Goal: Transaction & Acquisition: Purchase product/service

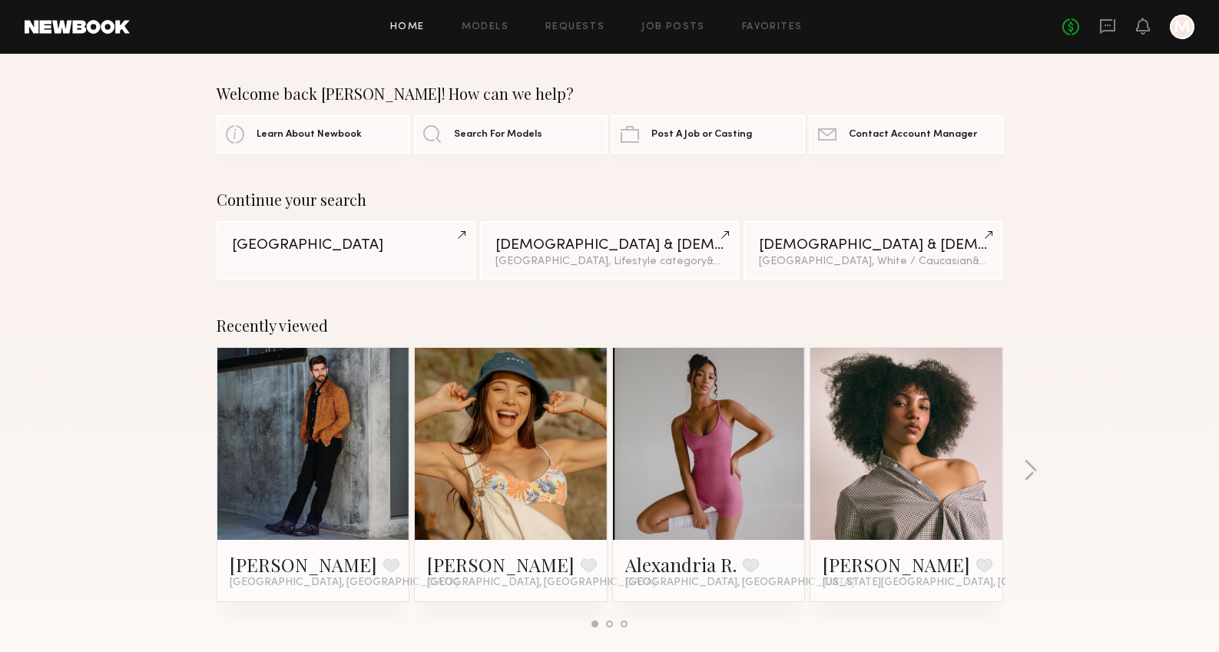
click at [535, 462] on link at bounding box center [511, 444] width 94 height 192
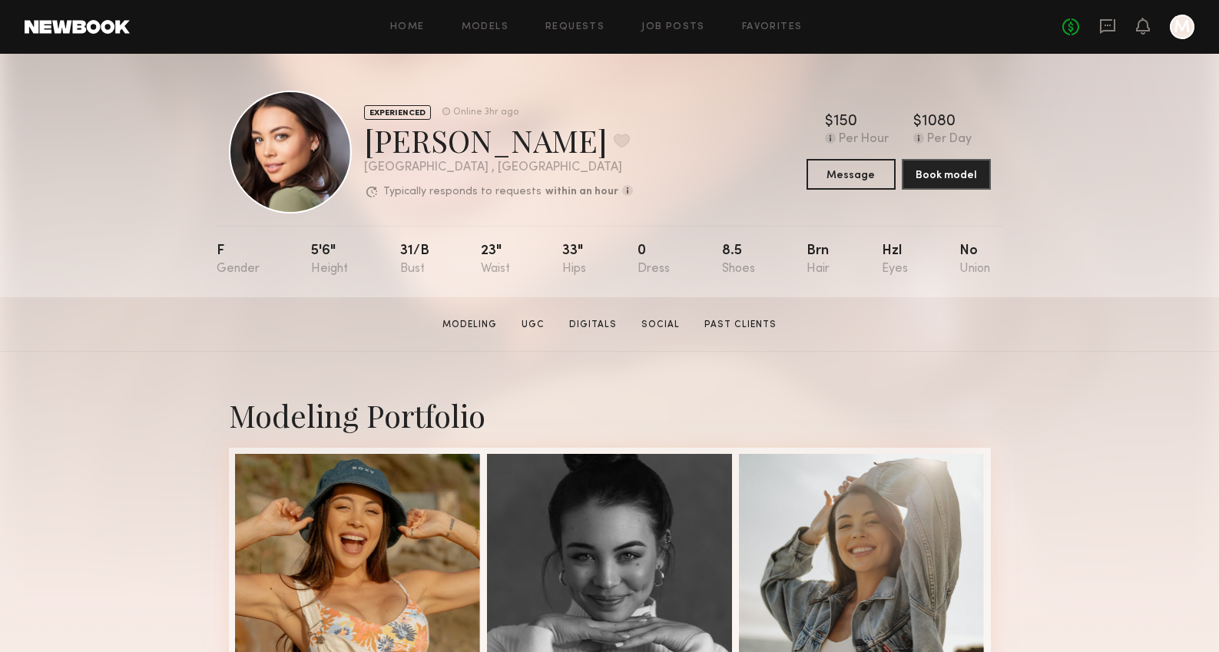
click at [71, 33] on link at bounding box center [77, 27] width 105 height 14
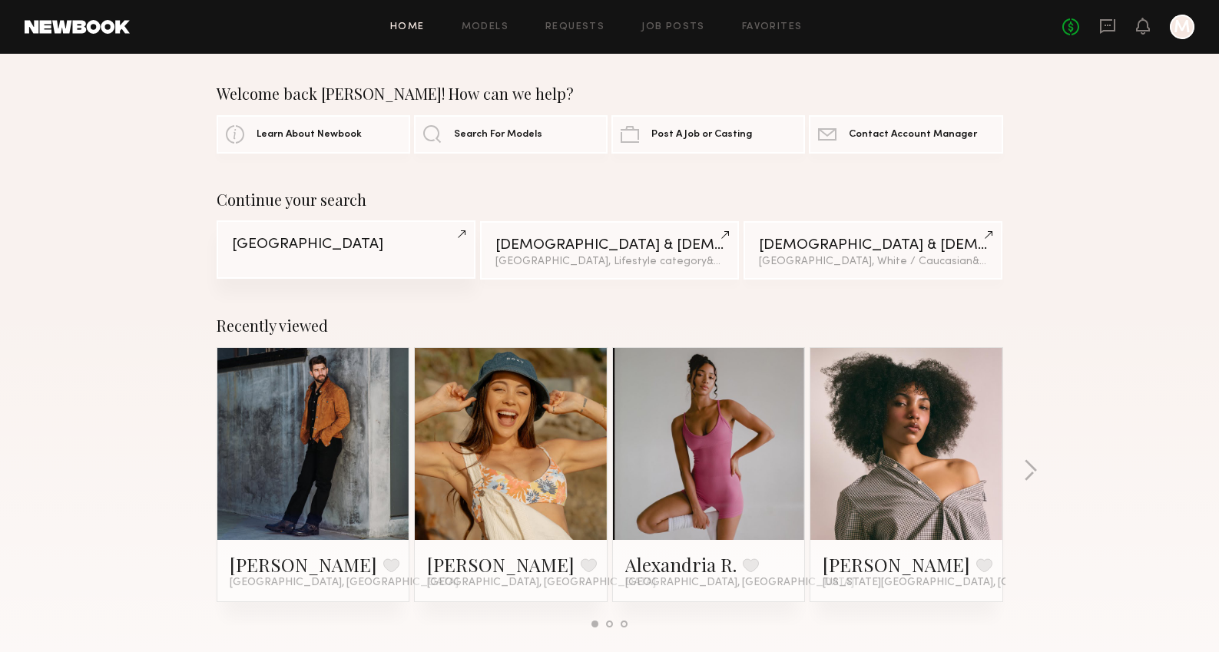
click at [376, 245] on div "San Francisco" at bounding box center [346, 244] width 228 height 15
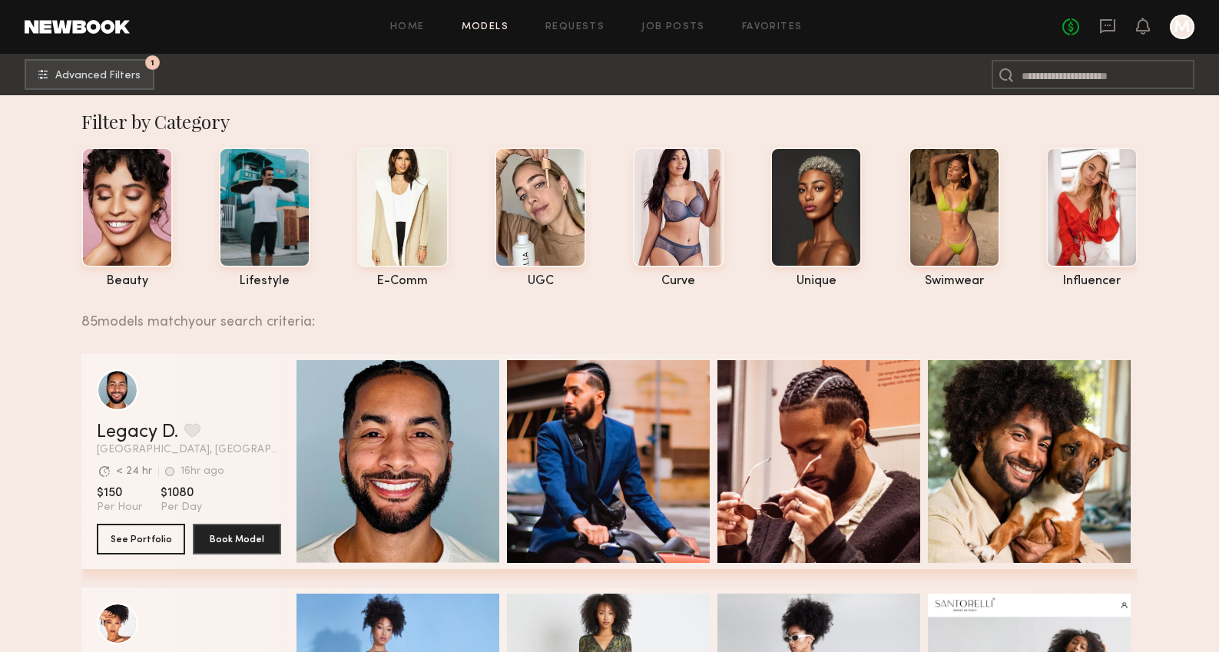
scroll to position [9, 0]
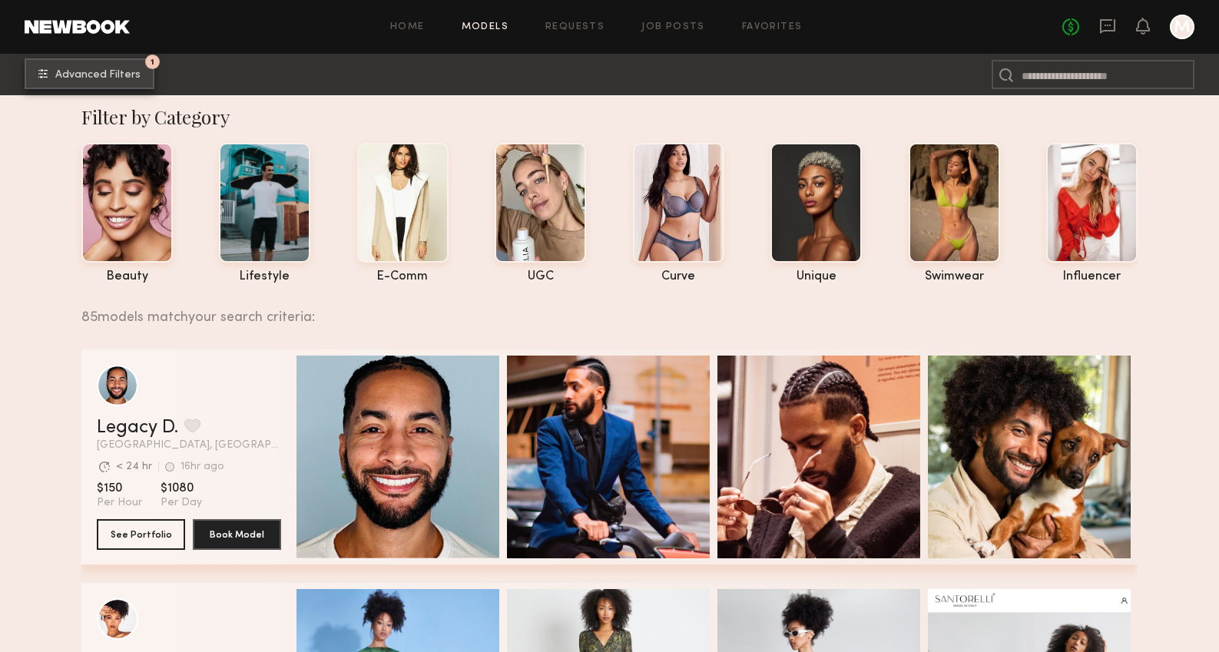
click at [128, 72] on span "Advanced Filters" at bounding box center [97, 75] width 85 height 11
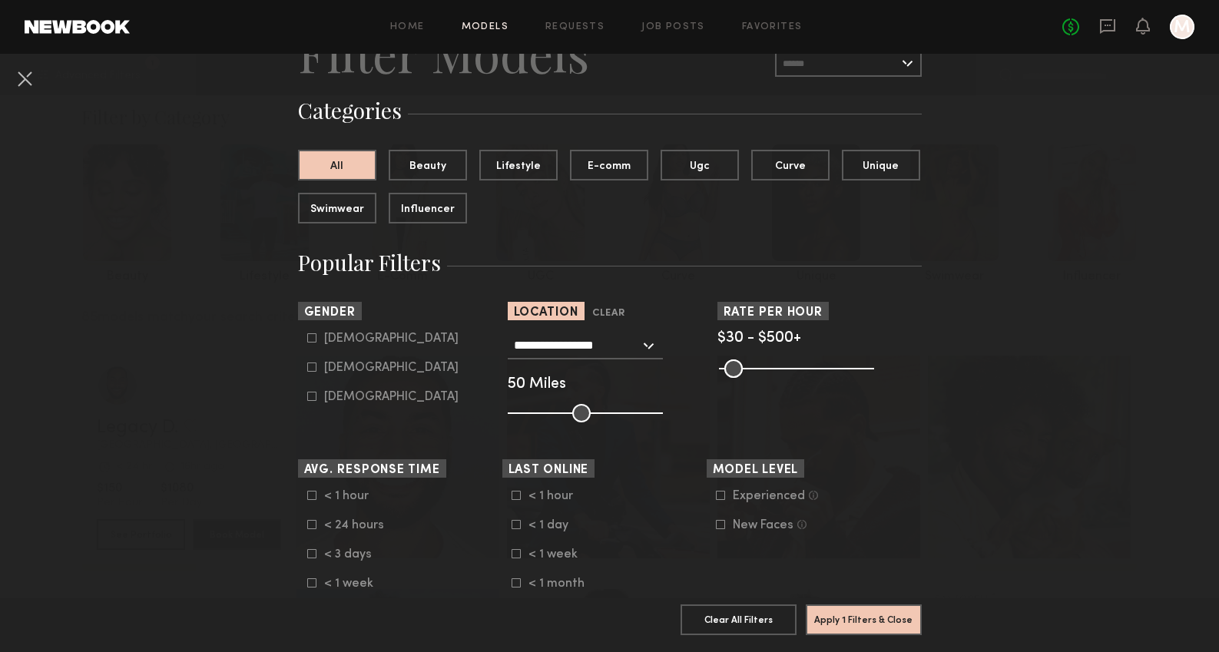
scroll to position [81, 0]
click at [310, 367] on icon at bounding box center [311, 366] width 9 height 9
type input "**"
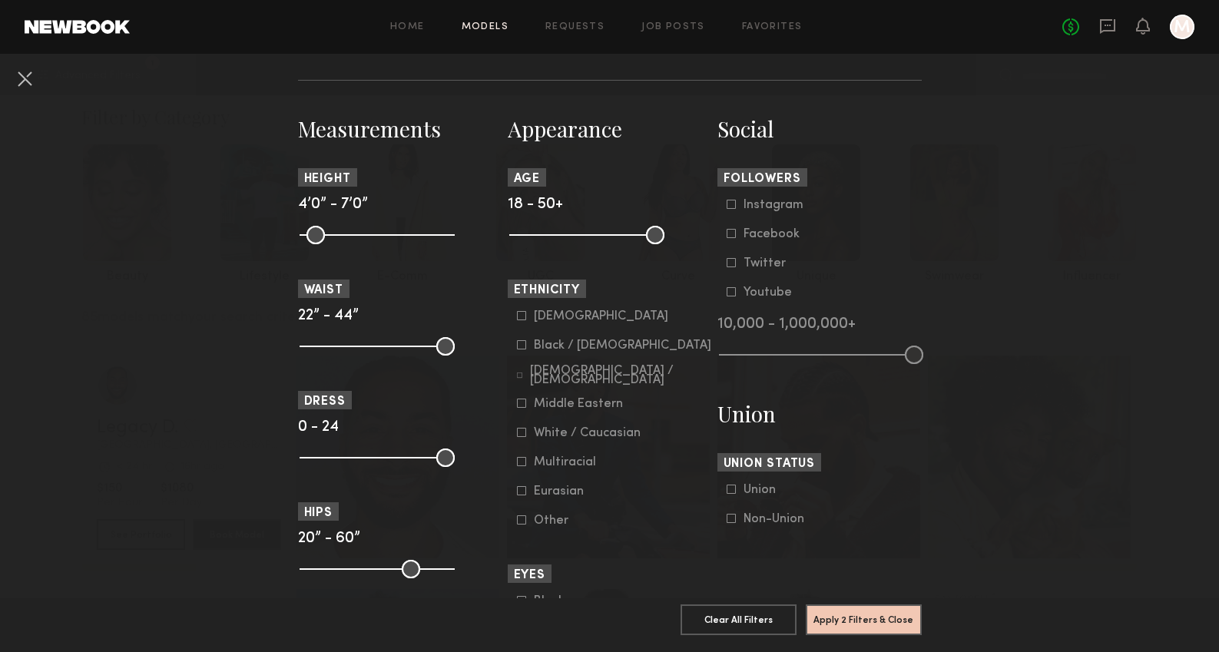
scroll to position [631, 0]
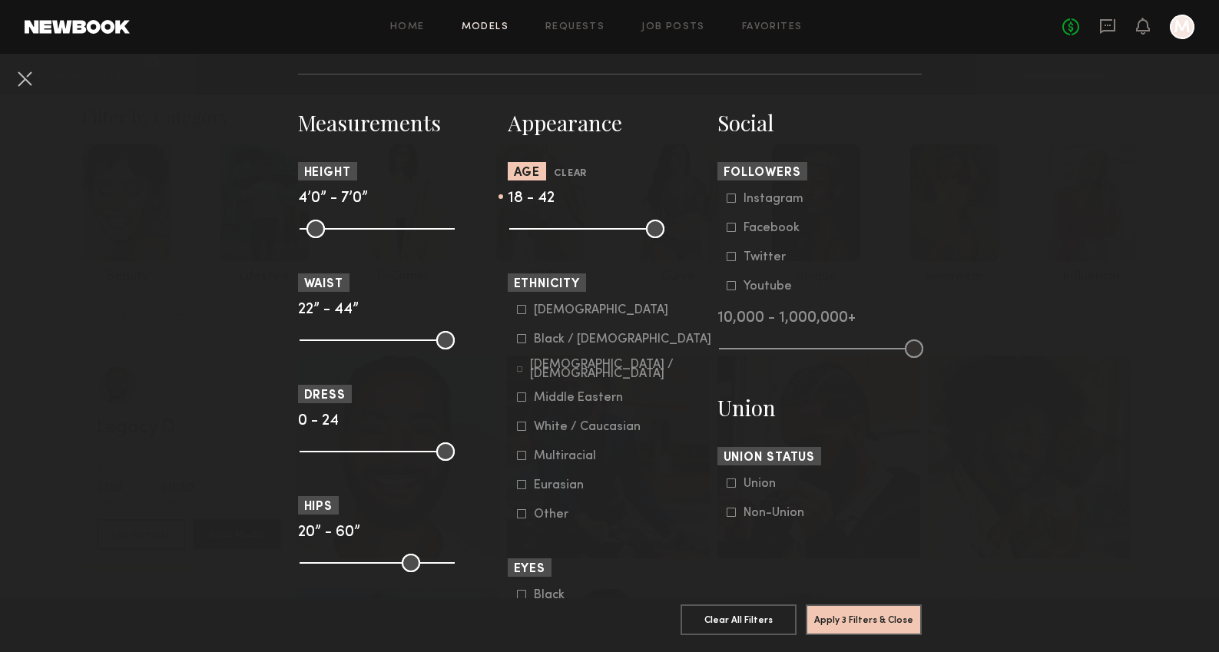
drag, startPoint x: 656, startPoint y: 233, endPoint x: 622, endPoint y: 233, distance: 33.8
type input "**"
click at [622, 234] on input "range" at bounding box center [586, 229] width 155 height 18
drag, startPoint x: 519, startPoint y: 225, endPoint x: 544, endPoint y: 224, distance: 24.6
type input "**"
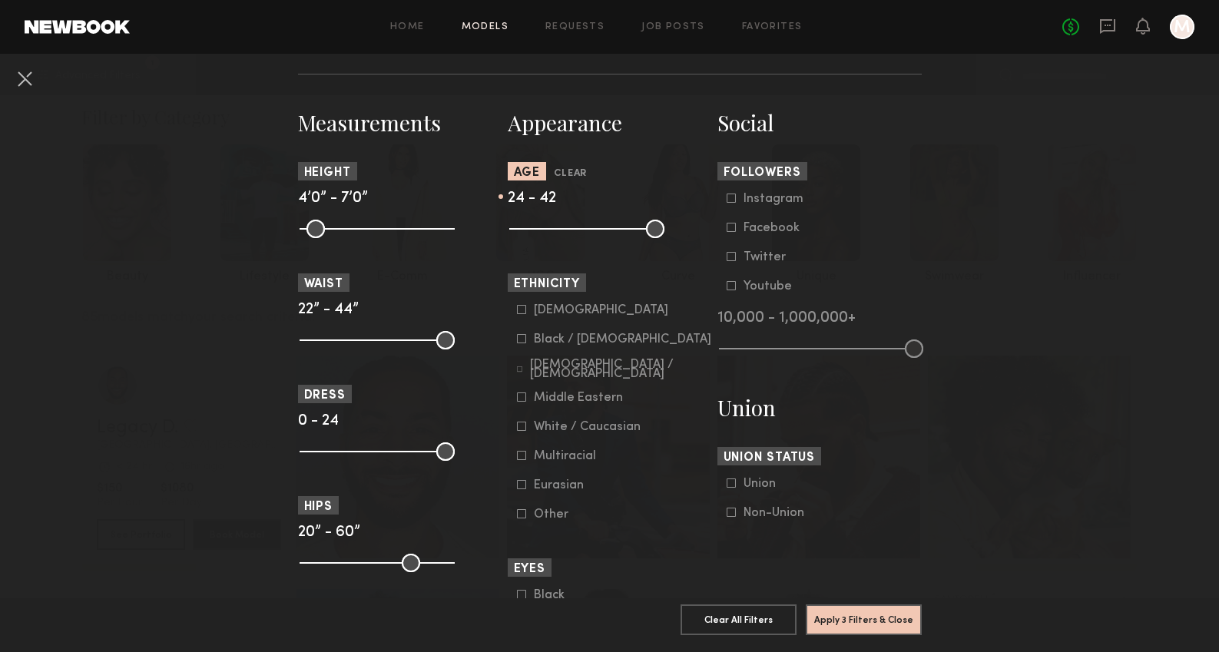
click at [544, 224] on input "range" at bounding box center [586, 229] width 155 height 18
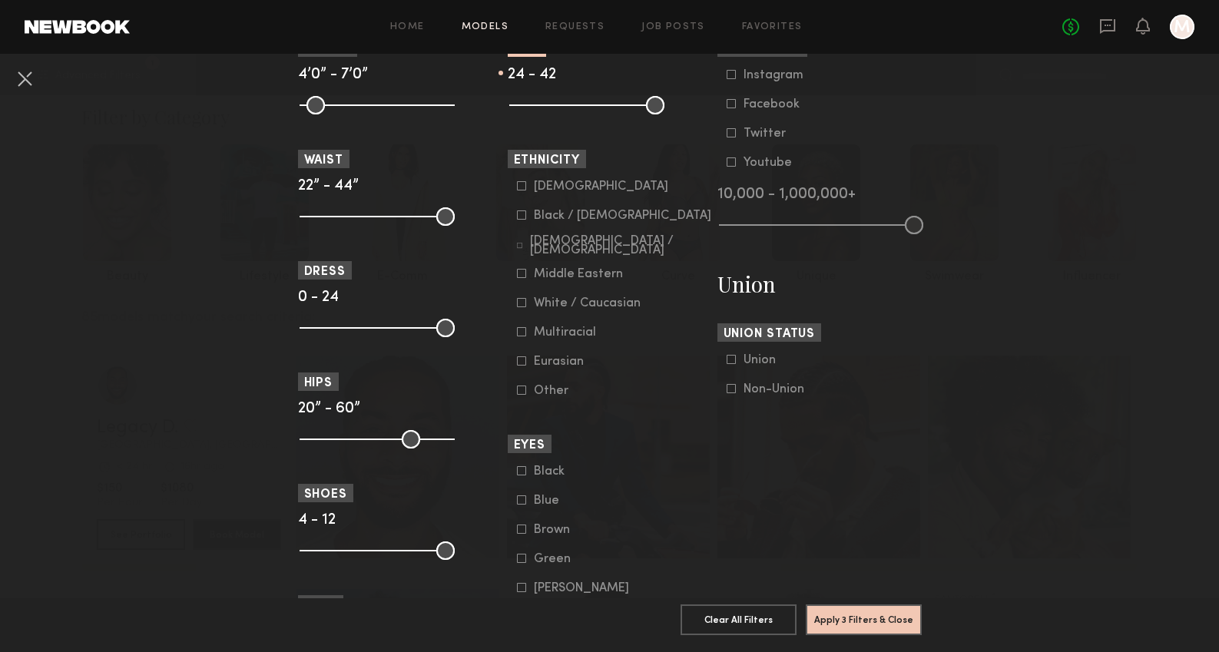
scroll to position [814, 0]
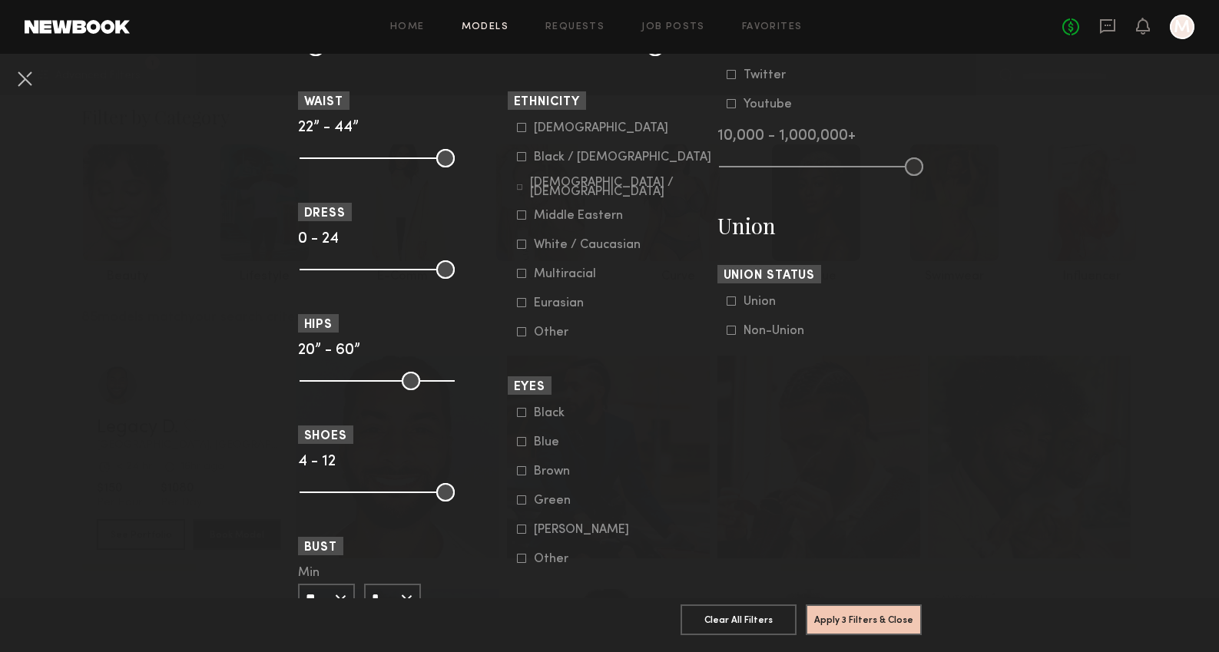
click at [631, 336] on common-framework-checkbox "Other" at bounding box center [614, 333] width 195 height 14
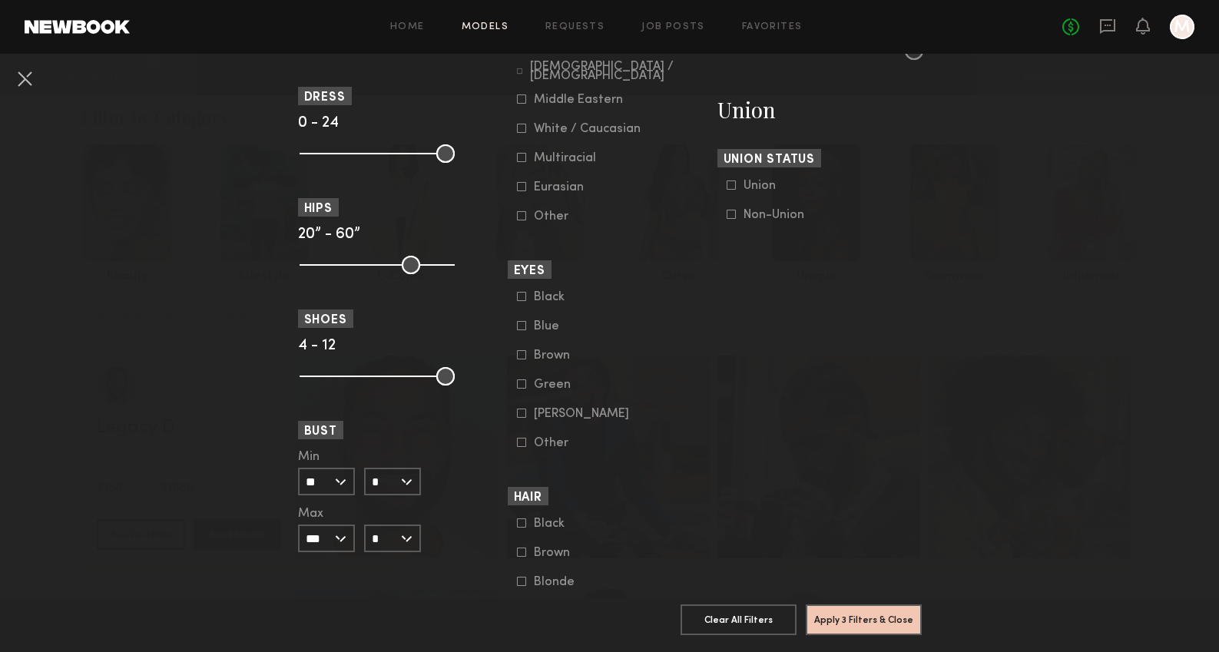
scroll to position [881, 0]
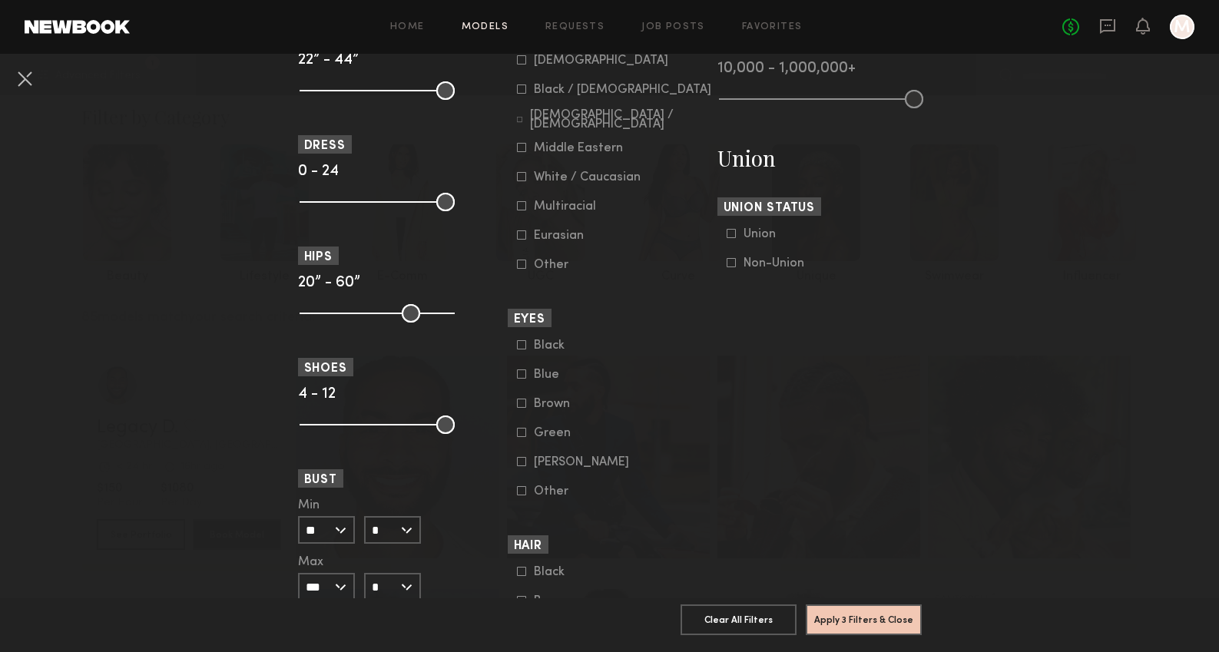
click at [729, 262] on icon at bounding box center [731, 262] width 9 height 9
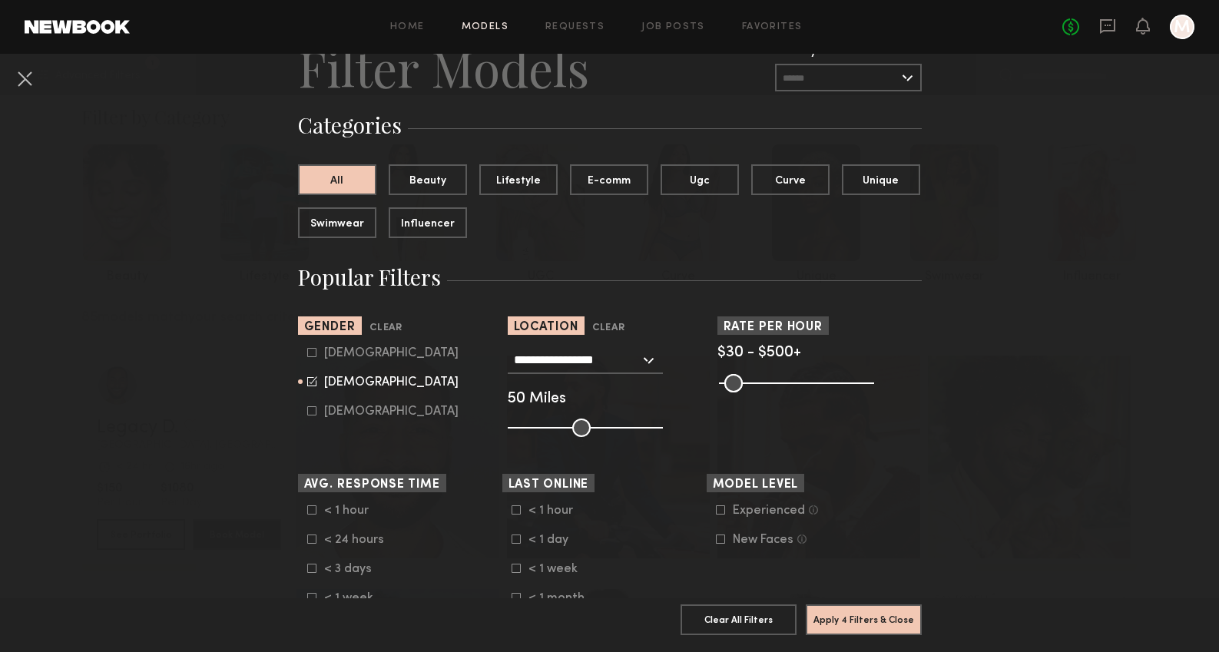
scroll to position [65, 0]
click at [870, 617] on button "Apply 4 Filters & Close" at bounding box center [864, 619] width 116 height 31
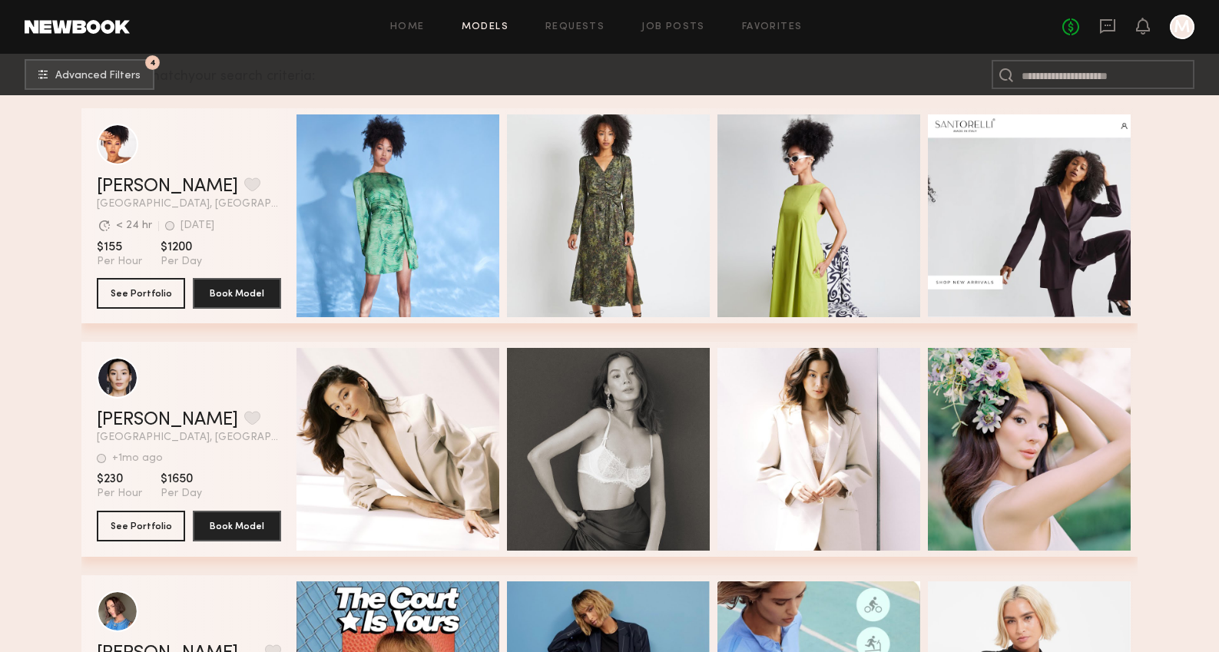
scroll to position [254, 0]
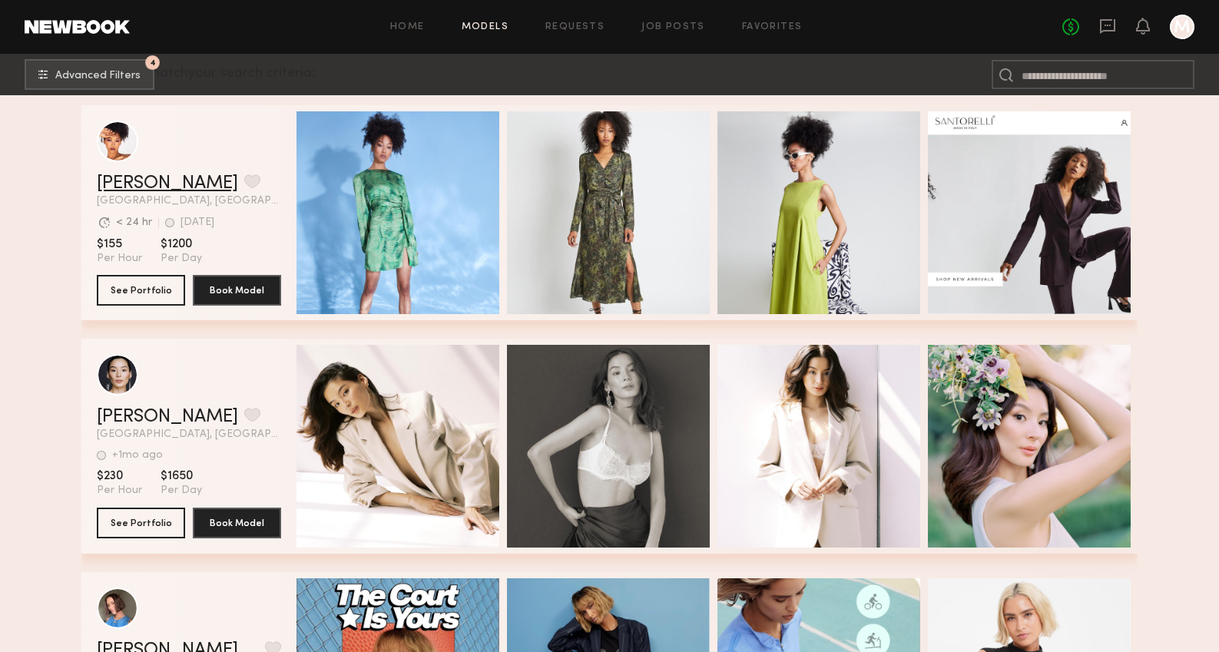
click at [167, 186] on link "Courtney A." at bounding box center [167, 183] width 141 height 18
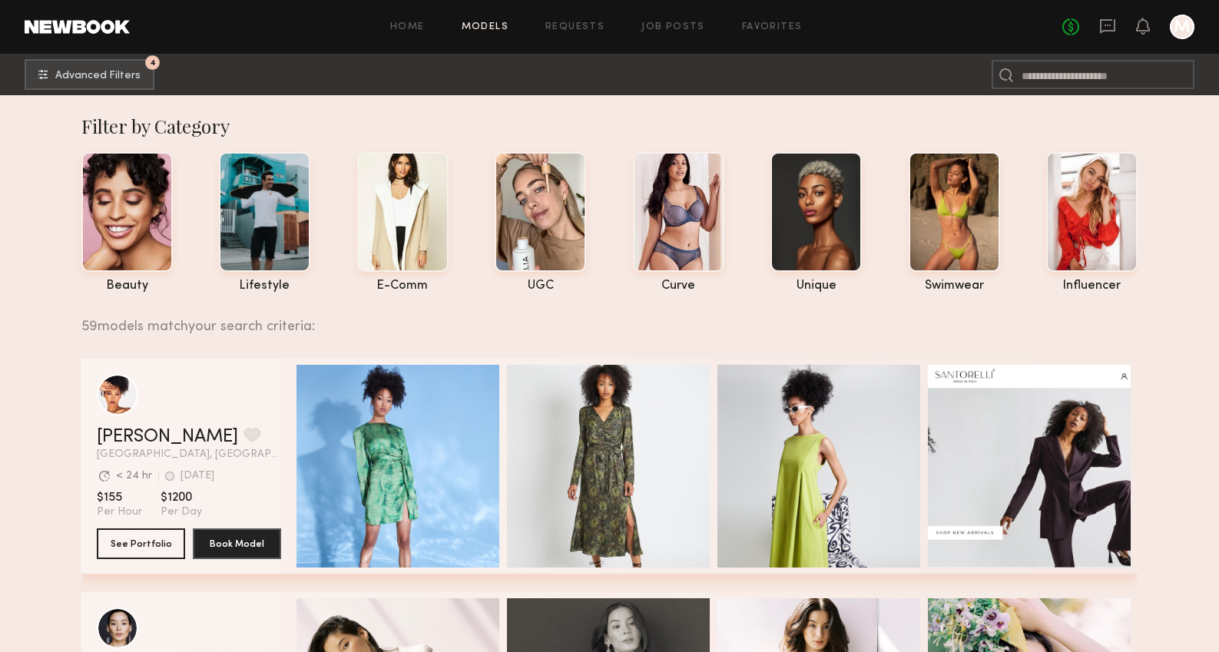
scroll to position [0, 0]
click at [104, 61] on button "4 Advanced Filters" at bounding box center [90, 73] width 130 height 31
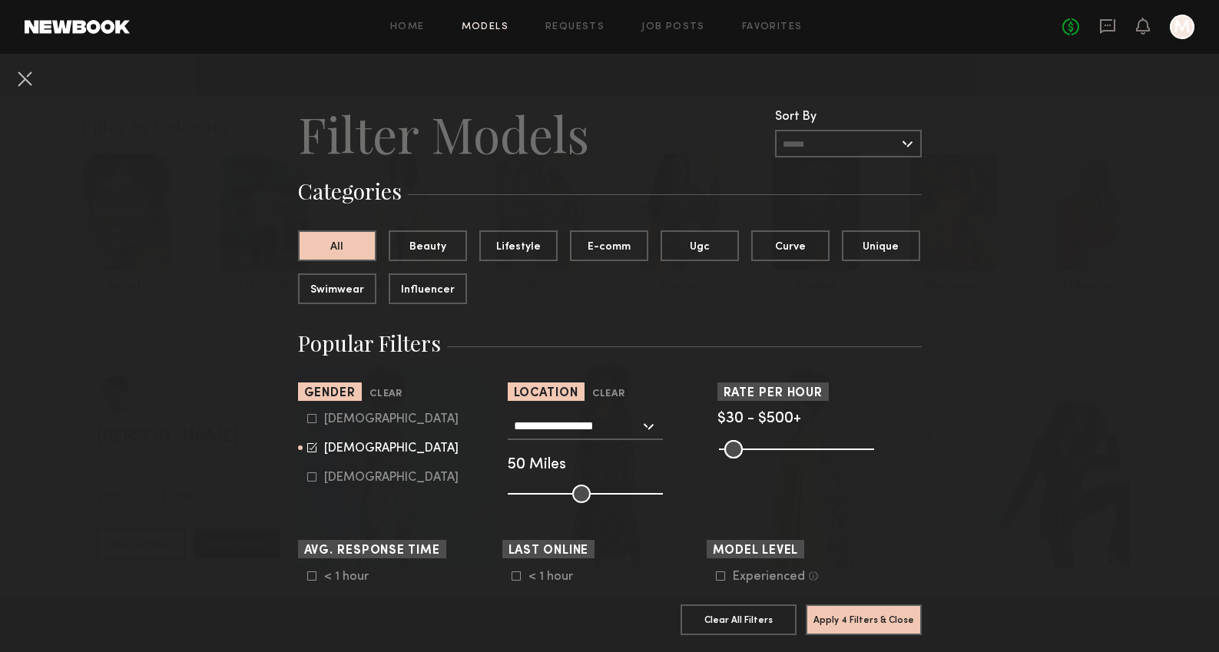
scroll to position [166, 0]
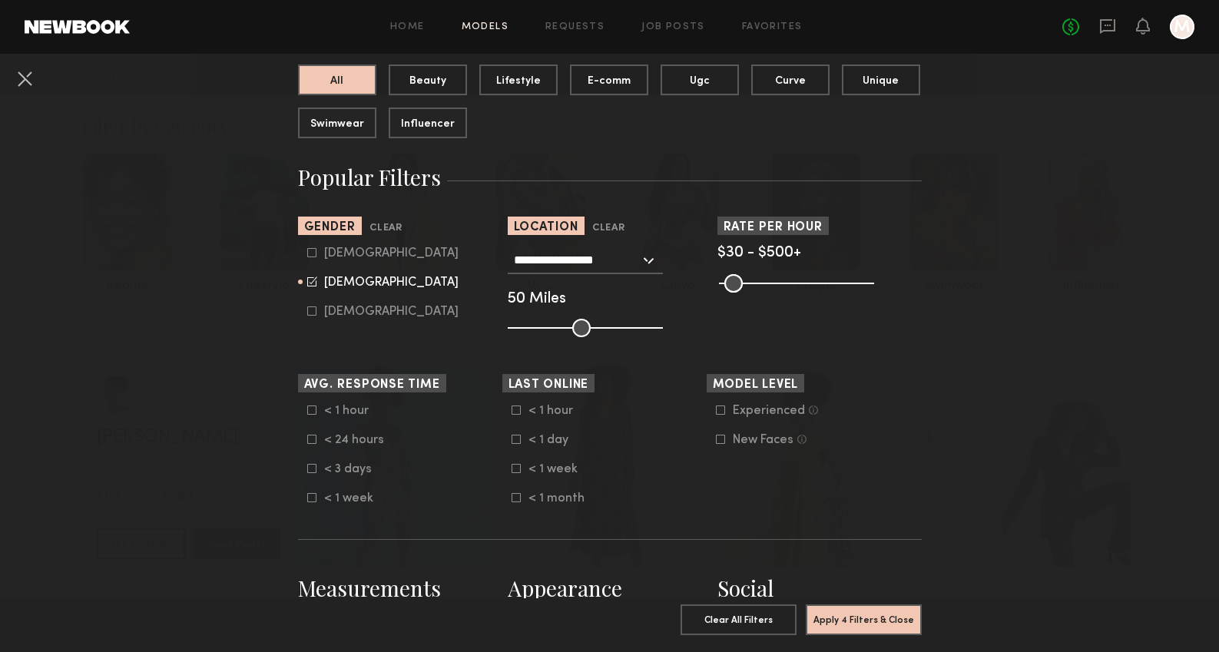
click at [310, 410] on icon at bounding box center [311, 410] width 9 height 9
click at [310, 444] on div at bounding box center [311, 439] width 9 height 9
click at [517, 409] on icon at bounding box center [516, 410] width 9 height 9
click at [517, 442] on icon at bounding box center [516, 439] width 9 height 9
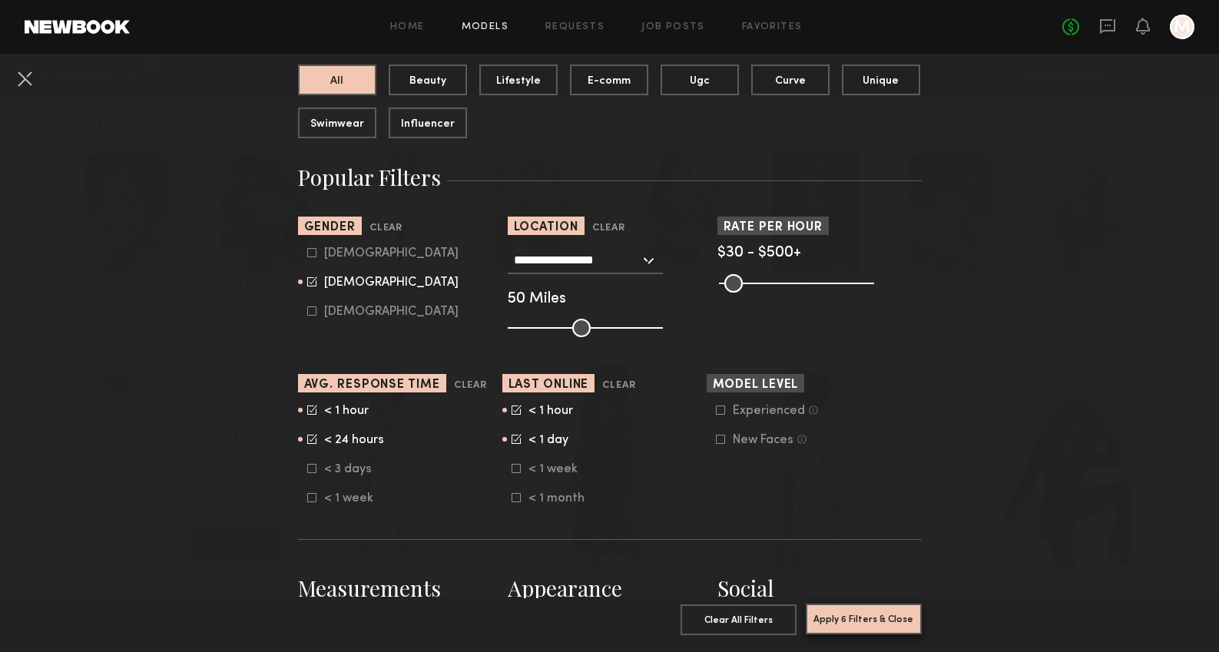
click at [879, 616] on button "Apply 6 Filters & Close" at bounding box center [864, 619] width 116 height 31
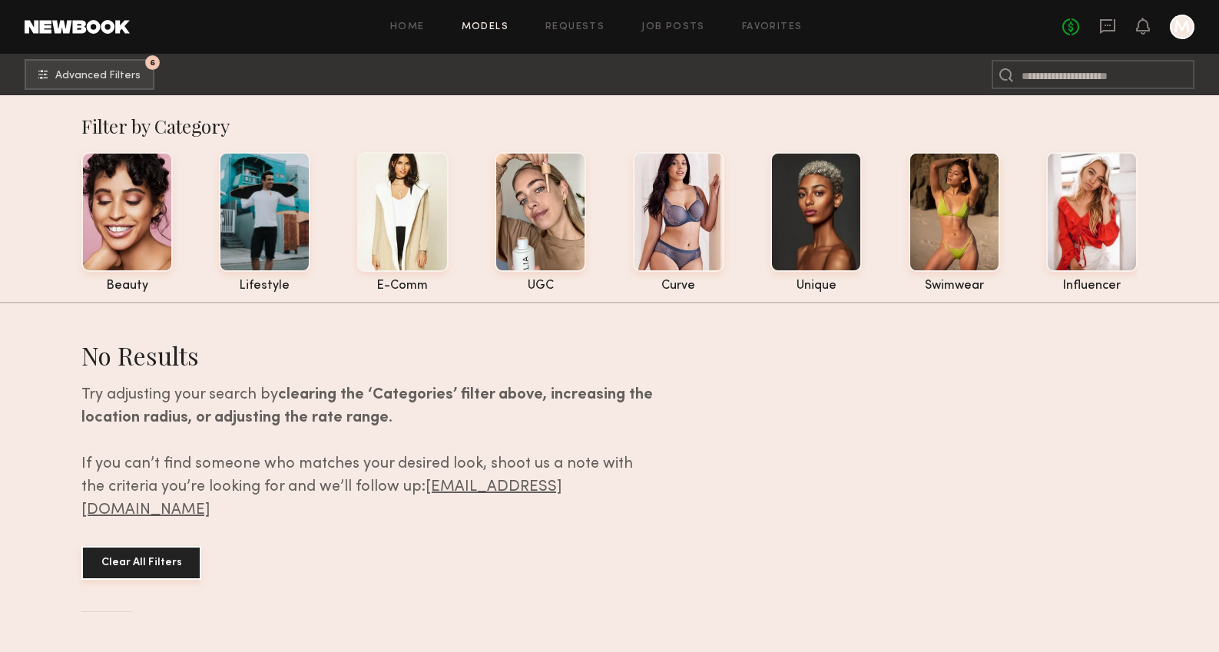
click at [142, 546] on button "Clear All Filters" at bounding box center [141, 563] width 120 height 34
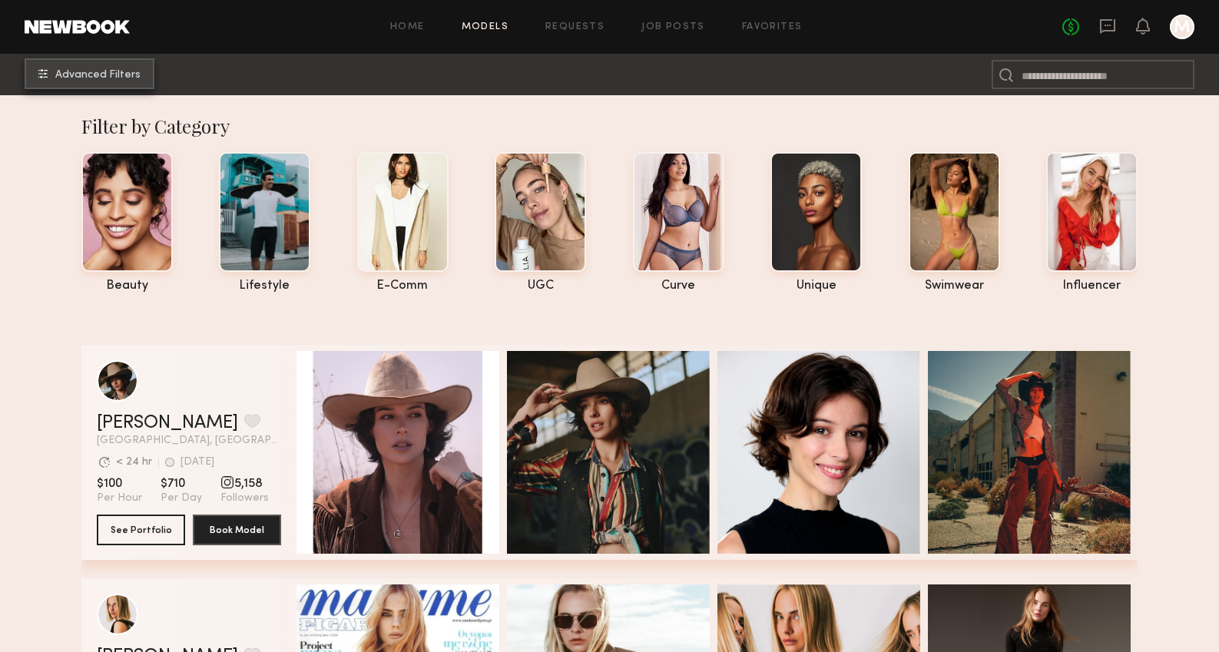
click at [133, 72] on span "Advanced Filters" at bounding box center [97, 75] width 85 height 11
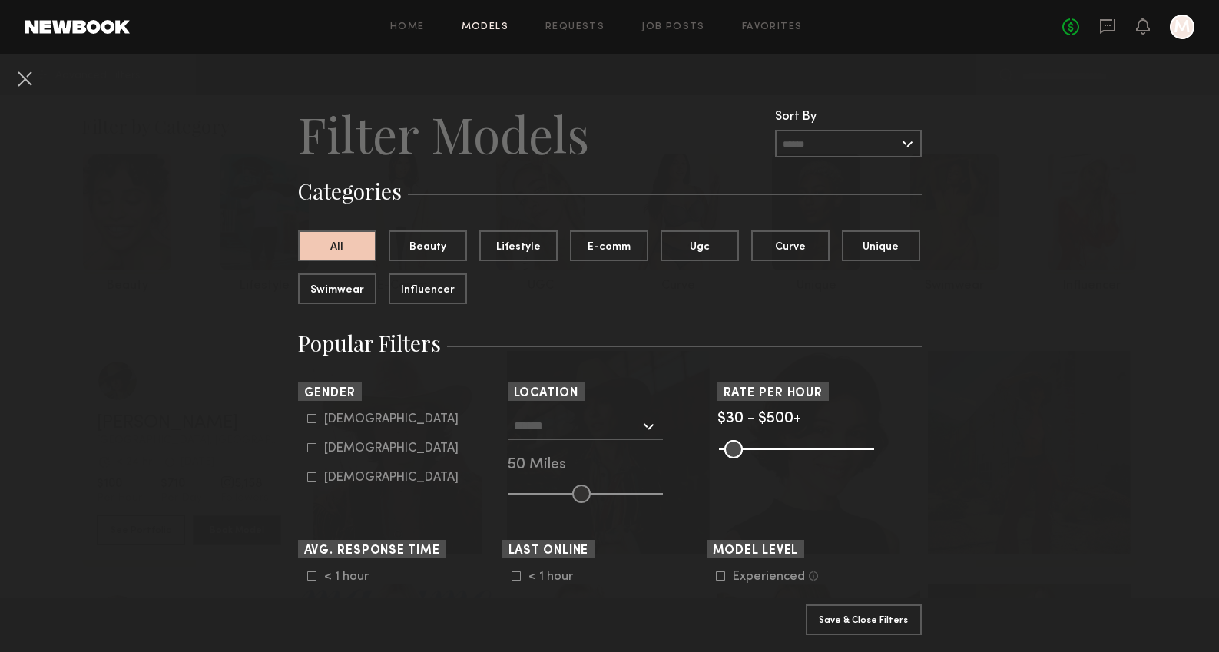
click at [575, 424] on input "text" at bounding box center [577, 426] width 126 height 26
click at [582, 458] on div "San Francisco, CA" at bounding box center [585, 460] width 152 height 40
type input "**********"
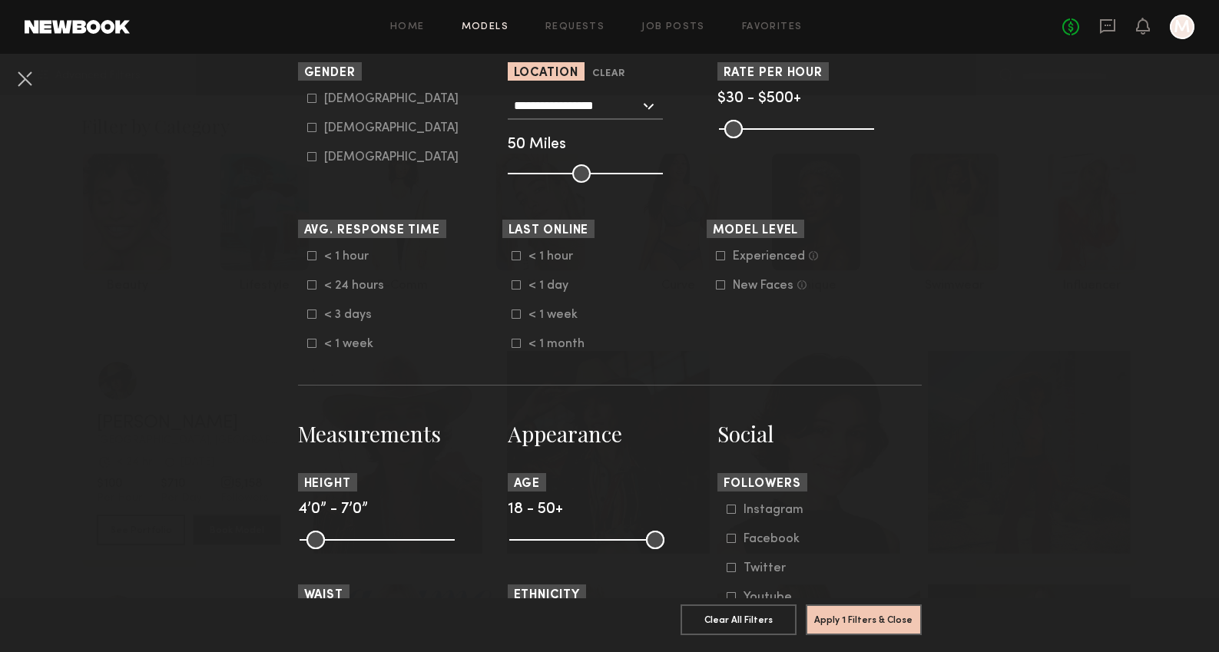
scroll to position [323, 0]
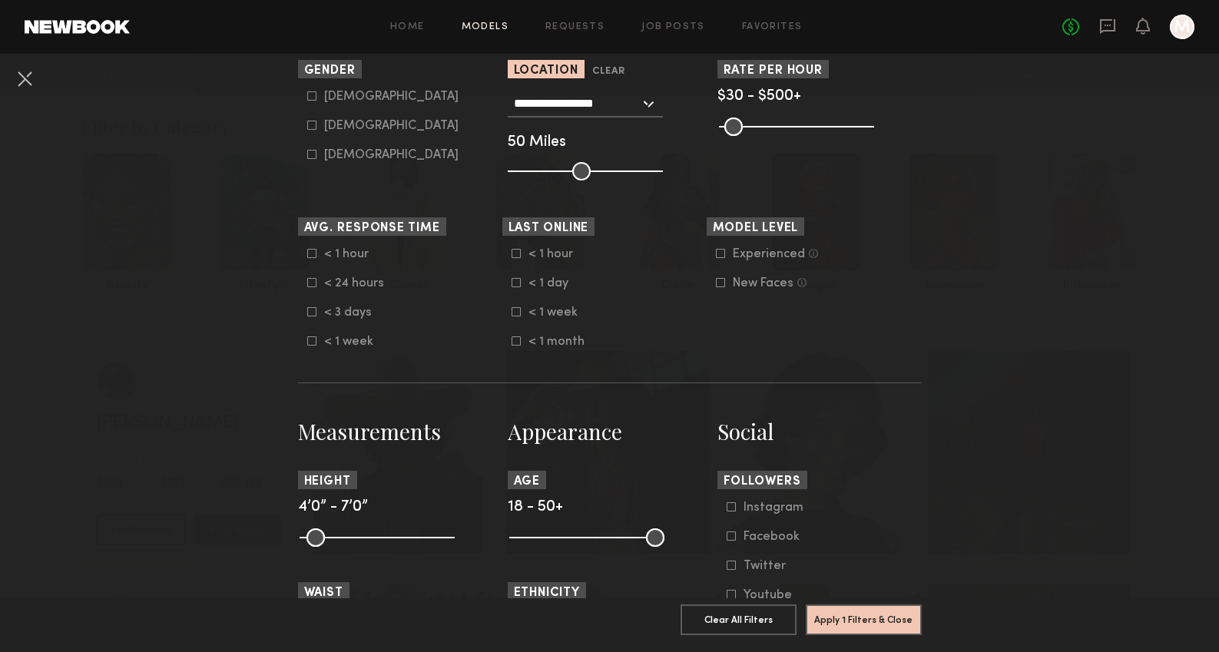
click at [309, 279] on icon at bounding box center [311, 283] width 8 height 8
click at [309, 308] on icon at bounding box center [311, 312] width 8 height 8
click at [309, 257] on icon at bounding box center [311, 254] width 8 height 8
click at [515, 252] on icon at bounding box center [516, 253] width 9 height 9
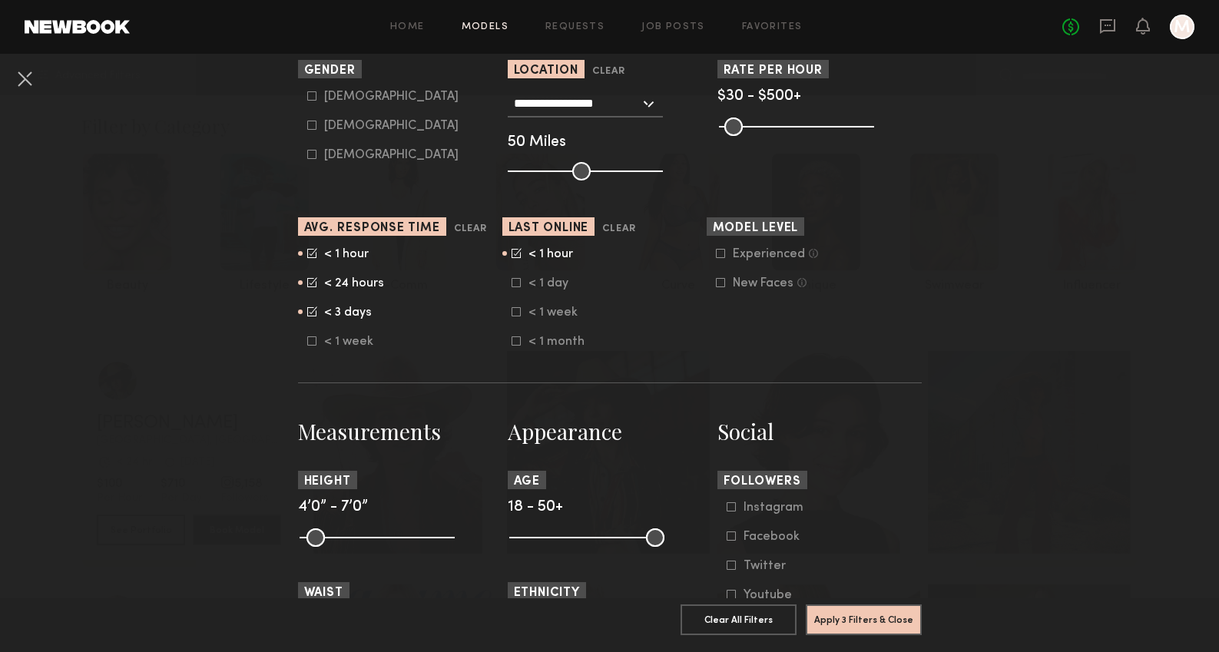
click at [515, 277] on common-framework-checkbox "< 1 day" at bounding box center [609, 284] width 195 height 14
click at [515, 306] on common-framework-checkbox "< 1 week" at bounding box center [609, 313] width 195 height 14
click at [515, 284] on icon at bounding box center [516, 282] width 9 height 9
click at [516, 308] on icon at bounding box center [516, 312] width 8 height 8
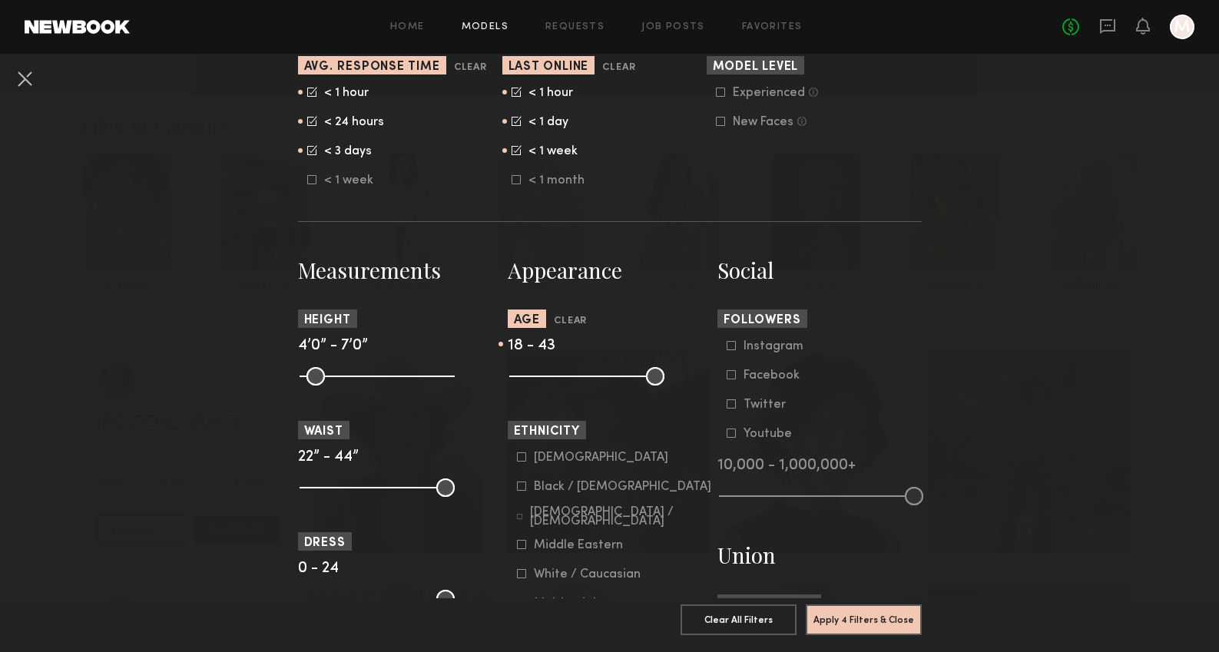
drag, startPoint x: 658, startPoint y: 371, endPoint x: 625, endPoint y: 376, distance: 33.4
type input "**"
click at [625, 376] on input "range" at bounding box center [586, 376] width 155 height 18
drag, startPoint x: 521, startPoint y: 376, endPoint x: 541, endPoint y: 376, distance: 20.0
type input "**"
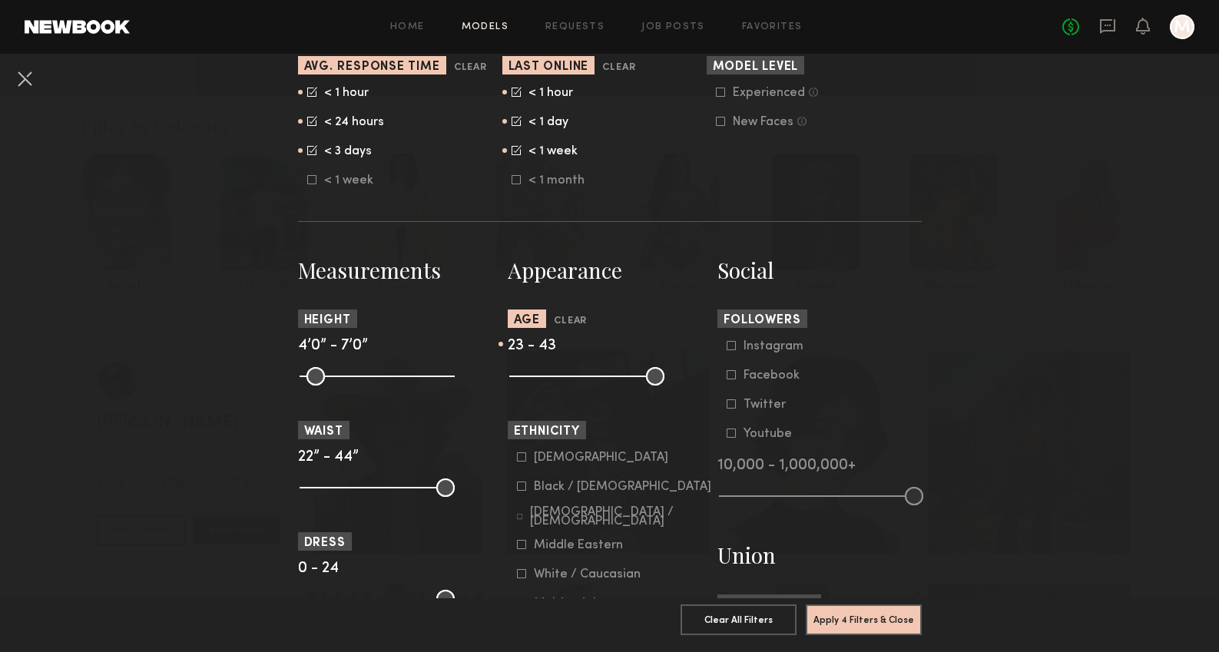
click at [541, 376] on input "range" at bounding box center [586, 376] width 155 height 18
click at [1023, 378] on nb-browse-filters "**********" at bounding box center [609, 559] width 1219 height 1979
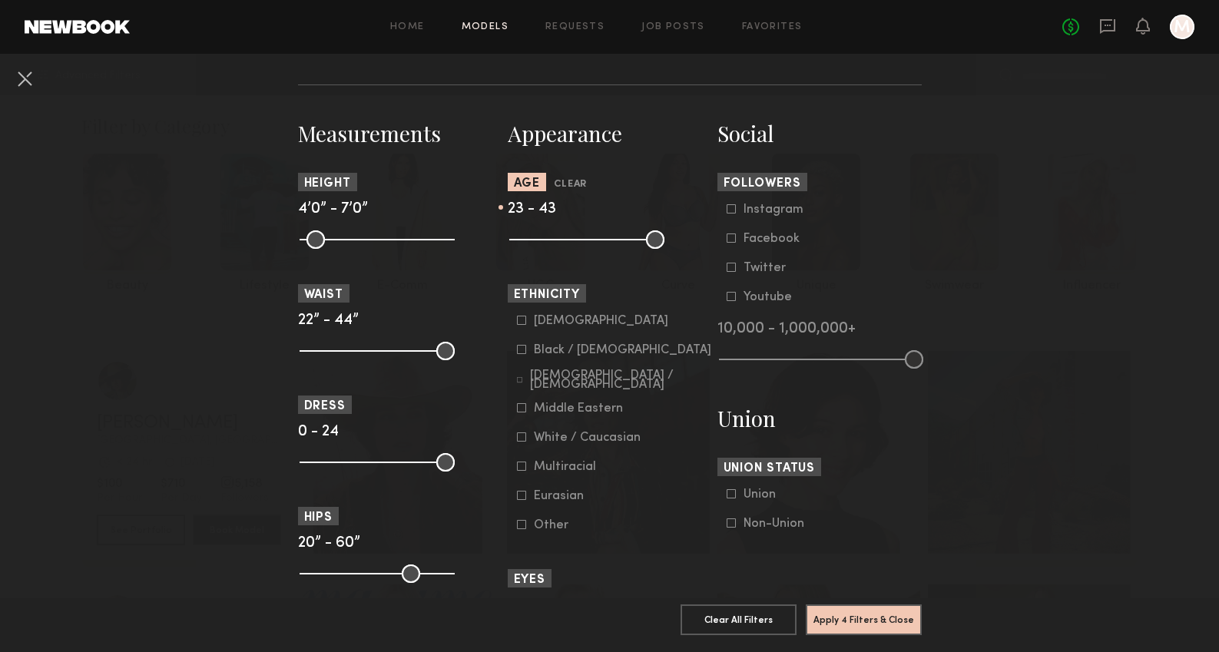
scroll to position [800, 0]
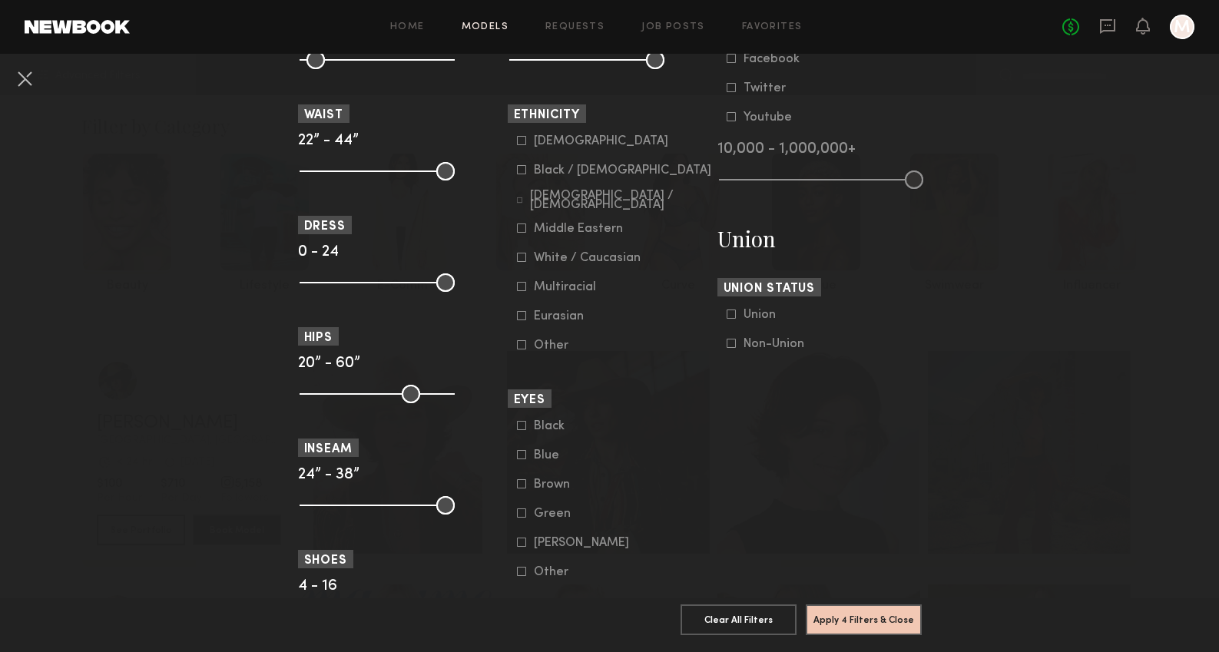
click at [737, 341] on label "Non-Union" at bounding box center [766, 343] width 78 height 9
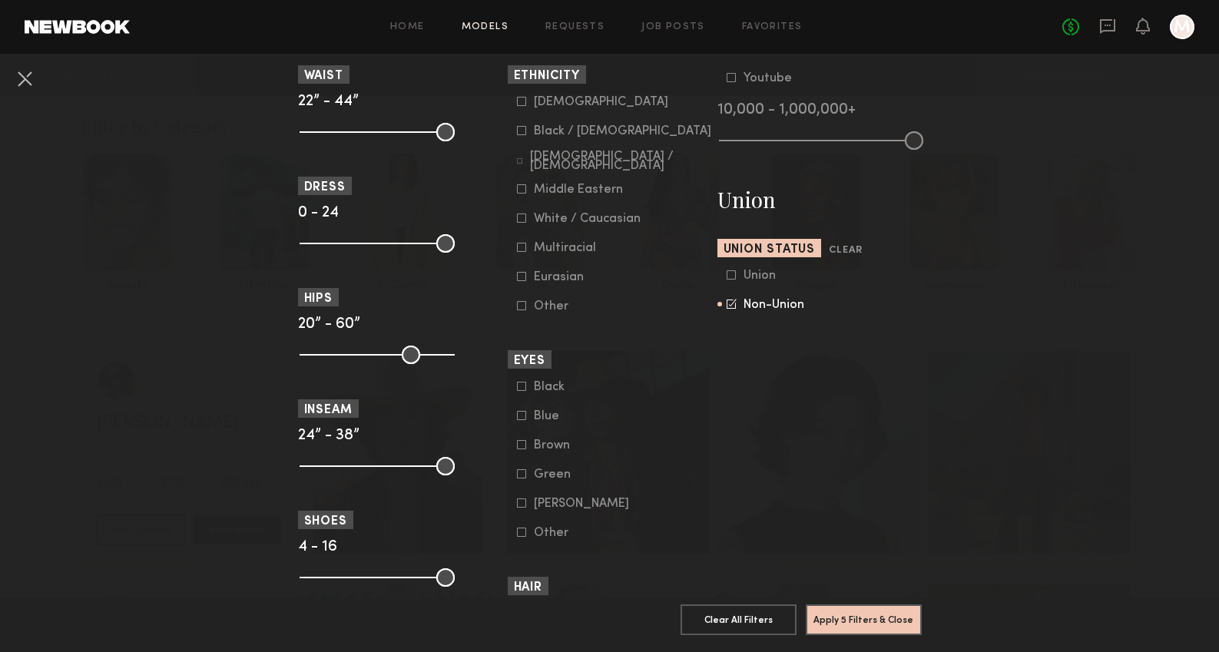
scroll to position [853, 0]
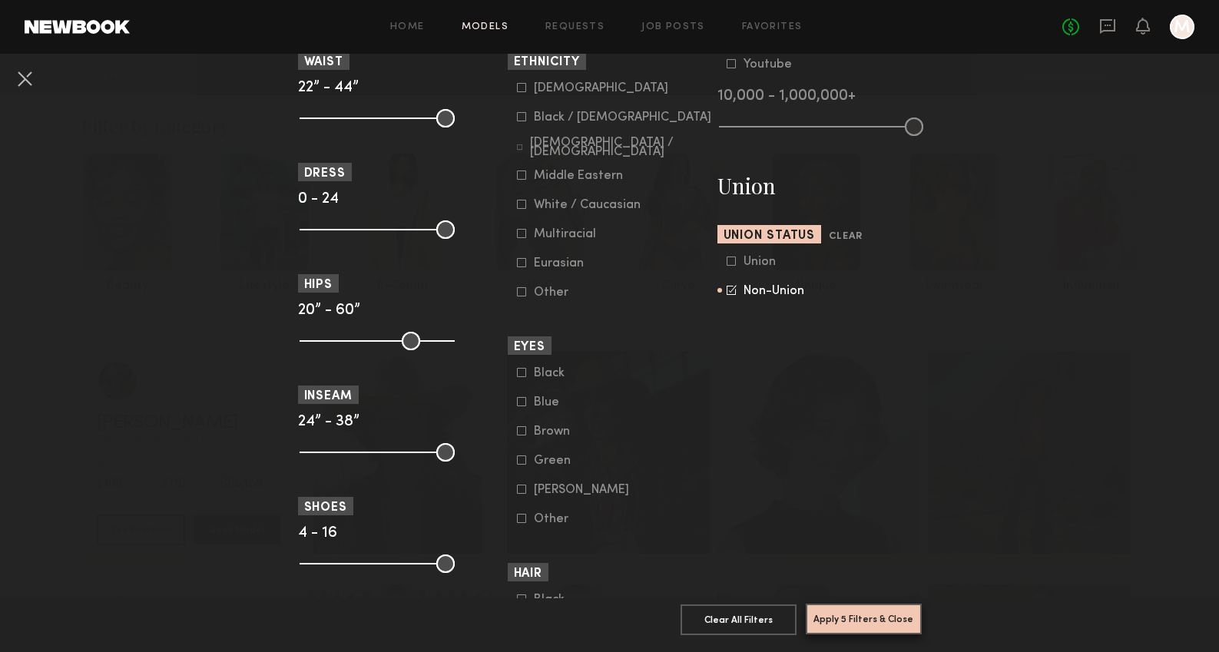
click at [860, 633] on button "Apply 5 Filters & Close" at bounding box center [864, 619] width 116 height 31
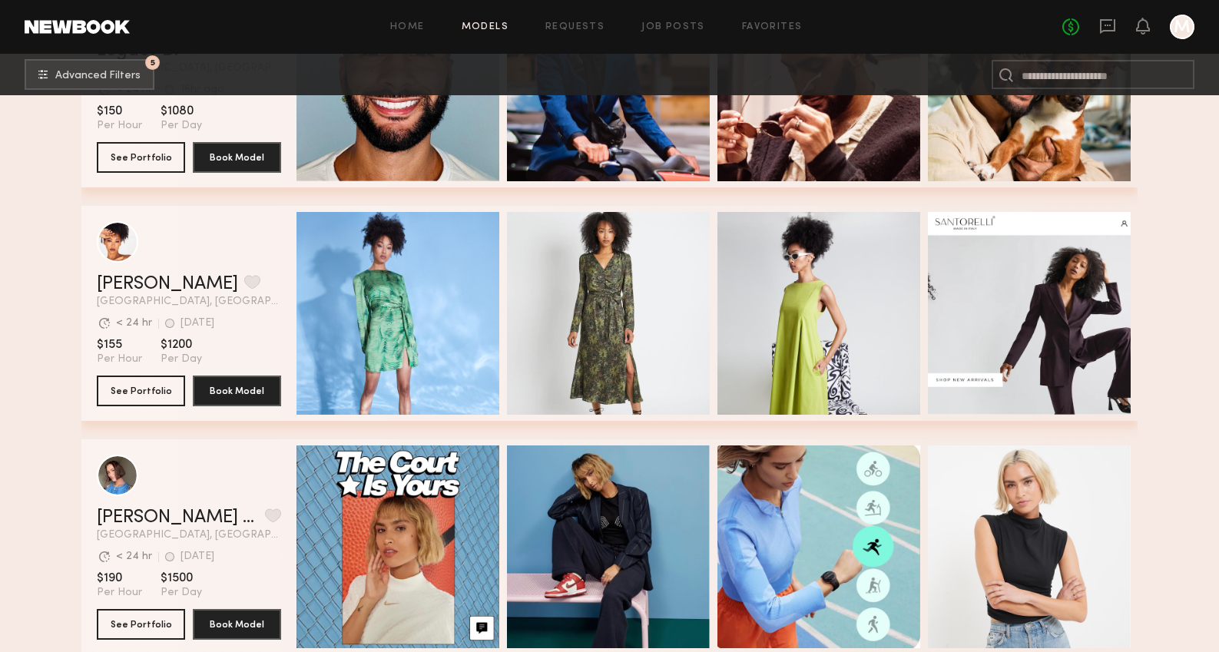
scroll to position [449, 0]
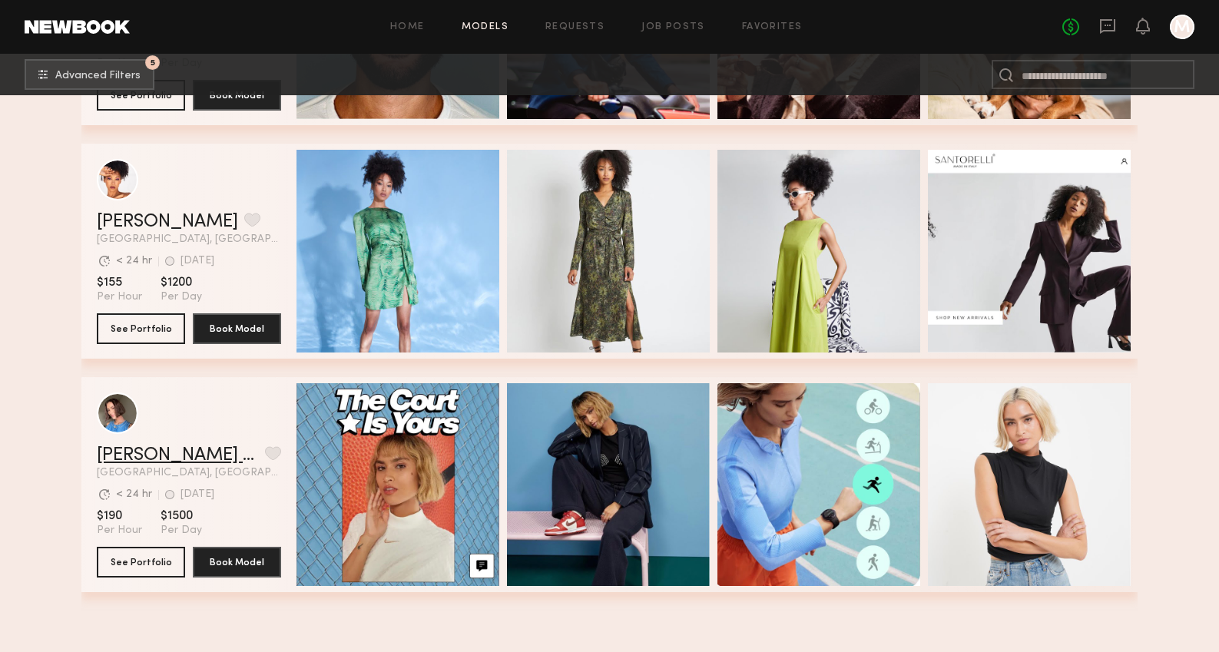
click at [157, 449] on link "Caitlin Miyako T." at bounding box center [178, 455] width 162 height 18
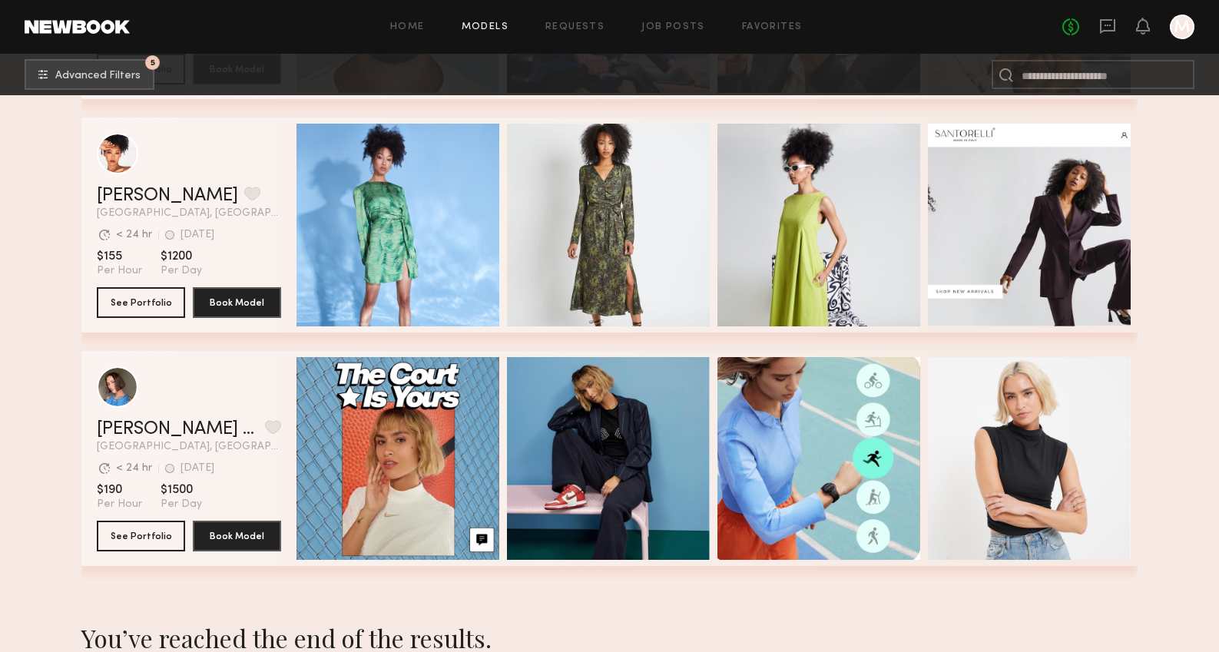
scroll to position [475, 0]
click at [174, 430] on link "Caitlin Miyako T." at bounding box center [178, 429] width 162 height 18
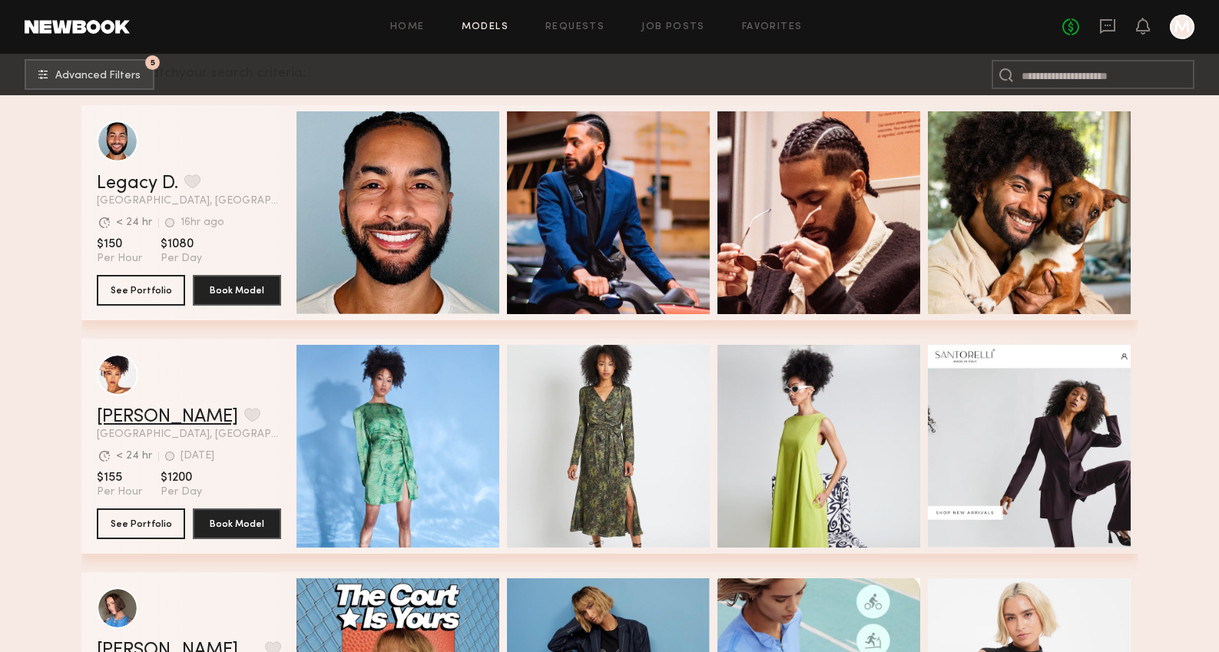
click at [154, 417] on link "Courtney A." at bounding box center [167, 417] width 141 height 18
click at [149, 194] on div "Legacy D. Favorite San Francisco, CA Avg. request response time < 24 hr 16hr ag…" at bounding box center [189, 190] width 184 height 32
click at [147, 180] on link "Legacy D." at bounding box center [137, 183] width 81 height 18
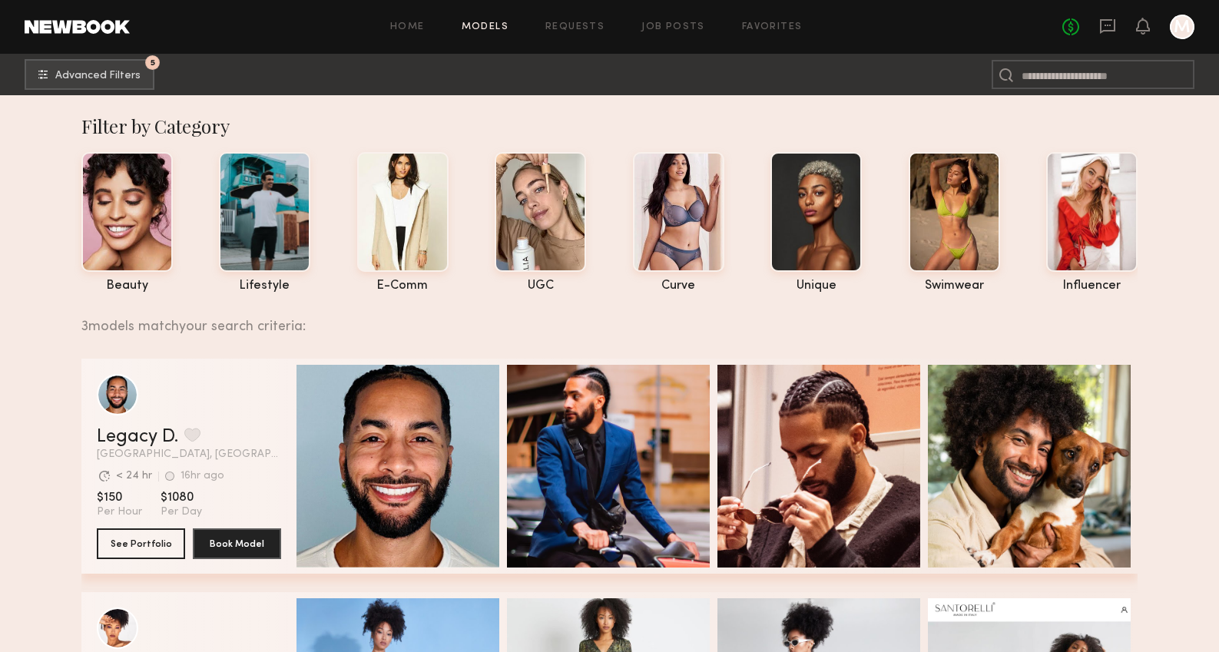
scroll to position [0, 0]
click at [124, 71] on span "Advanced Filters" at bounding box center [97, 75] width 85 height 11
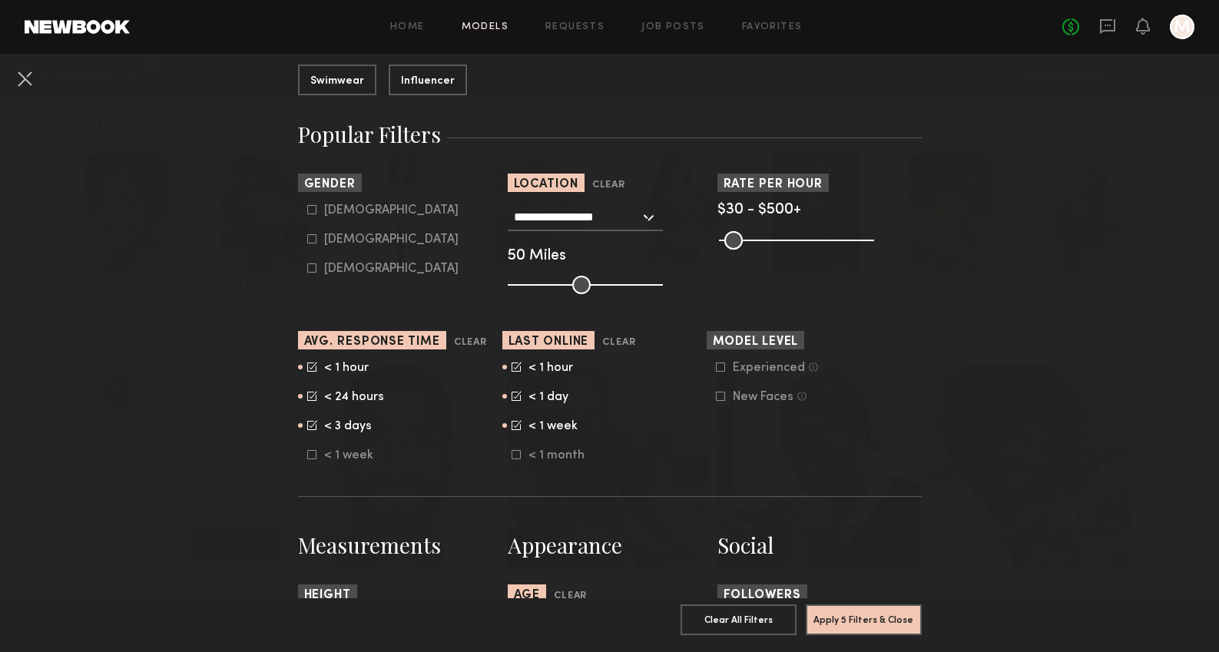
scroll to position [301, 0]
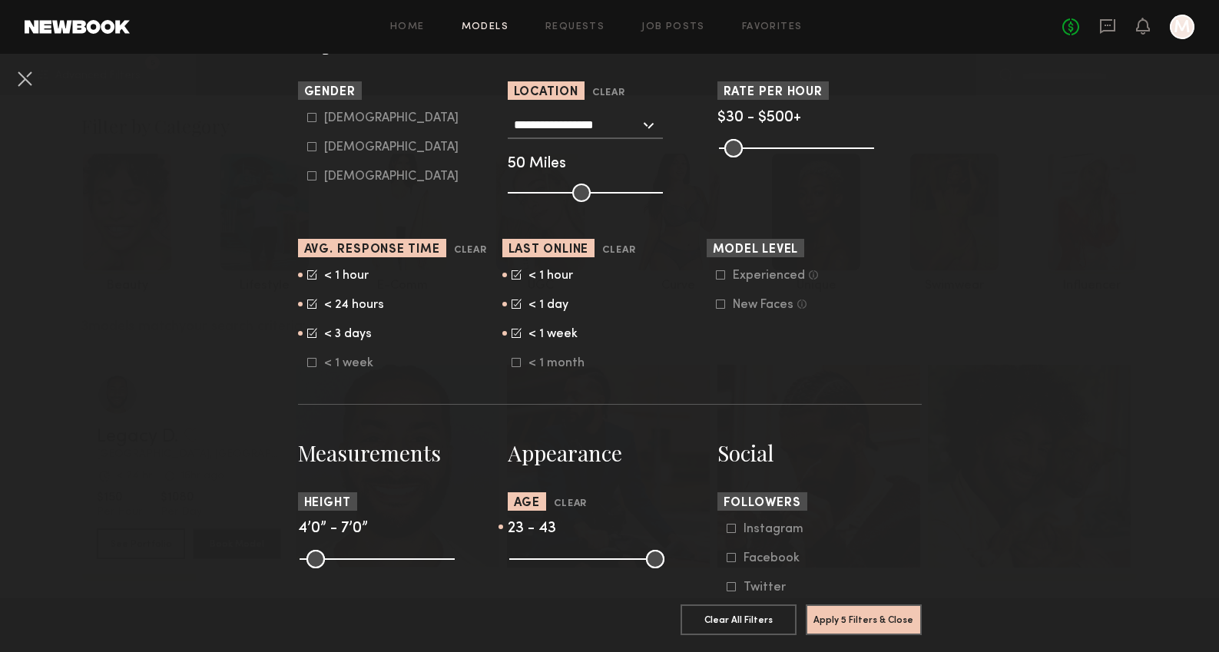
click at [516, 277] on icon at bounding box center [517, 275] width 10 height 10
click at [515, 307] on icon at bounding box center [517, 304] width 10 height 10
click at [515, 332] on icon at bounding box center [517, 333] width 10 height 10
click at [883, 623] on button "Apply 4 Filters & Close" at bounding box center [864, 619] width 116 height 31
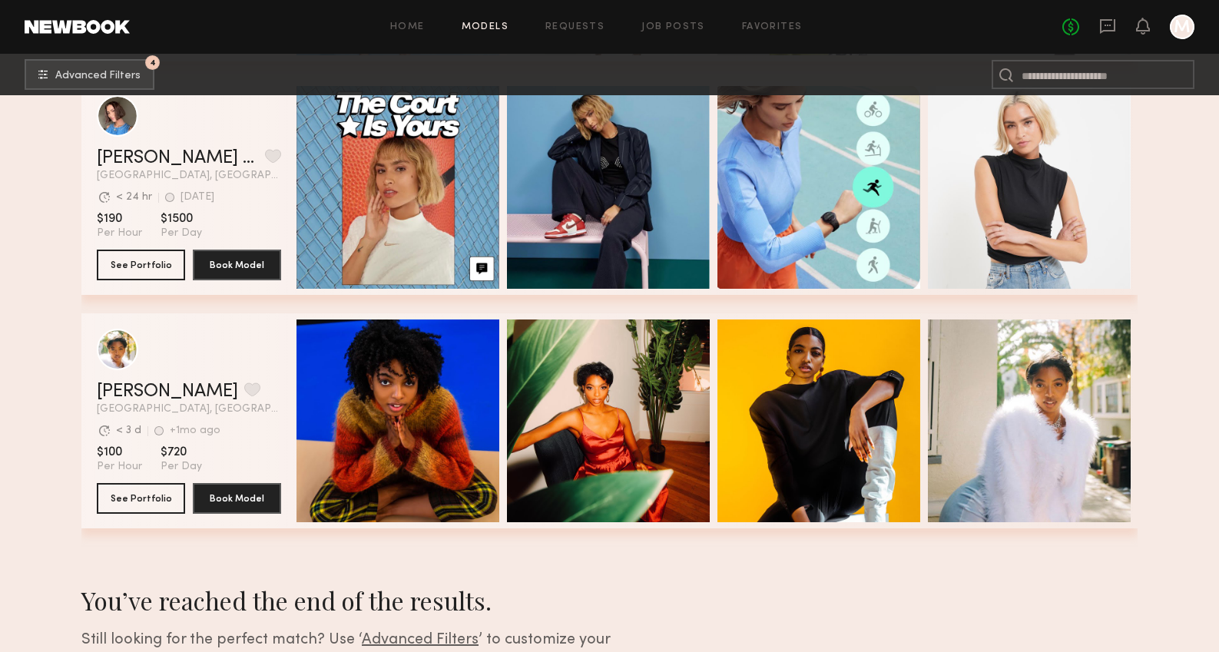
scroll to position [747, 0]
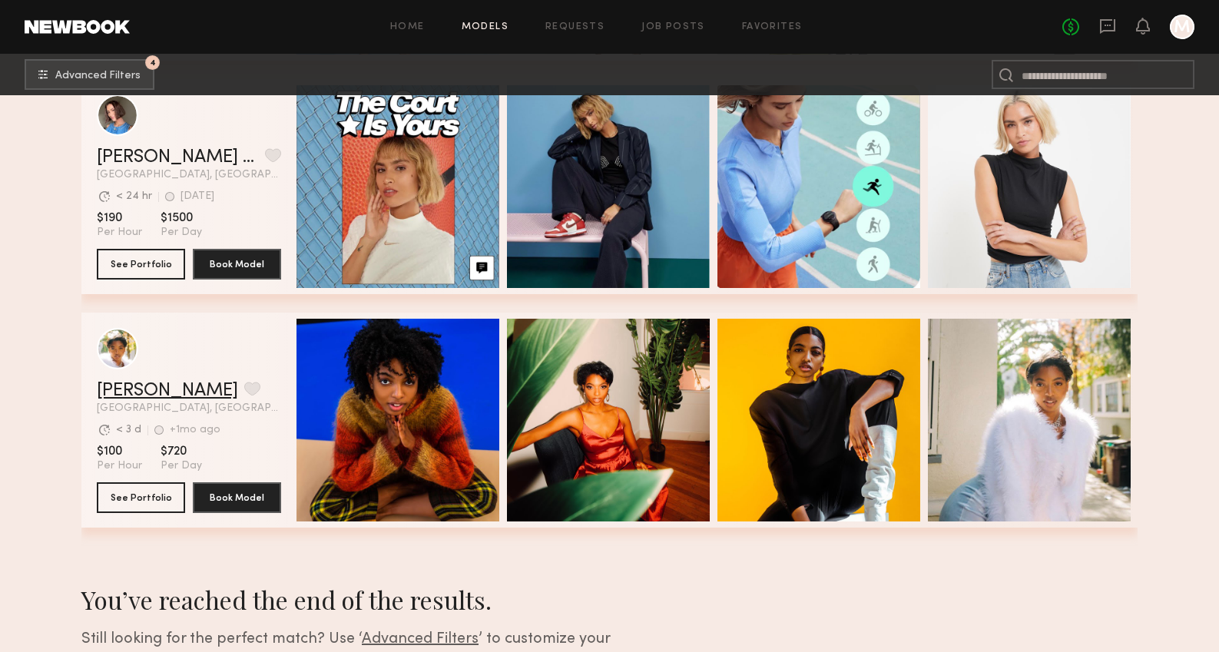
click at [147, 387] on link "Felicity J." at bounding box center [167, 391] width 141 height 18
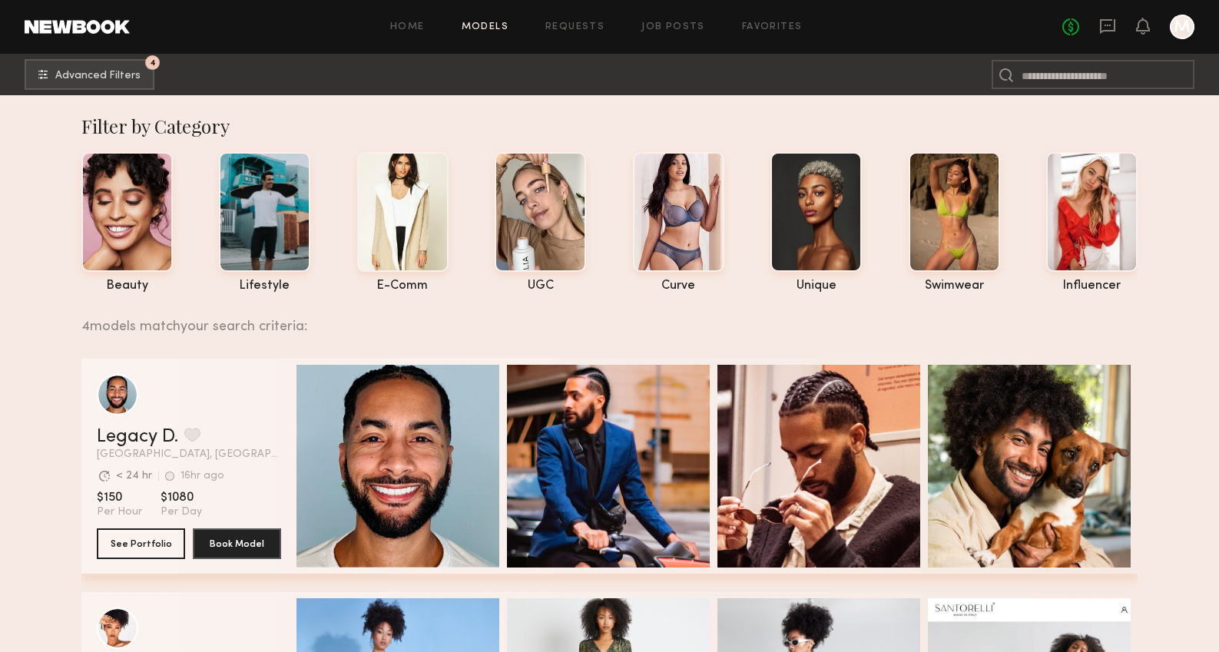
scroll to position [0, 0]
click at [120, 82] on button "4 Advanced Filters" at bounding box center [90, 73] width 130 height 31
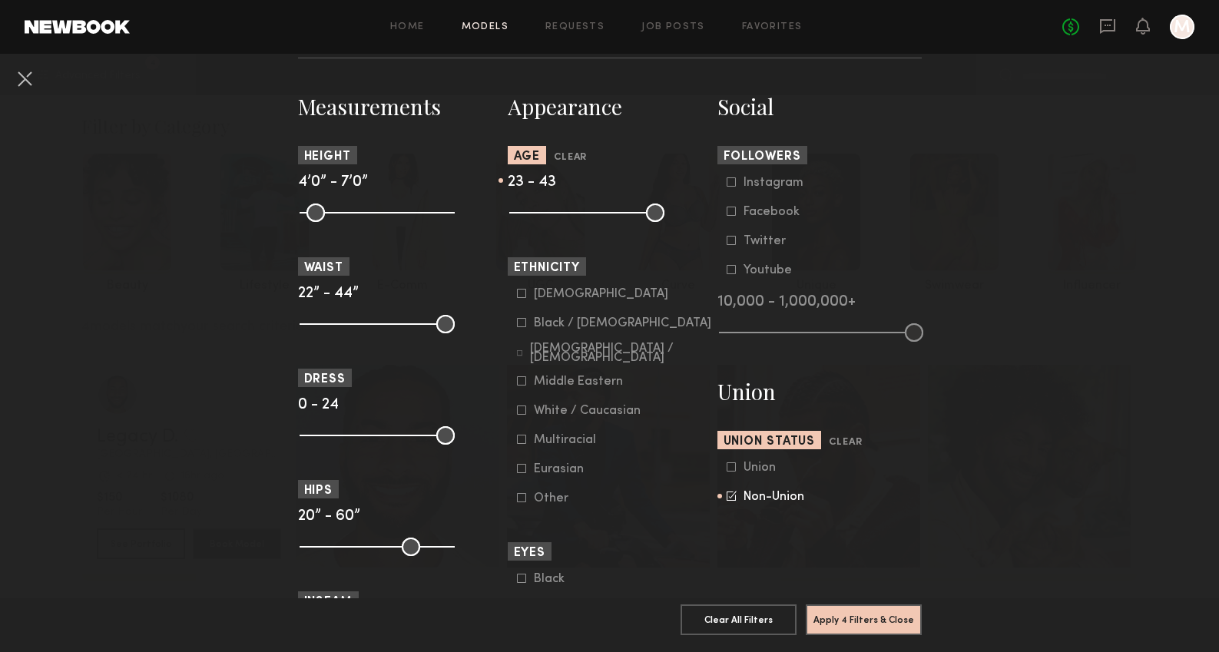
scroll to position [648, 0]
click at [522, 411] on icon at bounding box center [521, 409] width 9 height 9
click at [843, 620] on button "Apply 5 Filters & Close" at bounding box center [864, 619] width 116 height 31
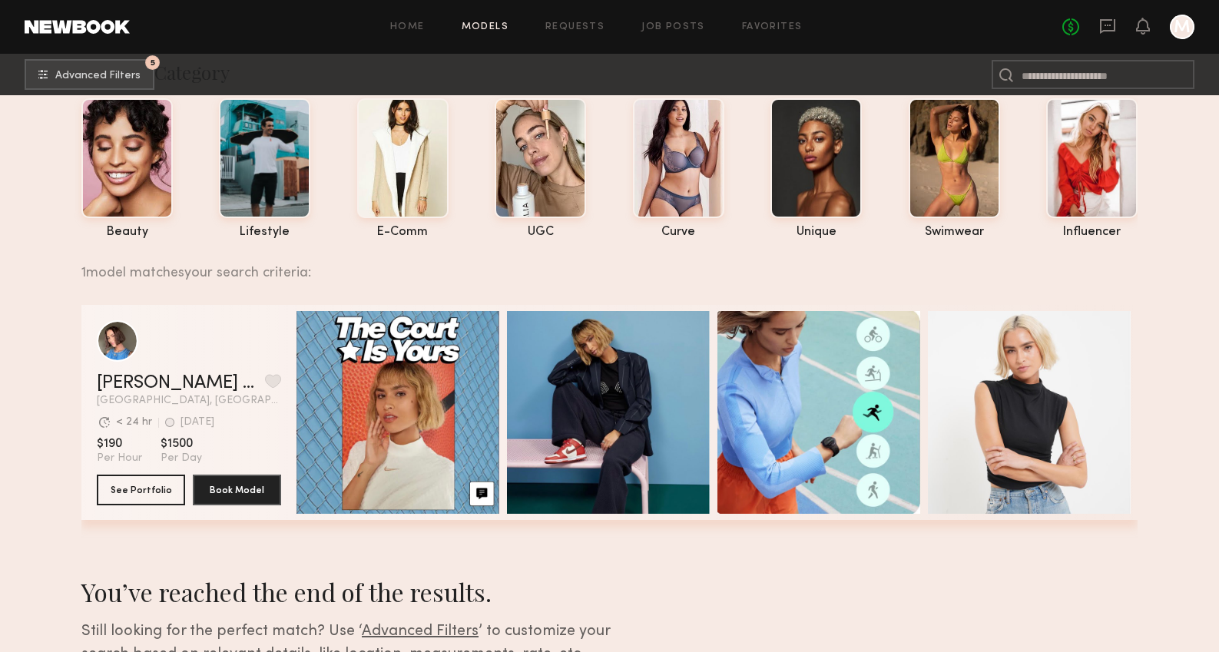
scroll to position [21, 0]
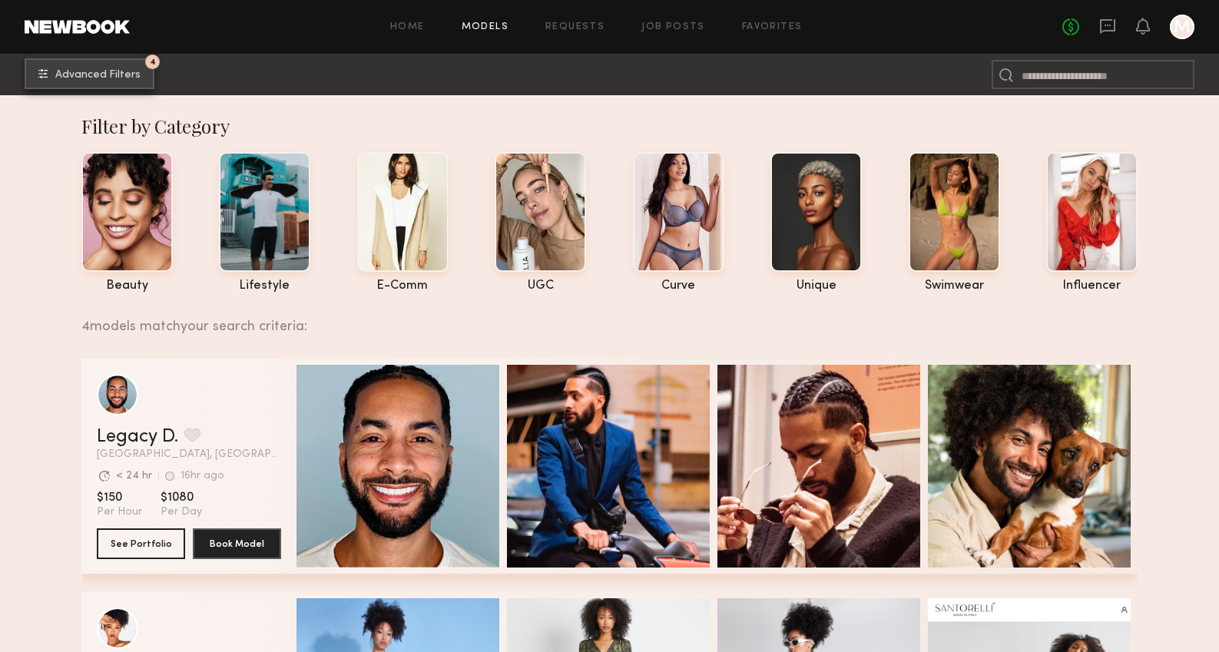
click at [131, 76] on span "Advanced Filters" at bounding box center [97, 75] width 85 height 11
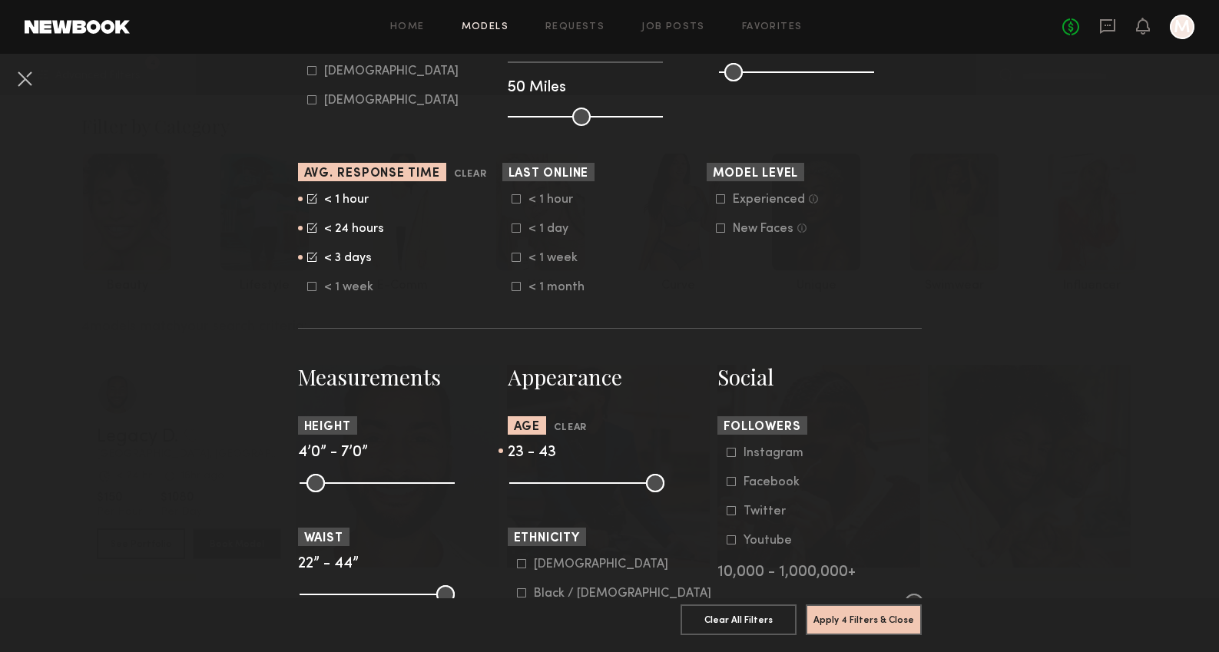
scroll to position [378, 0]
click at [311, 256] on icon at bounding box center [312, 256] width 10 height 10
click at [310, 232] on common-framework-checkbox "< 24 hours" at bounding box center [404, 228] width 195 height 14
click at [310, 227] on icon at bounding box center [312, 227] width 10 height 10
click at [313, 199] on icon at bounding box center [312, 198] width 10 height 10
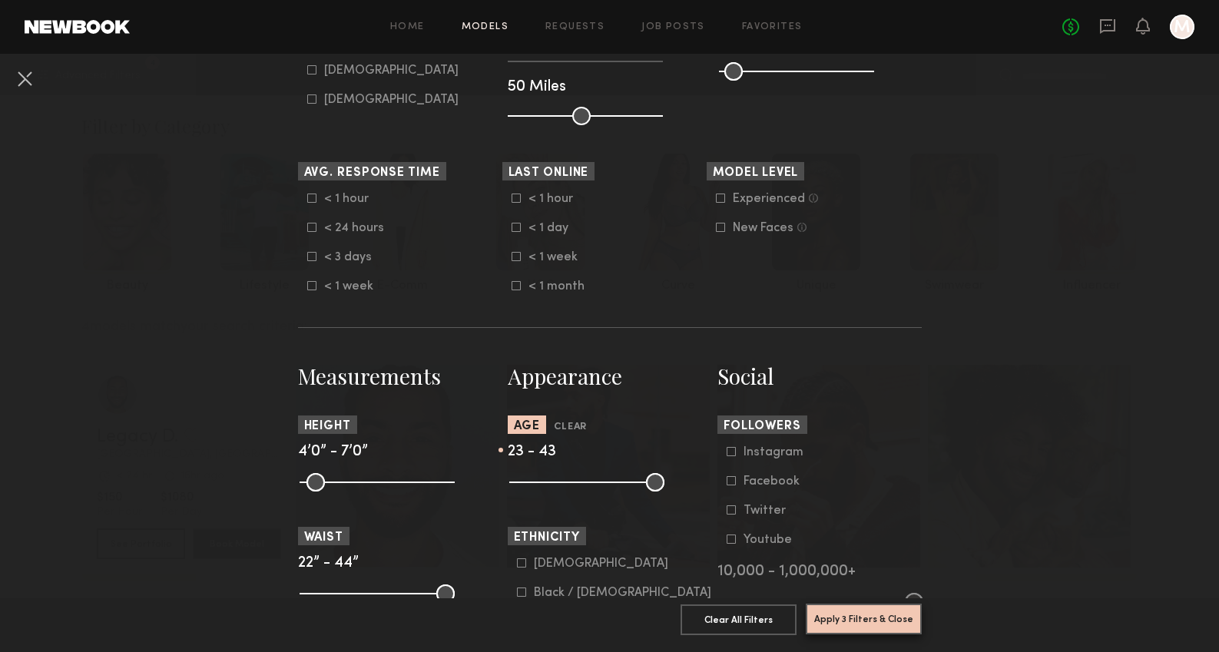
click at [840, 618] on button "Apply 3 Filters & Close" at bounding box center [864, 619] width 116 height 31
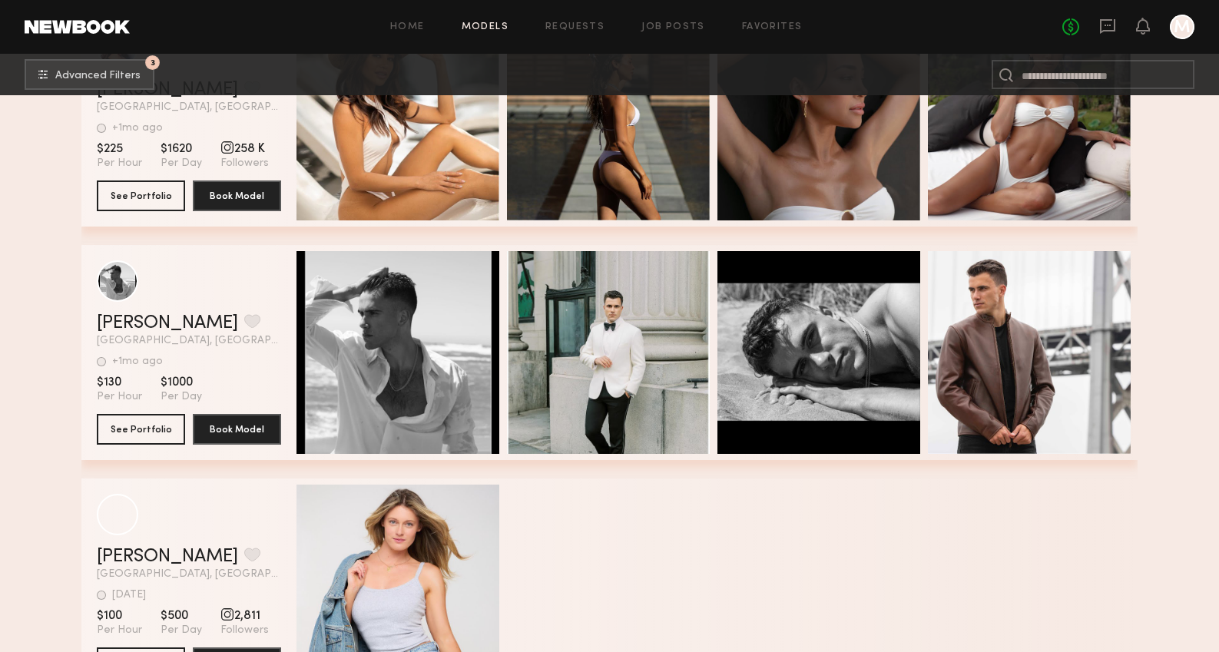
scroll to position [4318, 0]
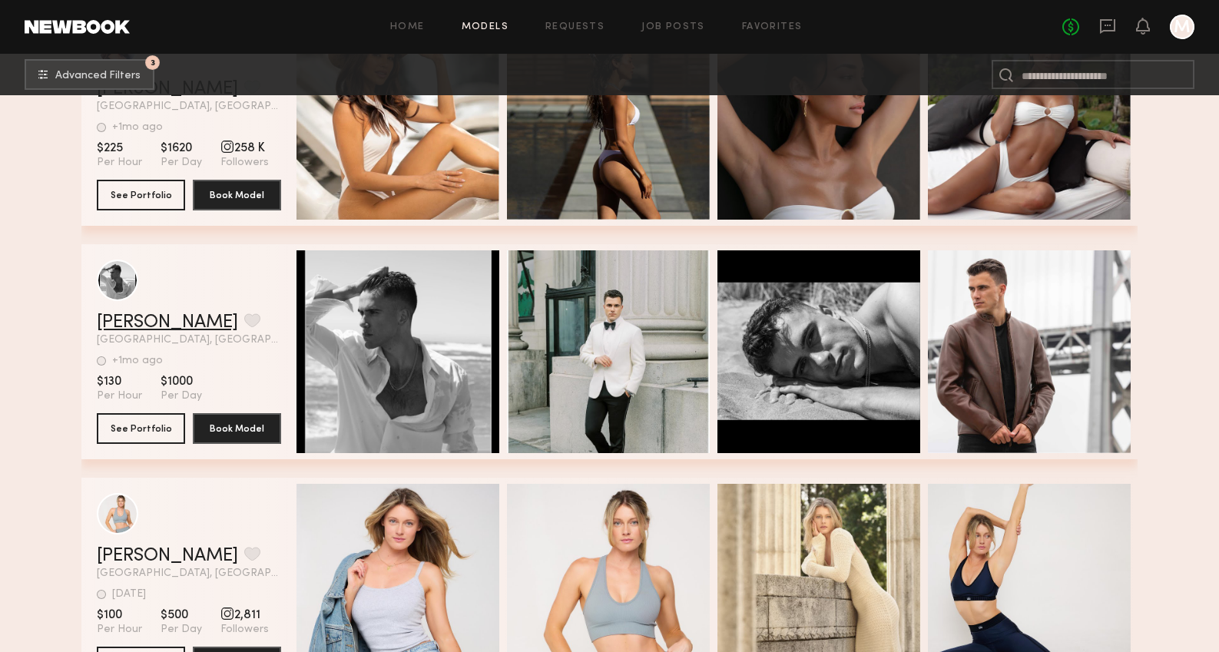
click at [110, 320] on link "Rhys D." at bounding box center [167, 322] width 141 height 18
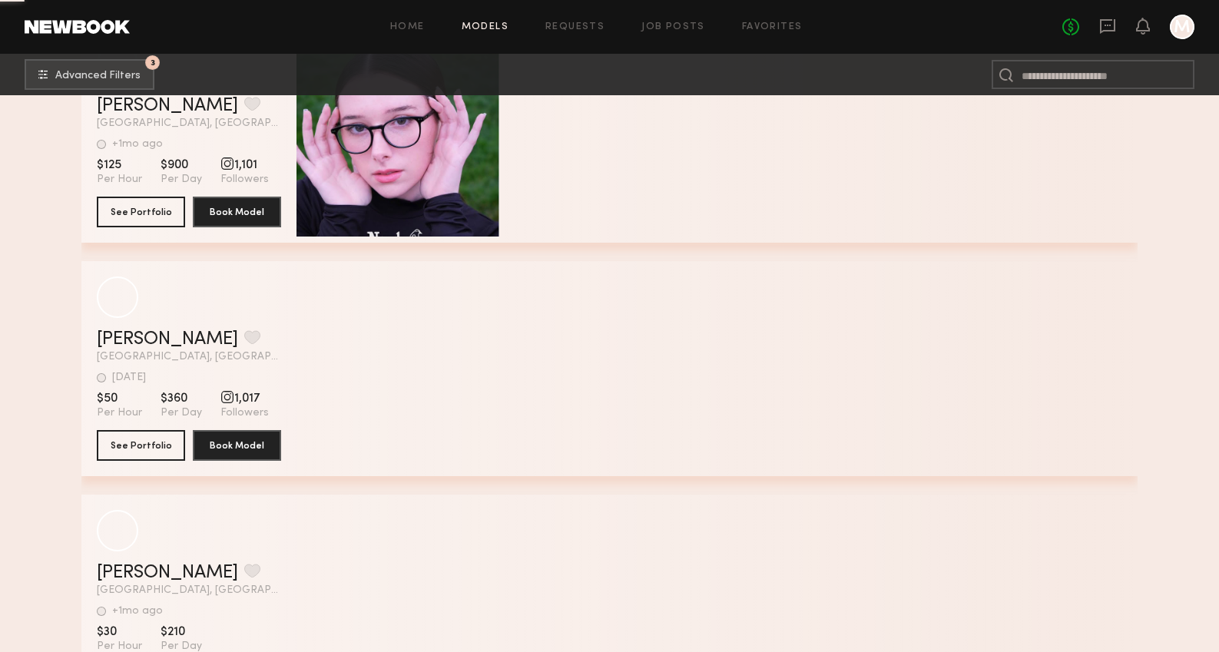
scroll to position [7458, 0]
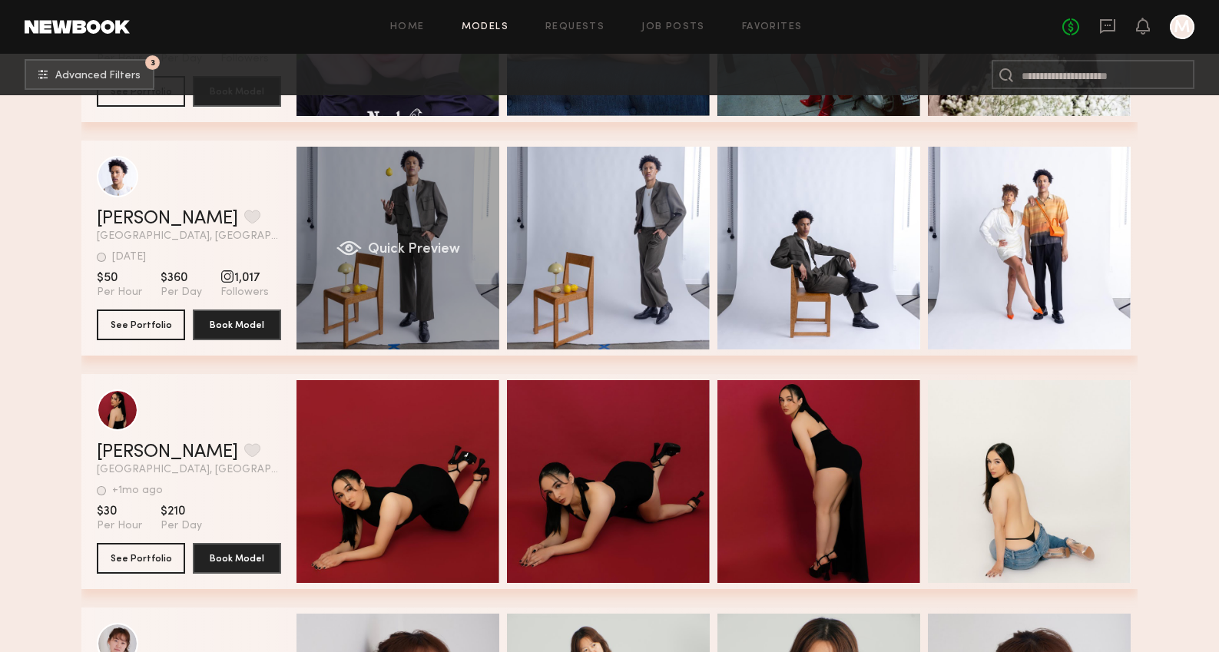
click at [418, 210] on div "Quick Preview" at bounding box center [398, 248] width 203 height 203
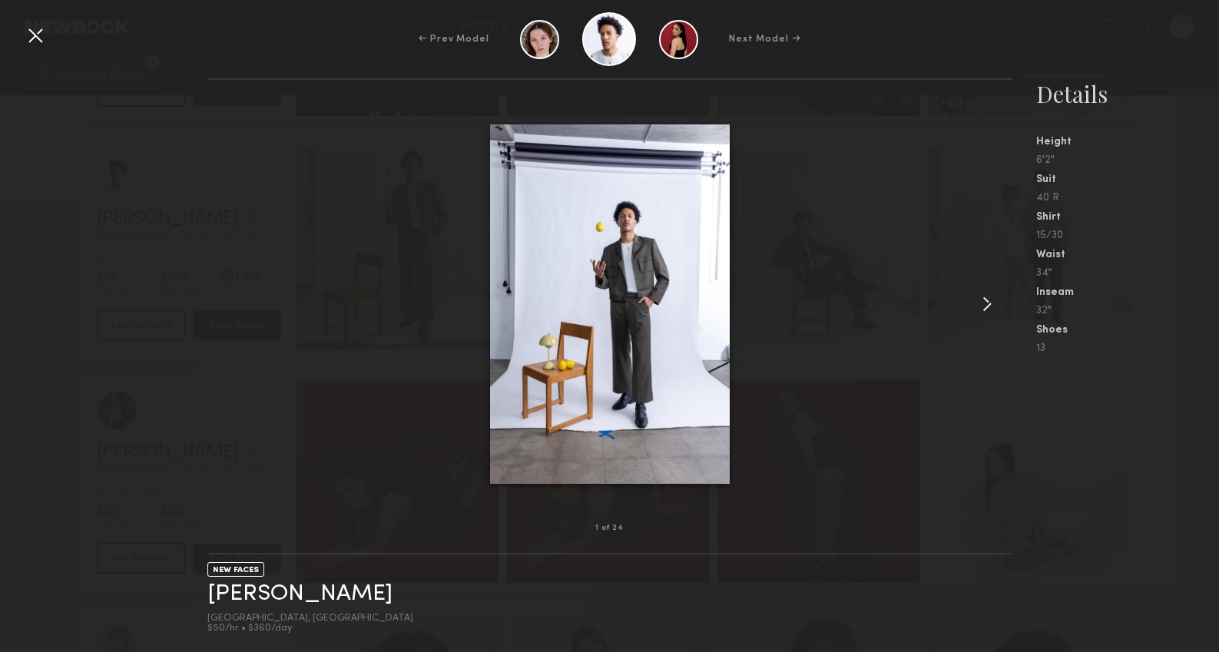
click at [986, 307] on common-icon at bounding box center [987, 304] width 25 height 25
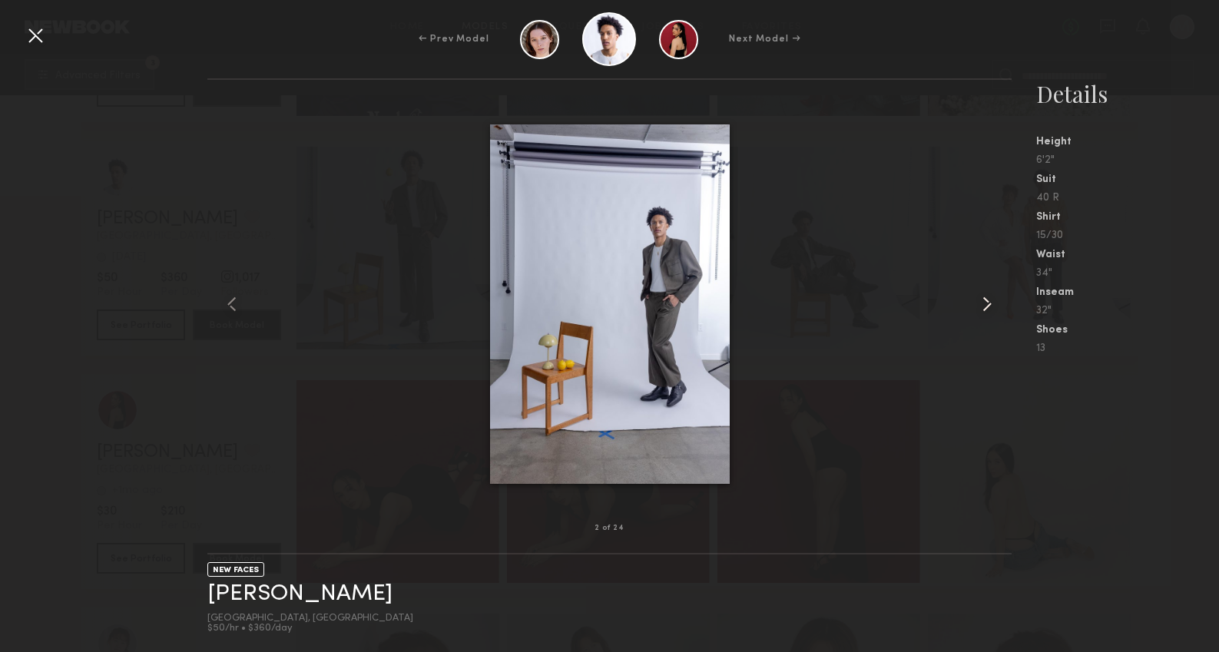
click at [986, 307] on common-icon at bounding box center [987, 304] width 25 height 25
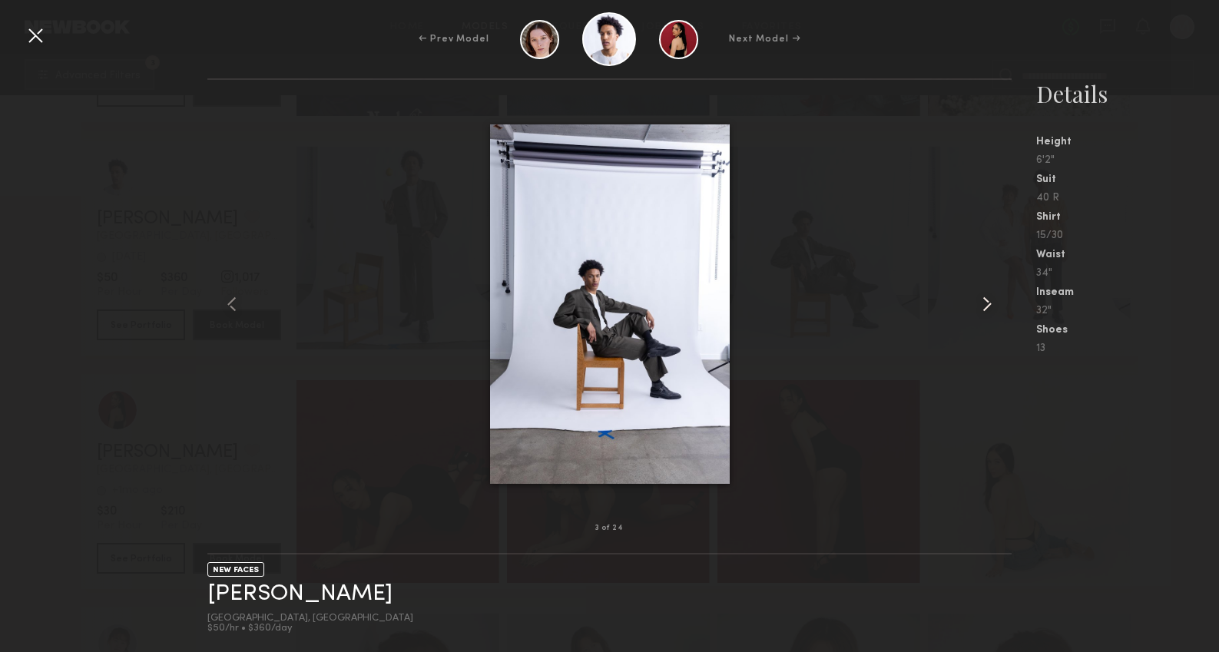
click at [986, 307] on common-icon at bounding box center [987, 304] width 25 height 25
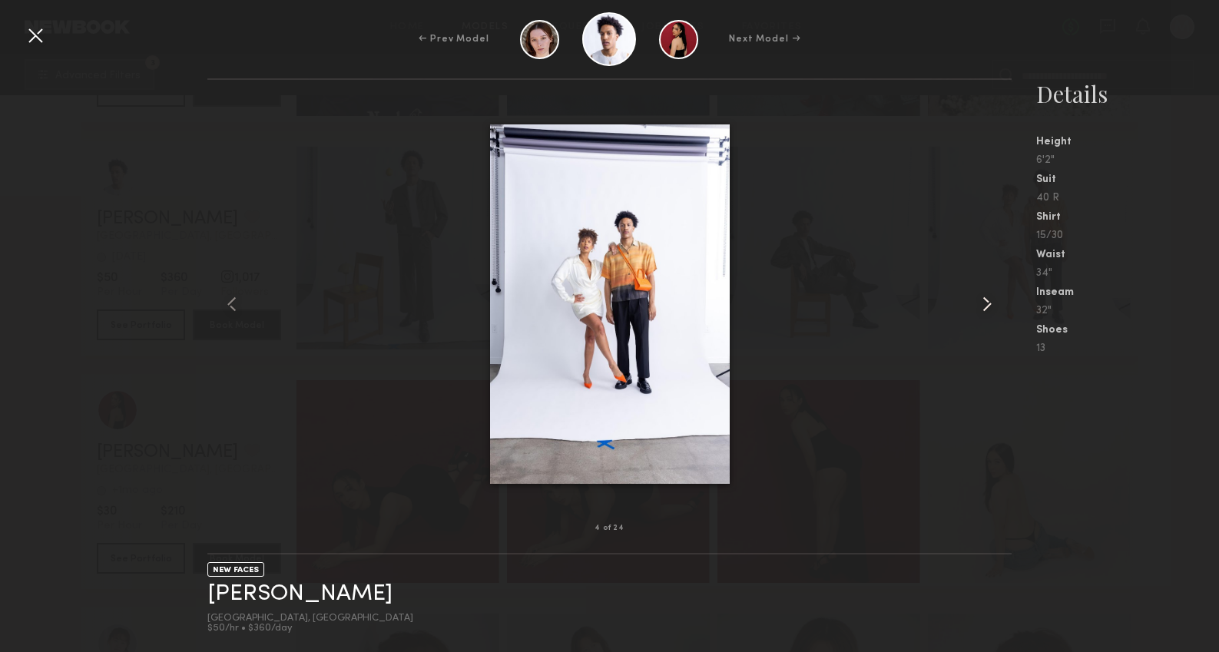
click at [986, 307] on common-icon at bounding box center [987, 304] width 25 height 25
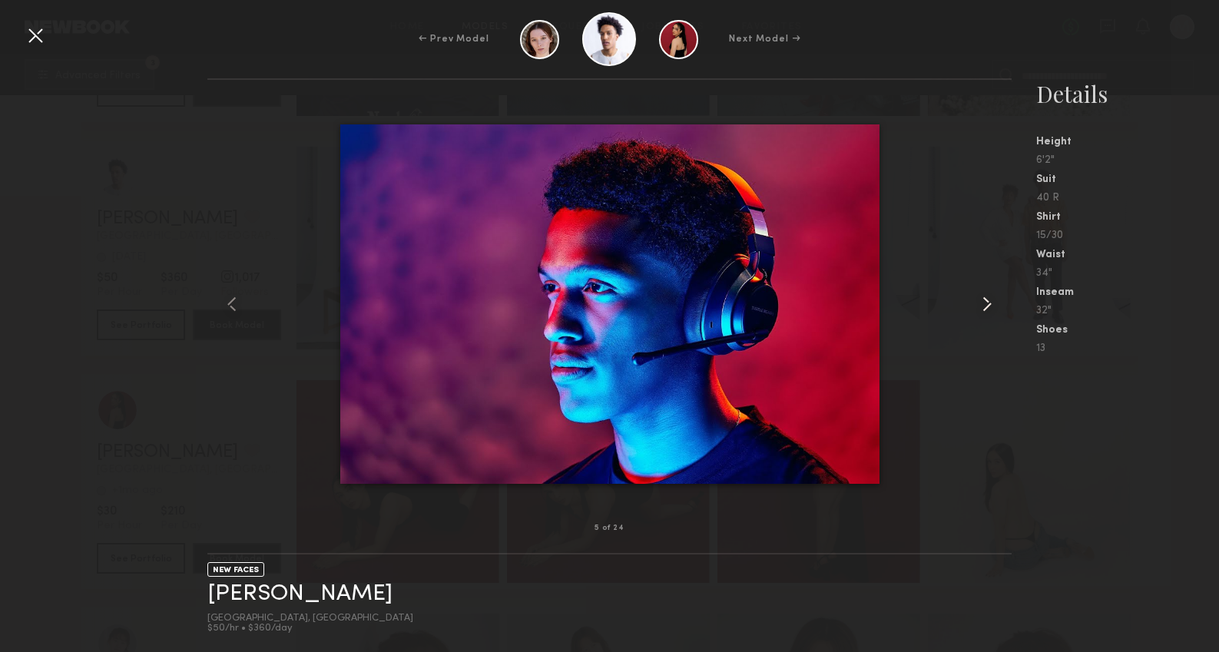
click at [986, 307] on common-icon at bounding box center [987, 304] width 25 height 25
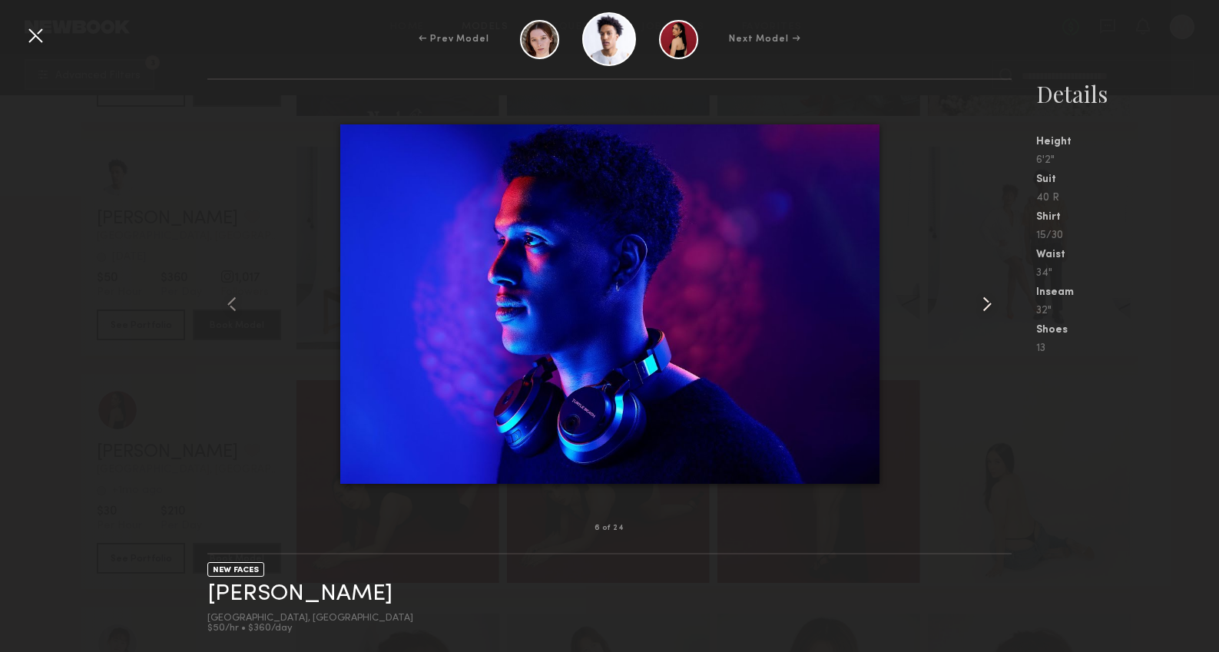
click at [986, 307] on common-icon at bounding box center [987, 304] width 25 height 25
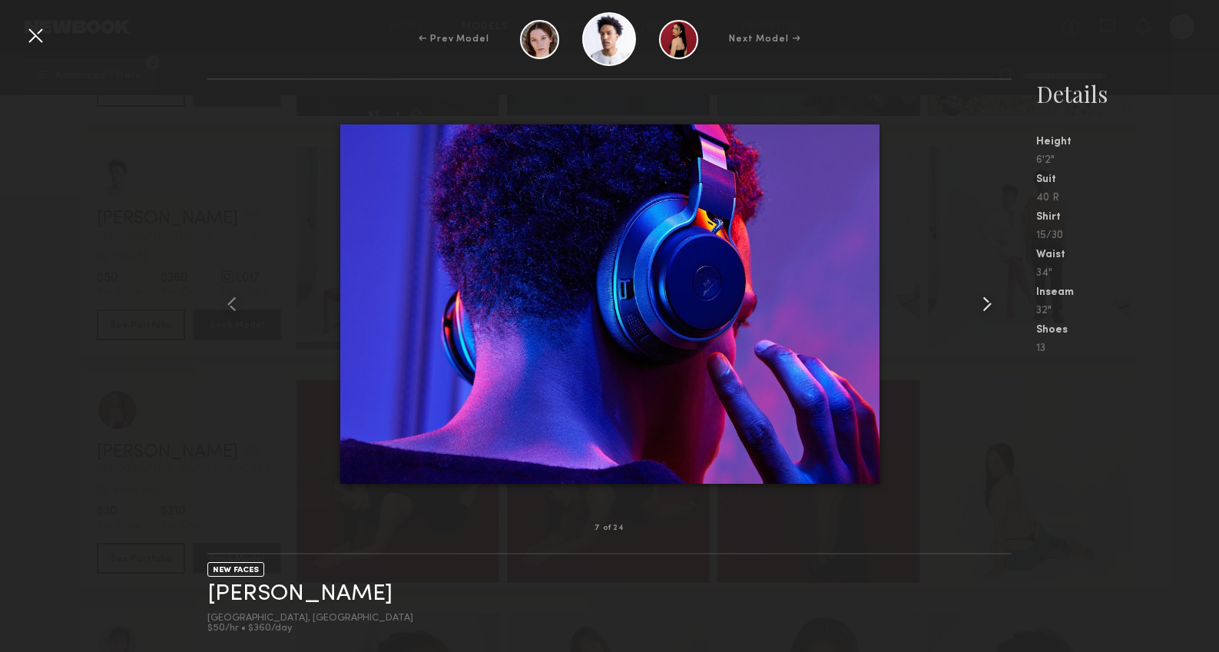
click at [986, 307] on common-icon at bounding box center [987, 304] width 25 height 25
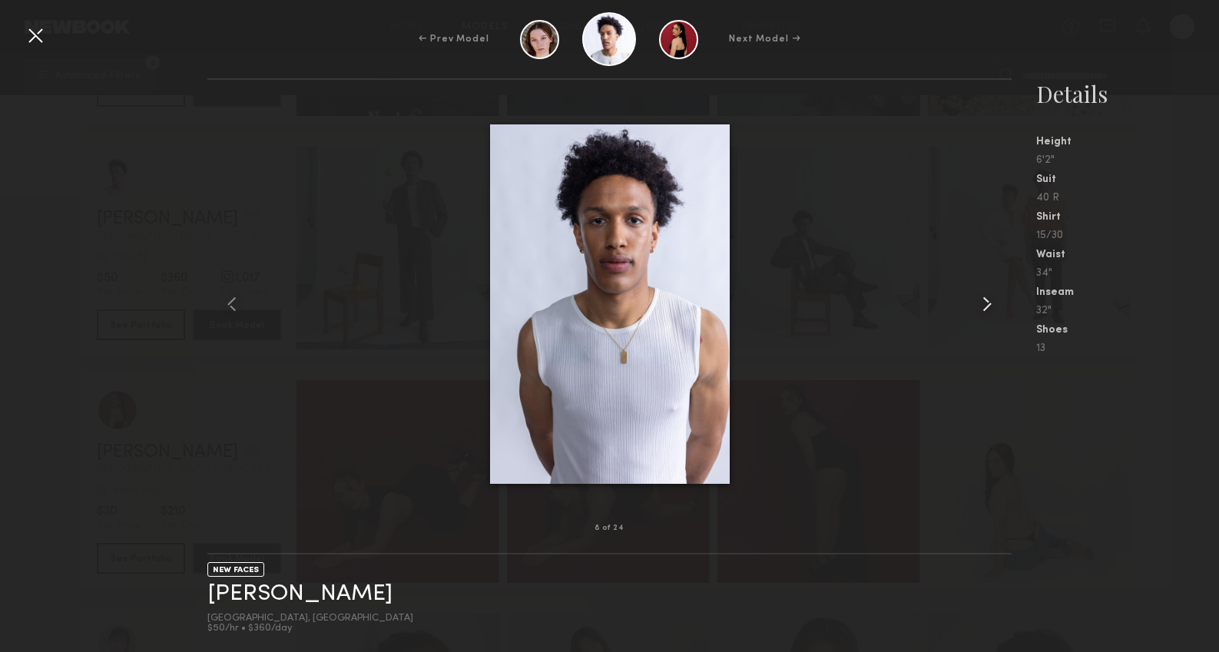
click at [986, 307] on common-icon at bounding box center [987, 304] width 25 height 25
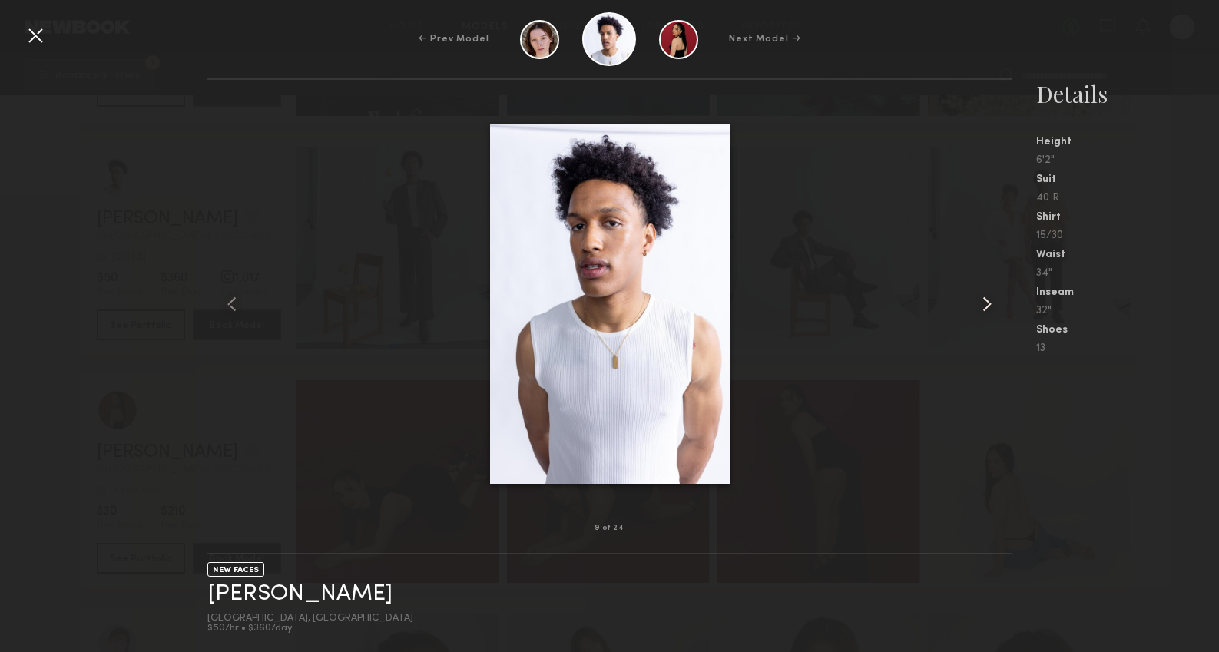
click at [986, 307] on common-icon at bounding box center [987, 304] width 25 height 25
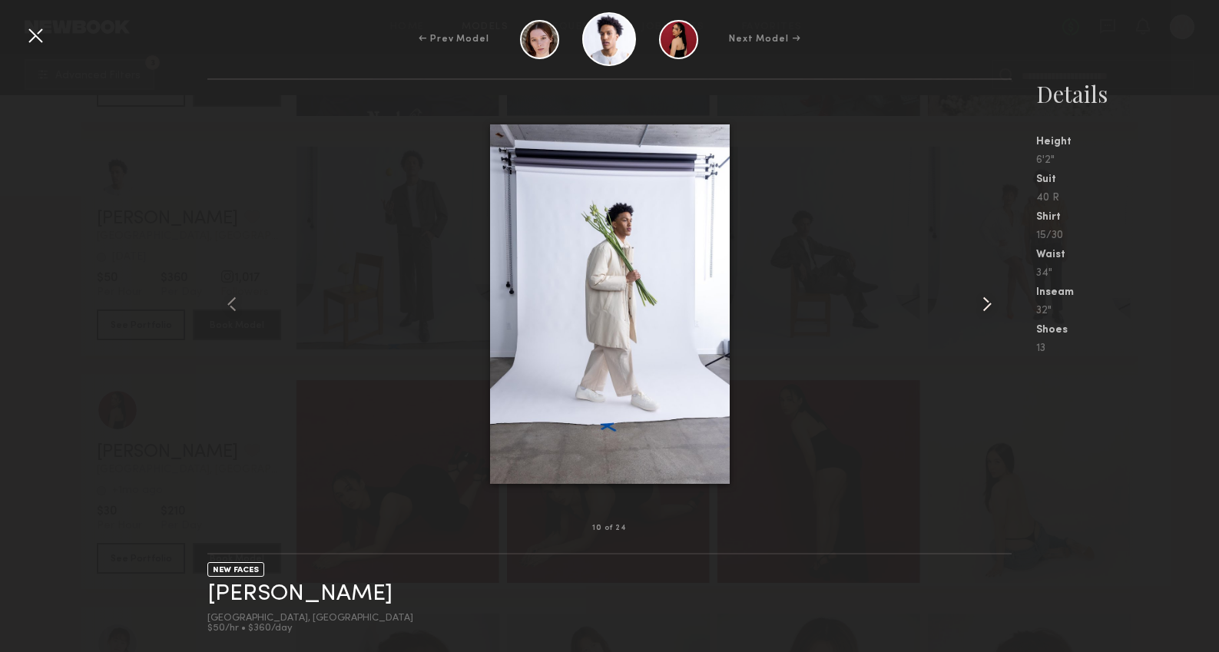
click at [986, 307] on common-icon at bounding box center [987, 304] width 25 height 25
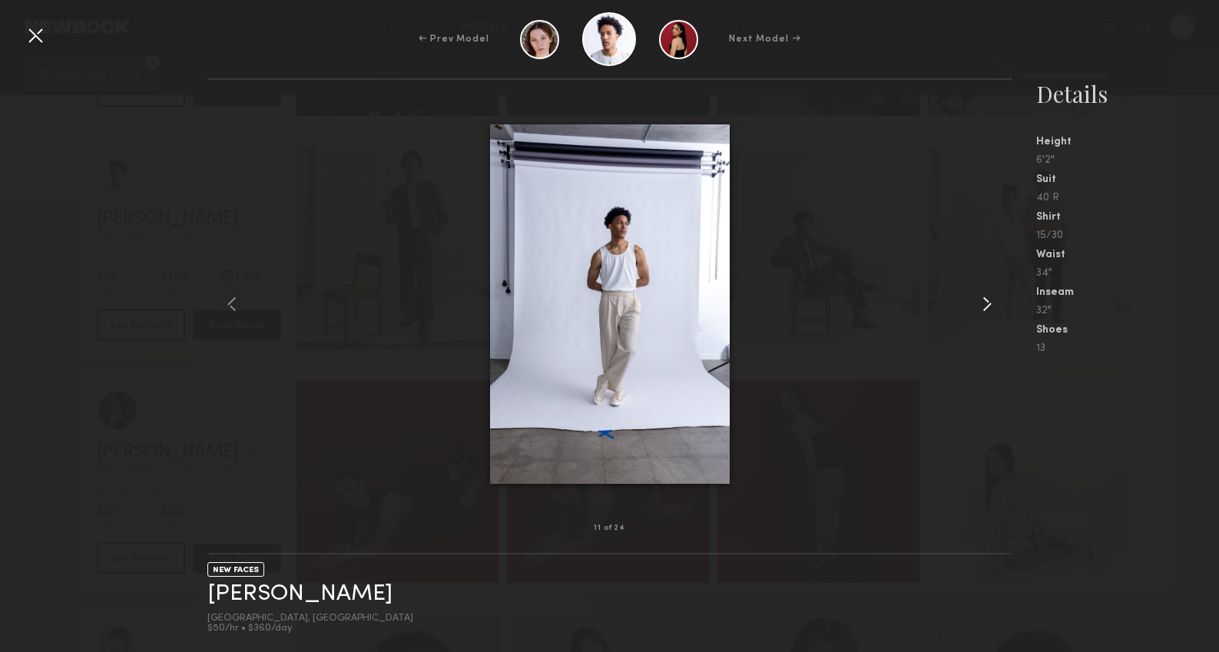
click at [986, 307] on common-icon at bounding box center [987, 304] width 25 height 25
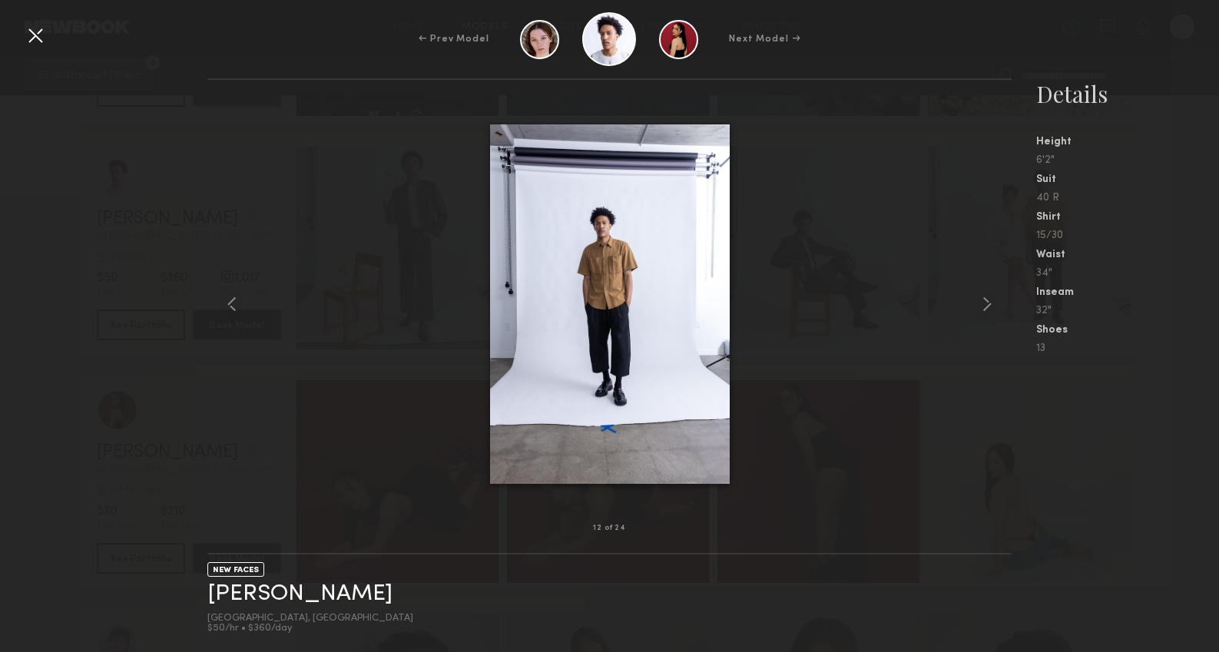
click at [32, 33] on div at bounding box center [35, 35] width 25 height 25
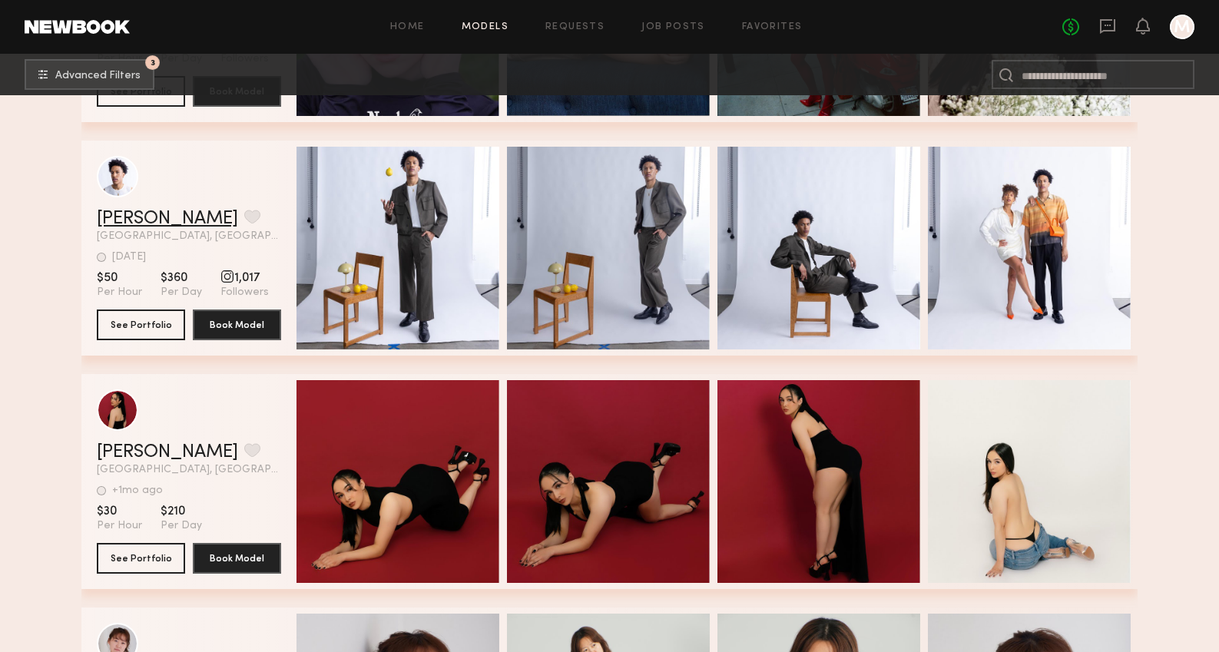
click at [151, 215] on link "DeAngelo B." at bounding box center [167, 219] width 141 height 18
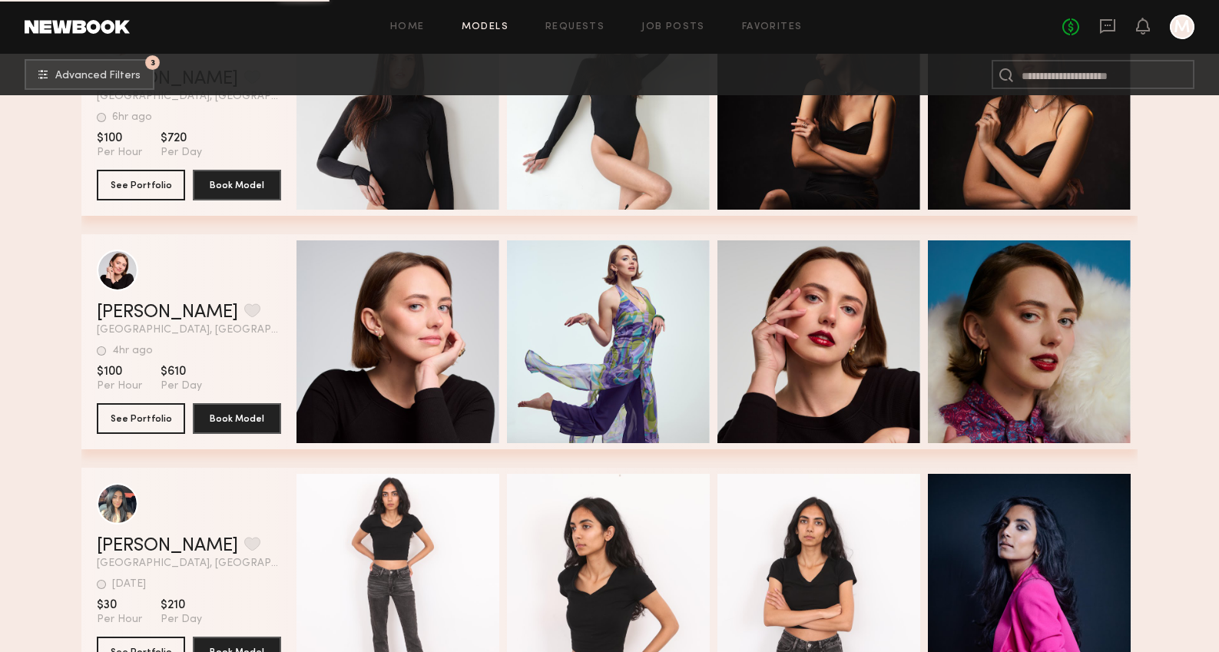
scroll to position [12766, 0]
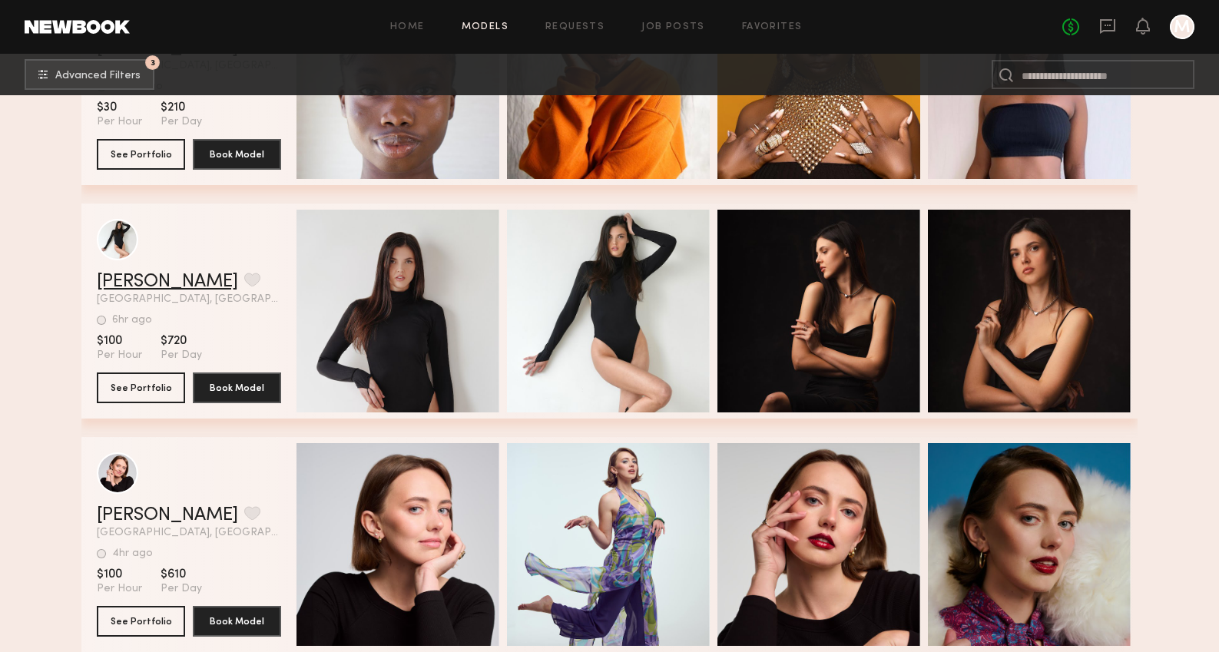
click at [126, 283] on link "Iryna S." at bounding box center [167, 282] width 141 height 18
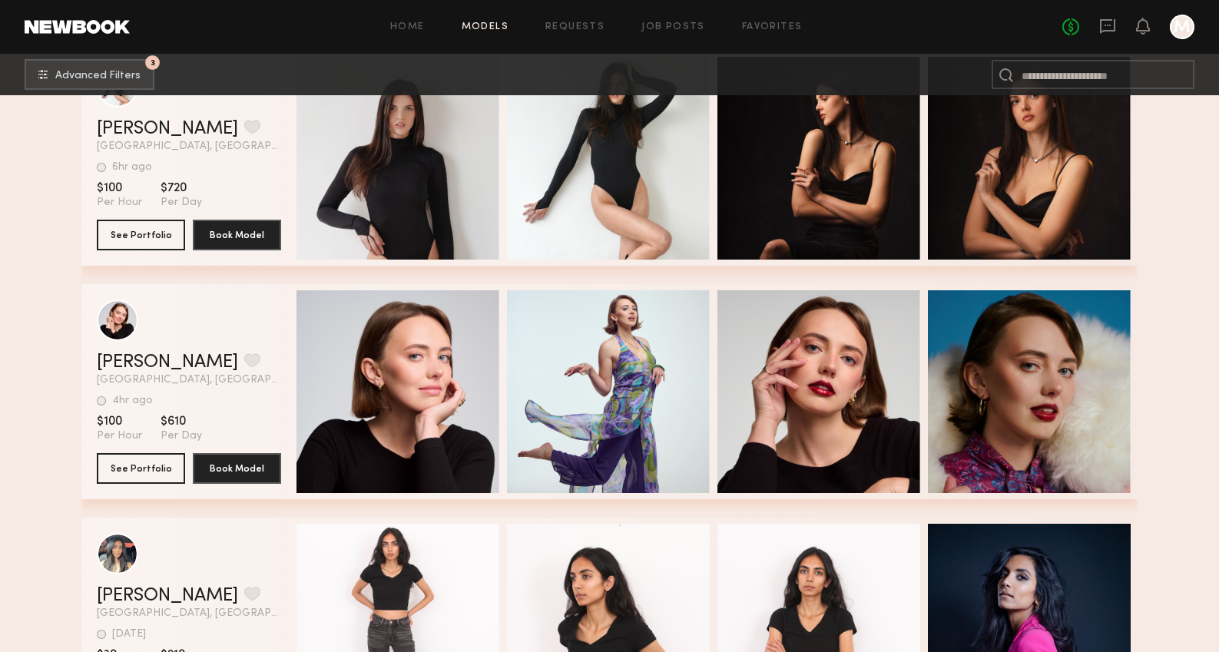
scroll to position [12918, 0]
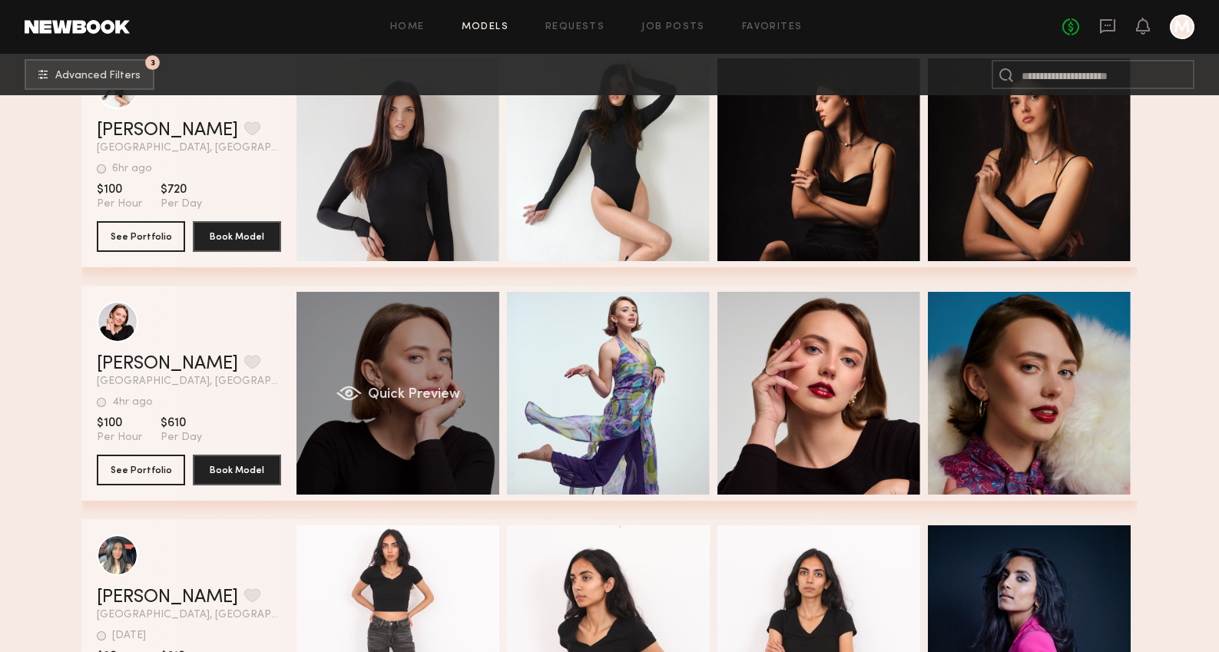
click at [403, 329] on div "Quick Preview" at bounding box center [398, 393] width 203 height 203
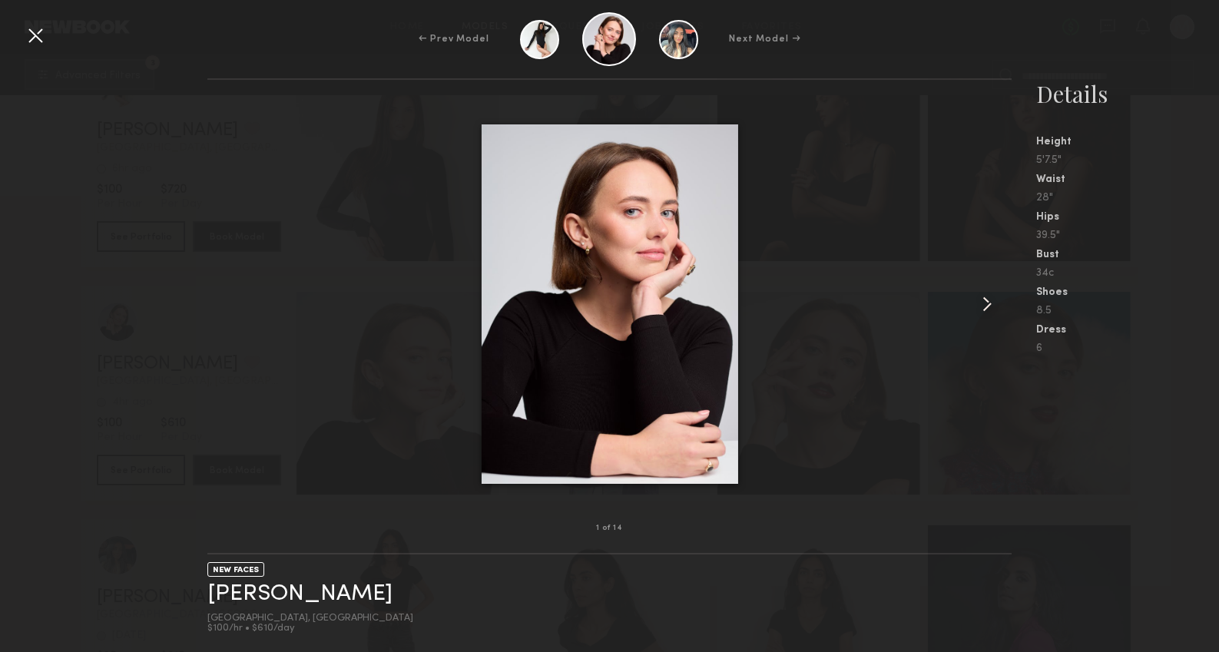
click at [984, 303] on common-icon at bounding box center [987, 304] width 25 height 25
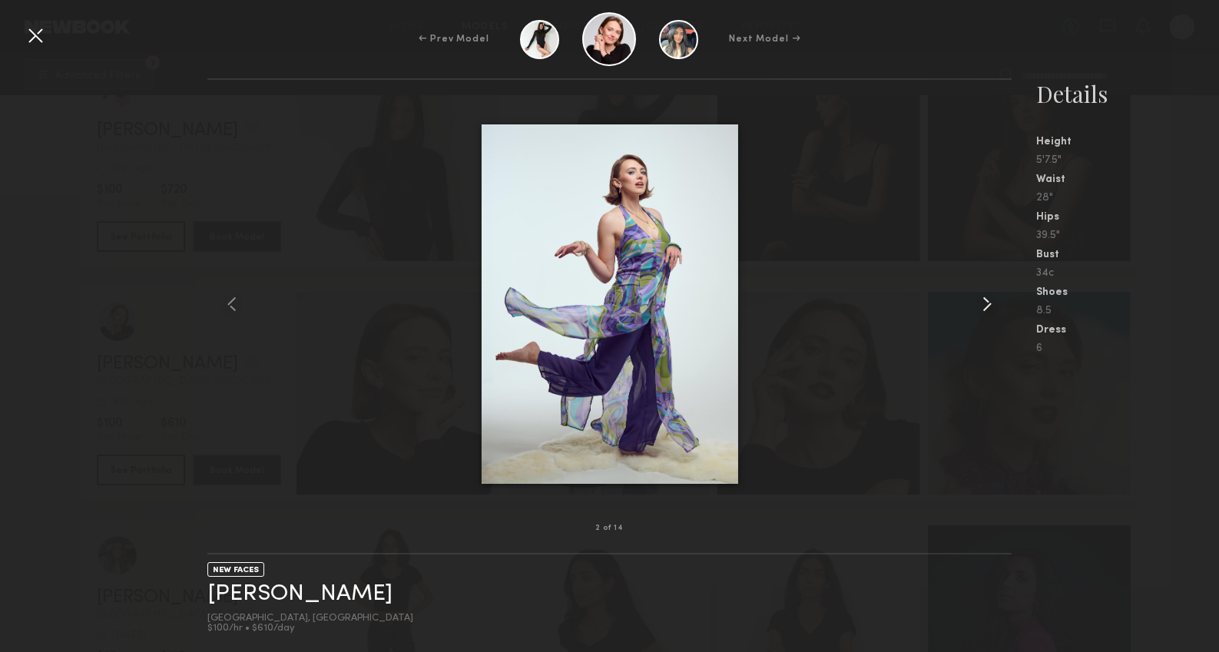
click at [984, 304] on common-icon at bounding box center [987, 304] width 25 height 25
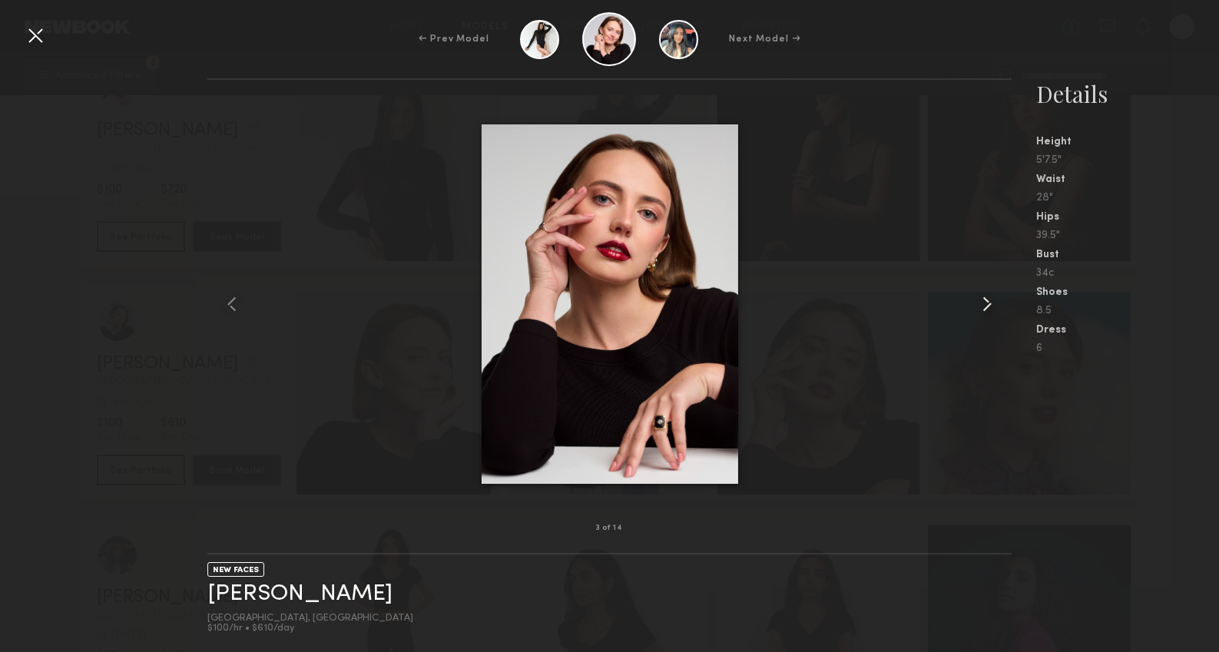
click at [984, 304] on common-icon at bounding box center [987, 304] width 25 height 25
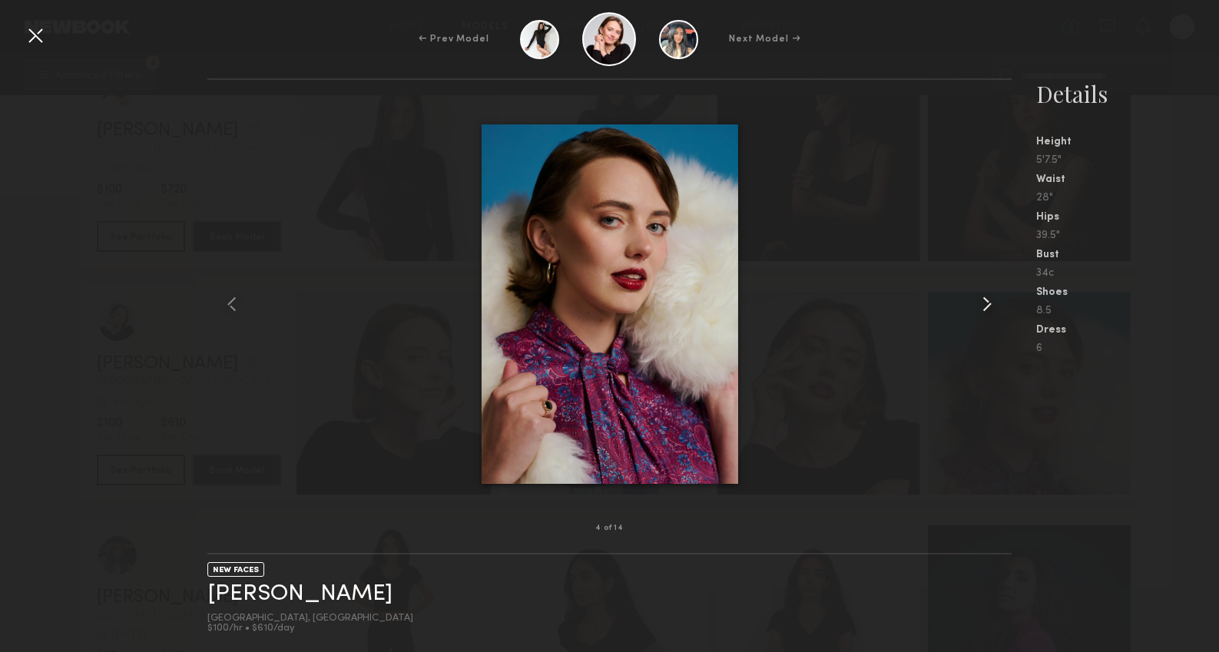
click at [984, 304] on common-icon at bounding box center [987, 304] width 25 height 25
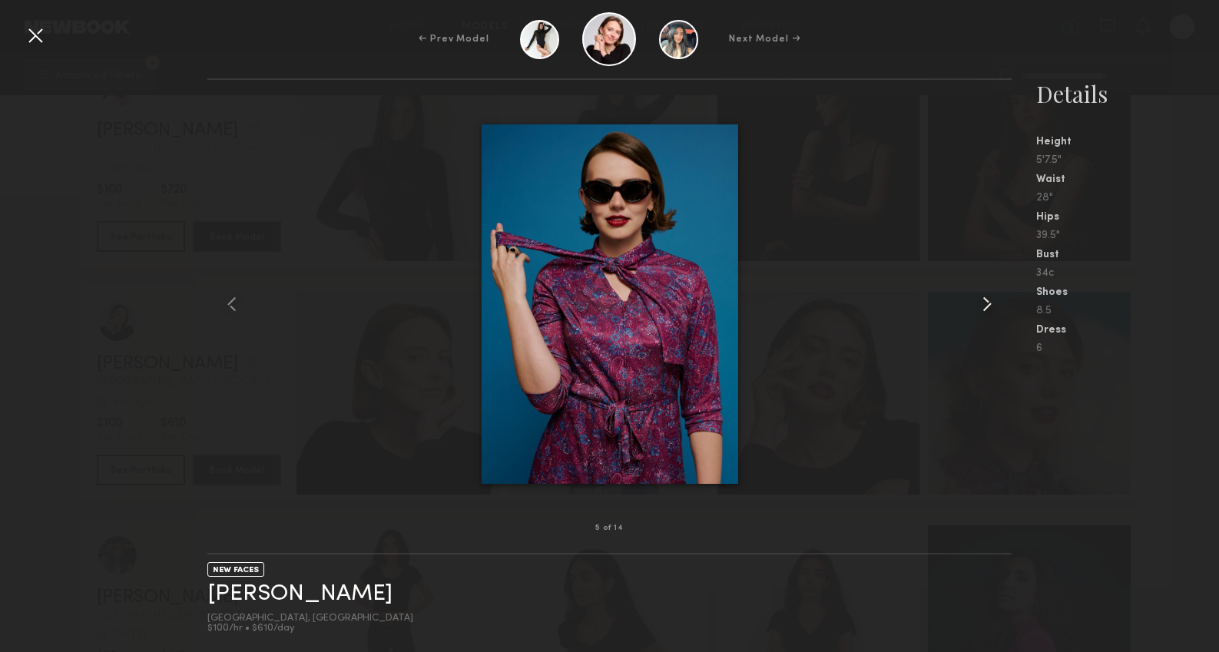
click at [984, 304] on common-icon at bounding box center [987, 304] width 25 height 25
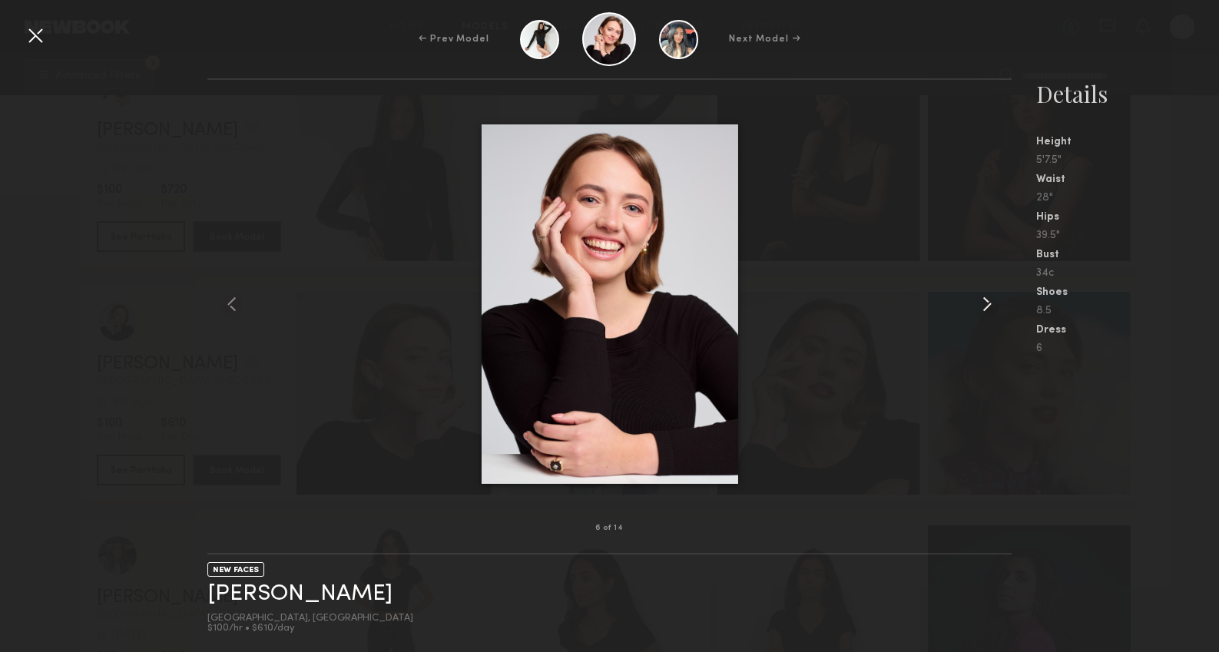
click at [984, 304] on common-icon at bounding box center [987, 304] width 25 height 25
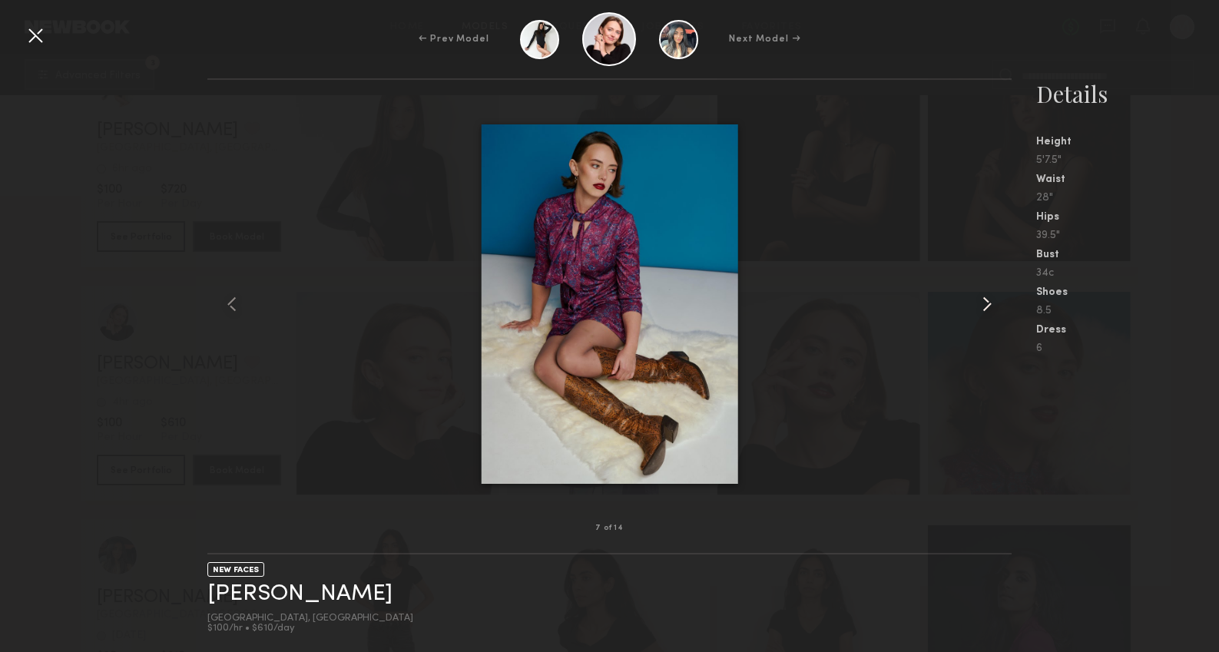
click at [984, 304] on common-icon at bounding box center [987, 304] width 25 height 25
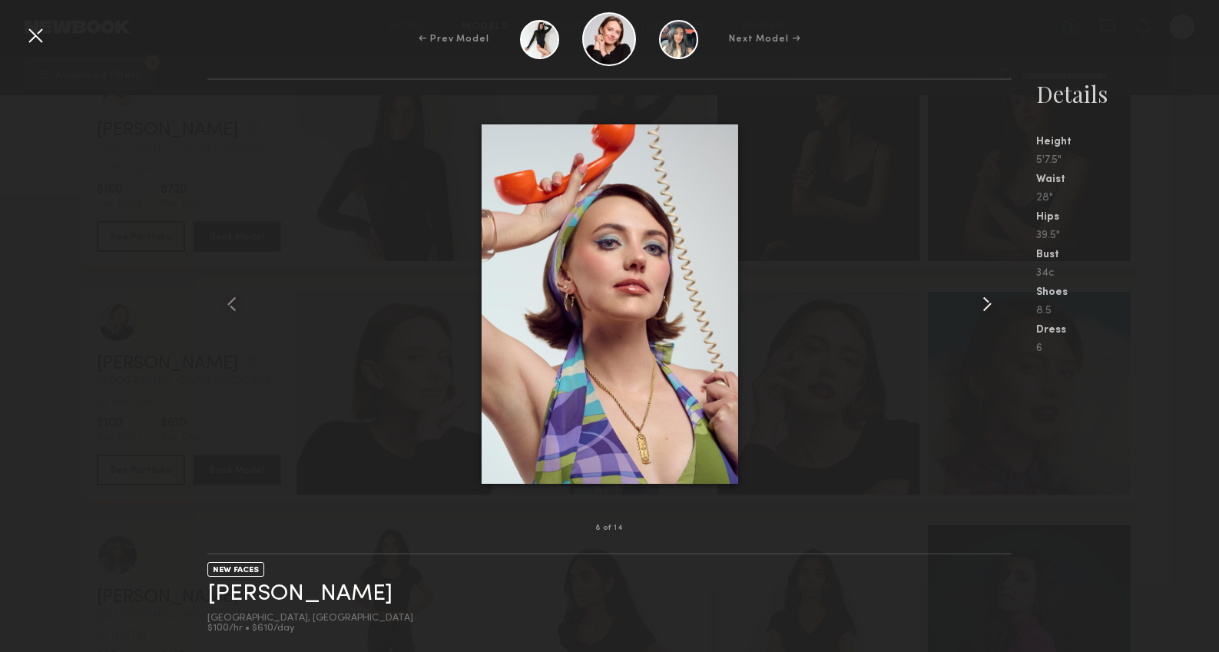
click at [984, 304] on common-icon at bounding box center [987, 304] width 25 height 25
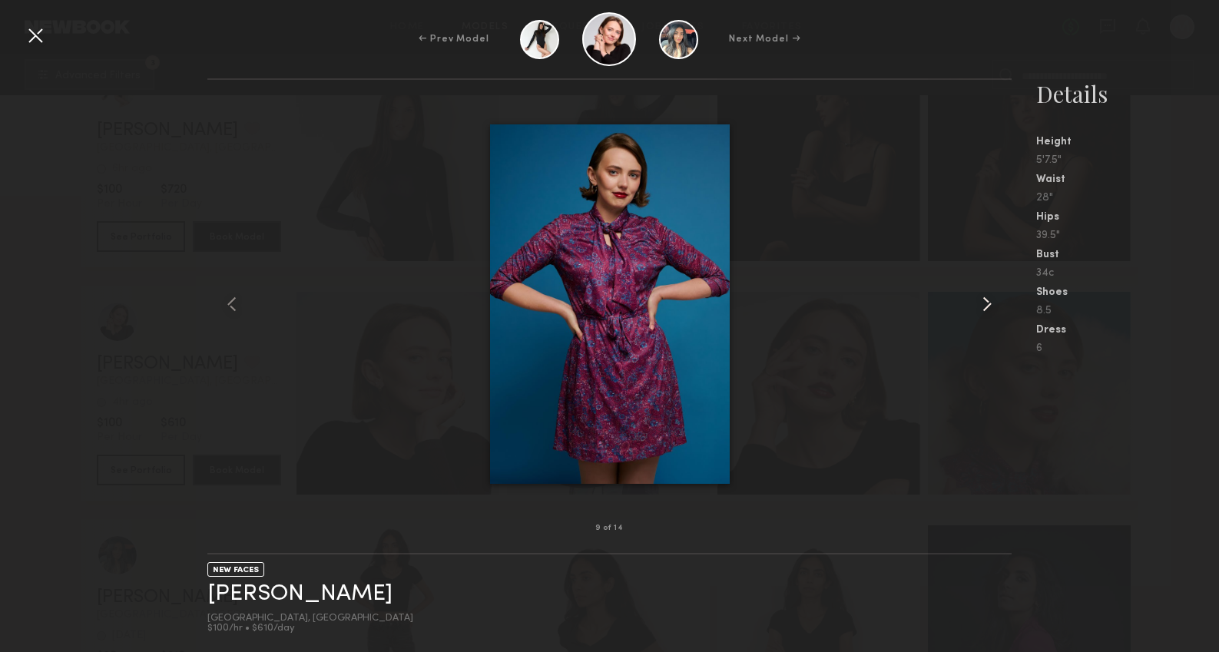
click at [984, 304] on common-icon at bounding box center [987, 304] width 25 height 25
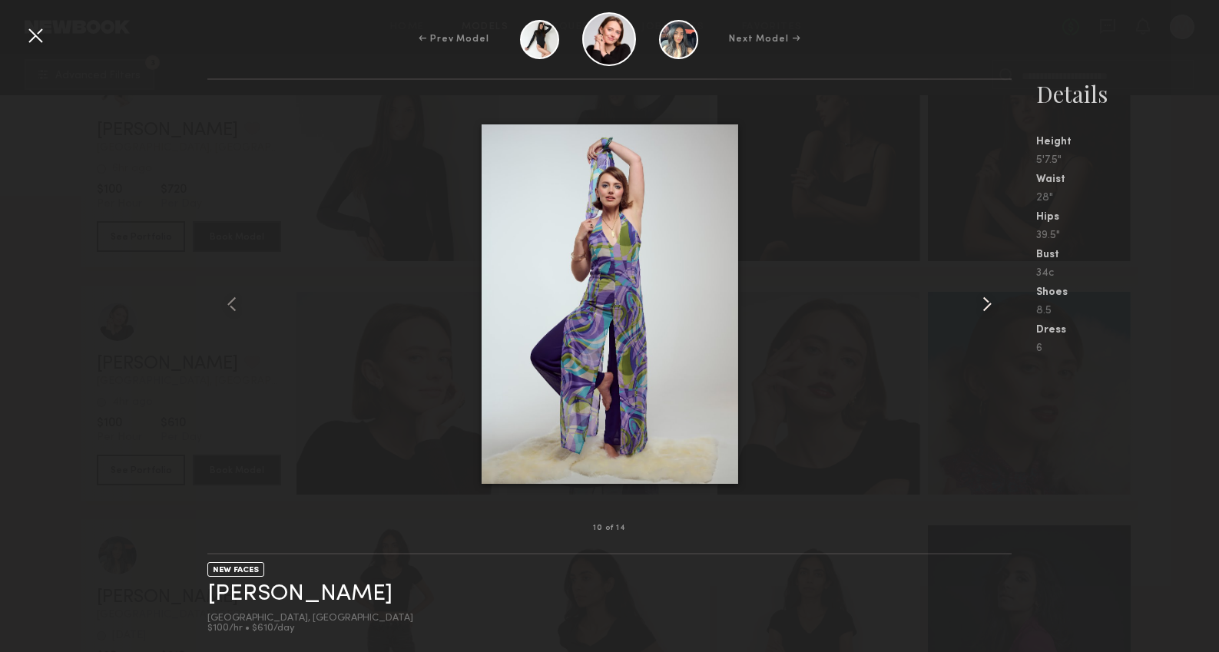
click at [984, 304] on common-icon at bounding box center [987, 304] width 25 height 25
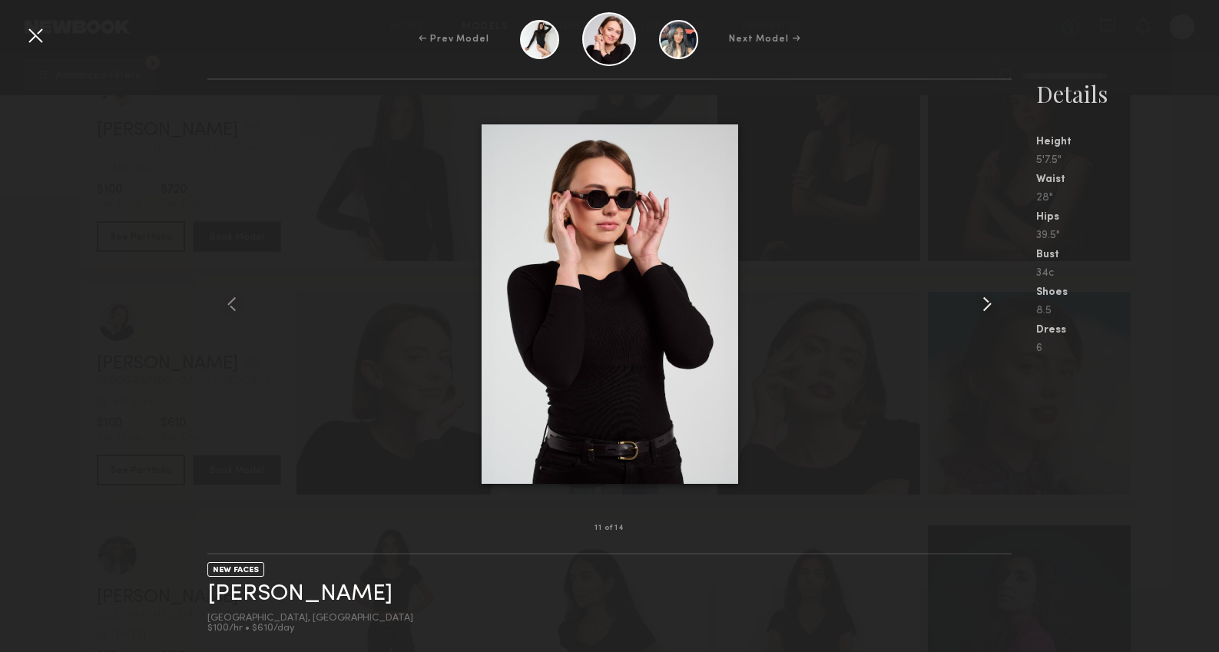
click at [984, 304] on common-icon at bounding box center [987, 304] width 25 height 25
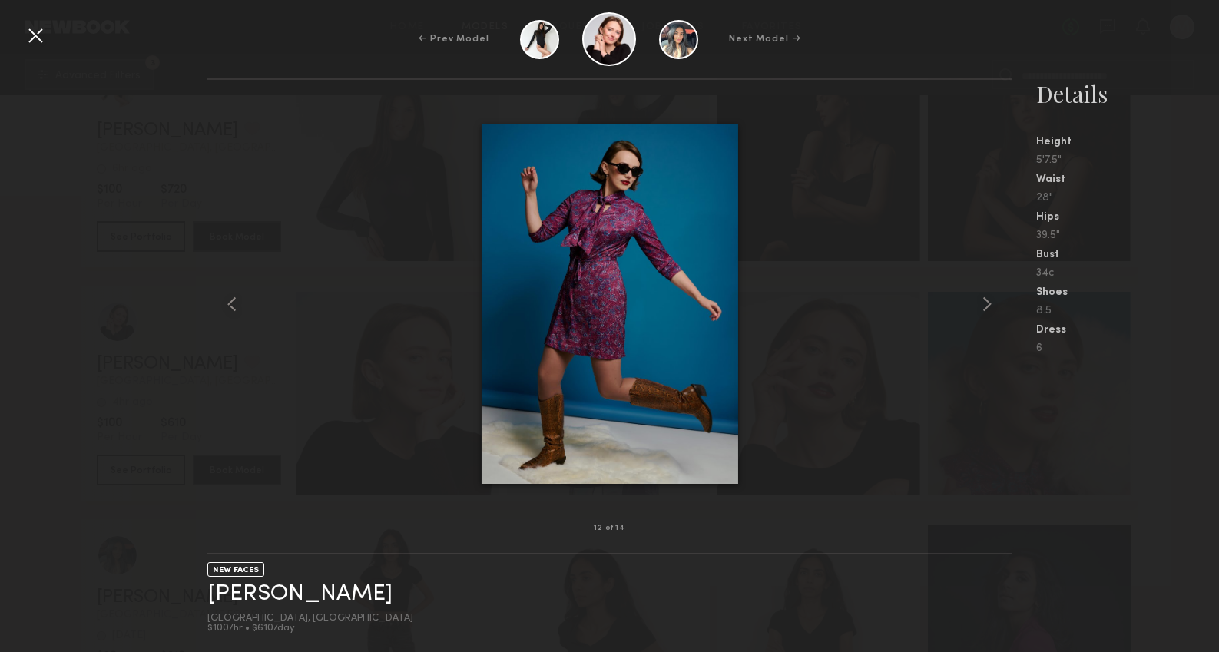
click at [45, 360] on div "12 of 14 NEW FACES Carly V. San Francisco, CA $100/hr • $610/day Details Height…" at bounding box center [609, 365] width 1219 height 574
click at [34, 35] on div at bounding box center [35, 35] width 25 height 25
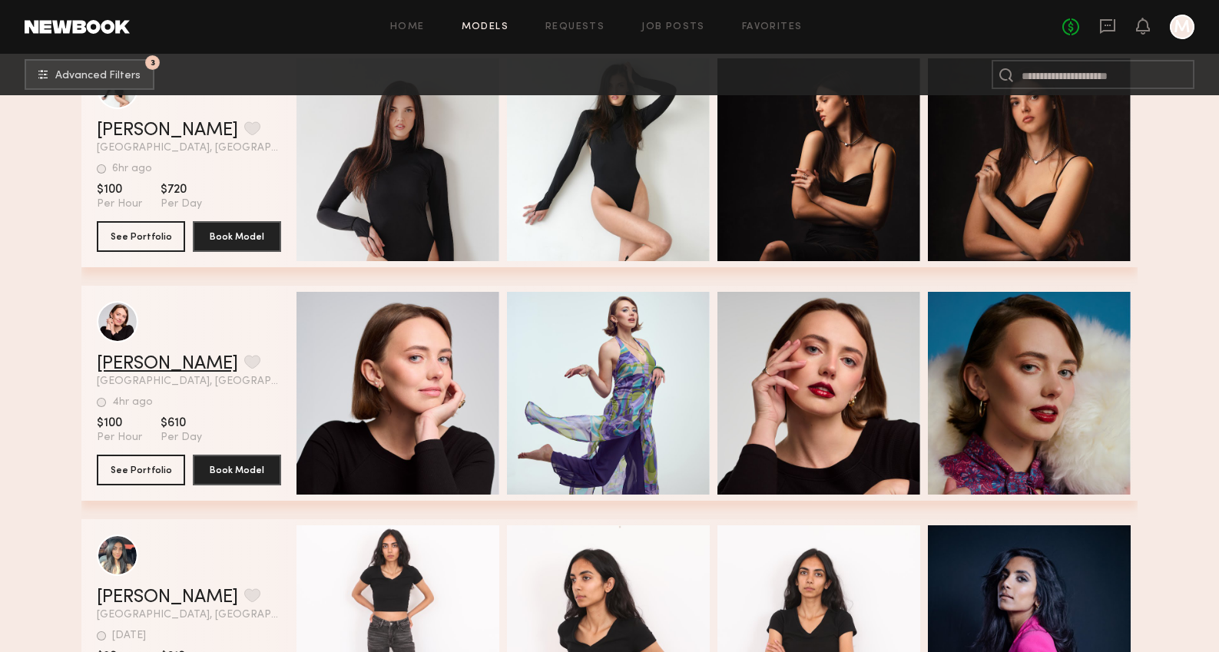
click at [128, 364] on link "[PERSON_NAME]" at bounding box center [167, 364] width 141 height 18
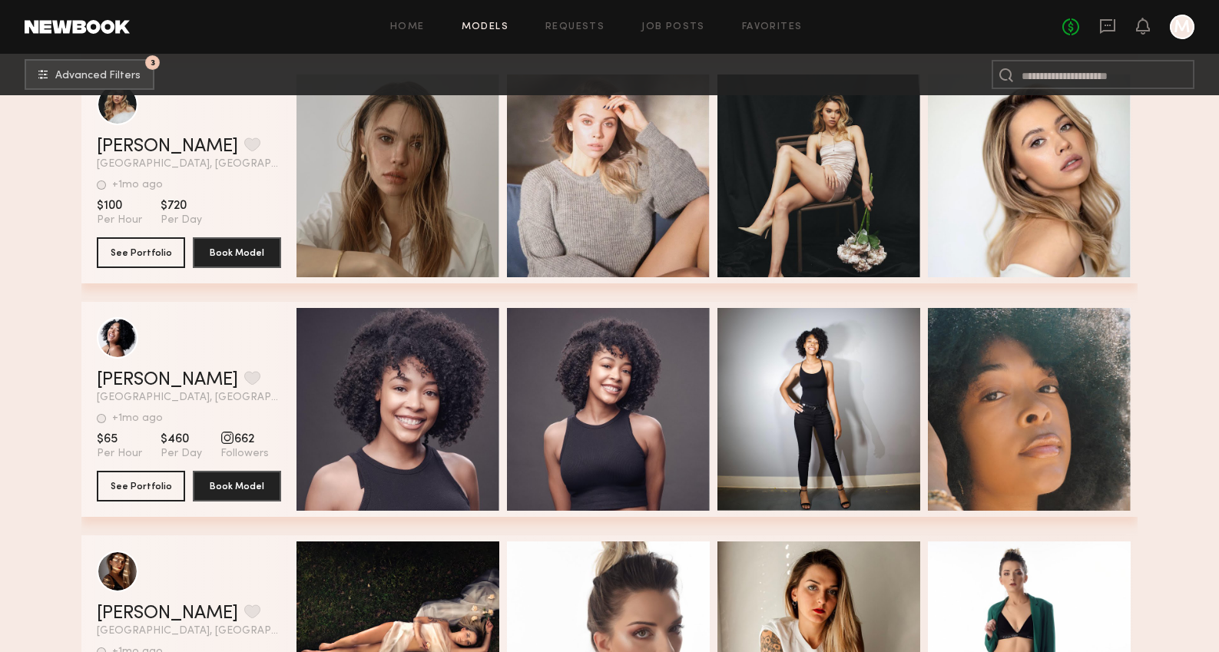
scroll to position [14937, 0]
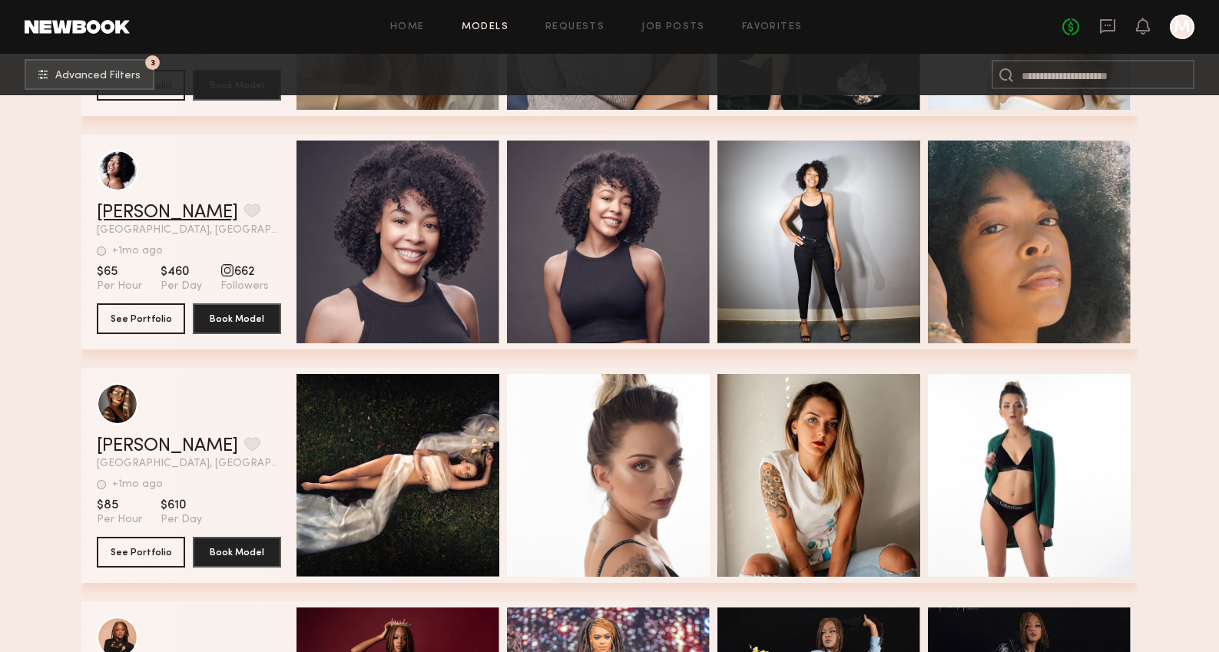
click at [153, 210] on link "Kayla C." at bounding box center [167, 213] width 141 height 18
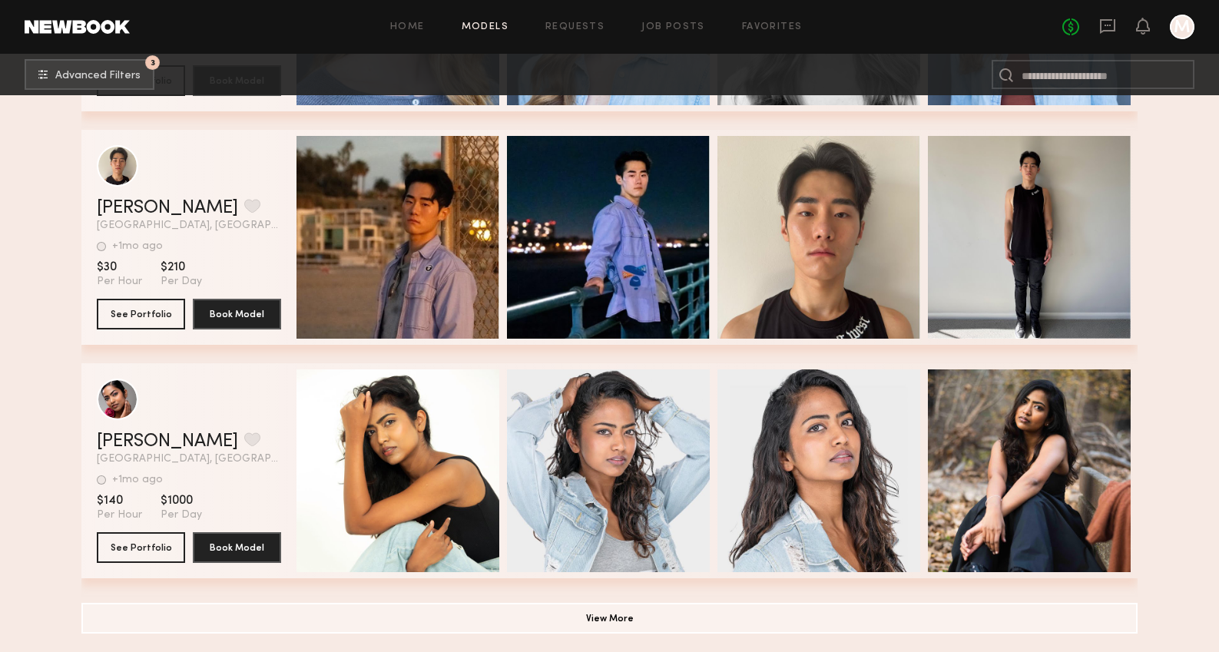
scroll to position [16577, 0]
click at [562, 619] on button "View More" at bounding box center [609, 617] width 1056 height 31
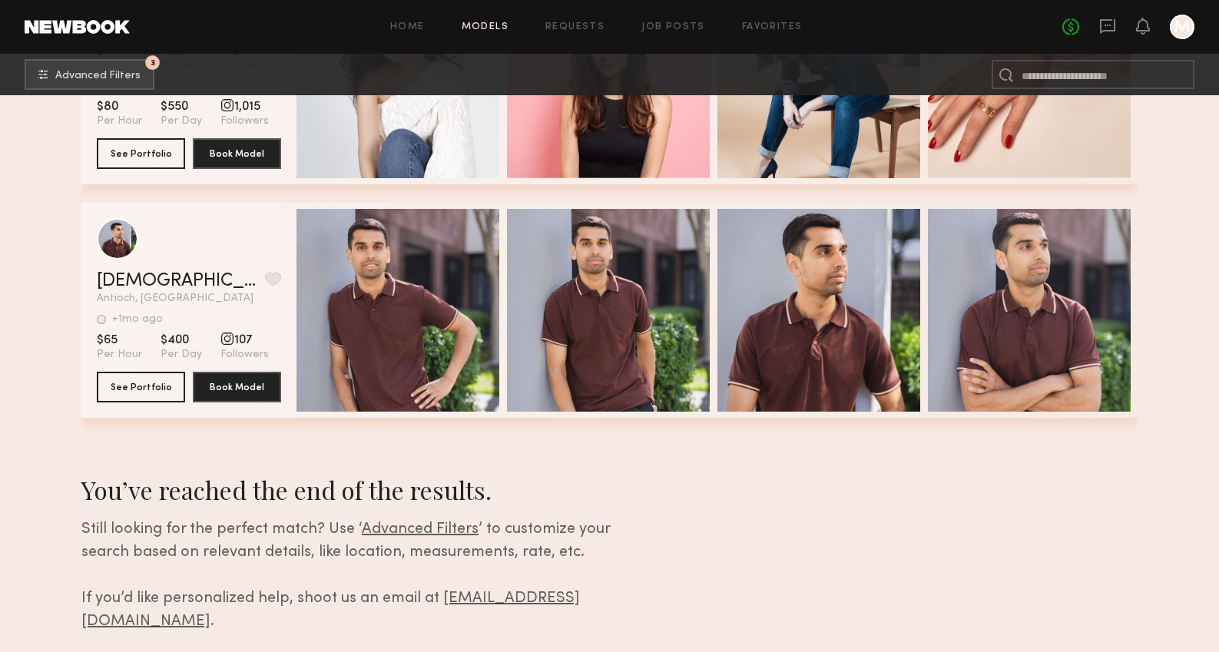
scroll to position [17449, 0]
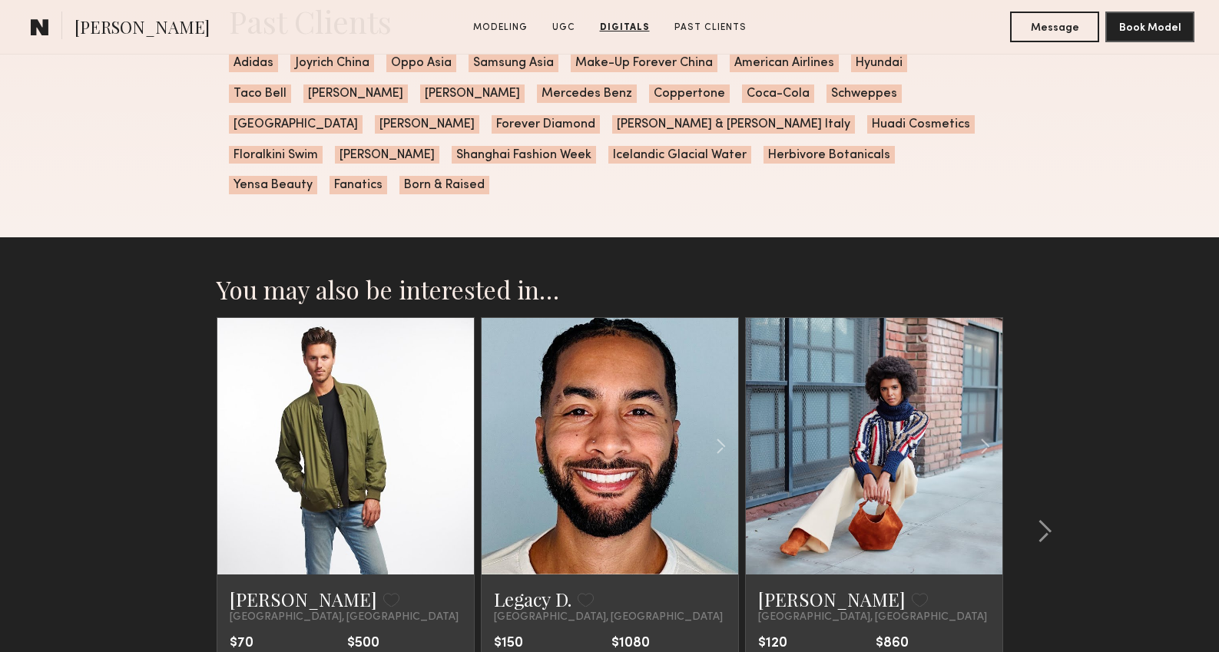
scroll to position [2935, 0]
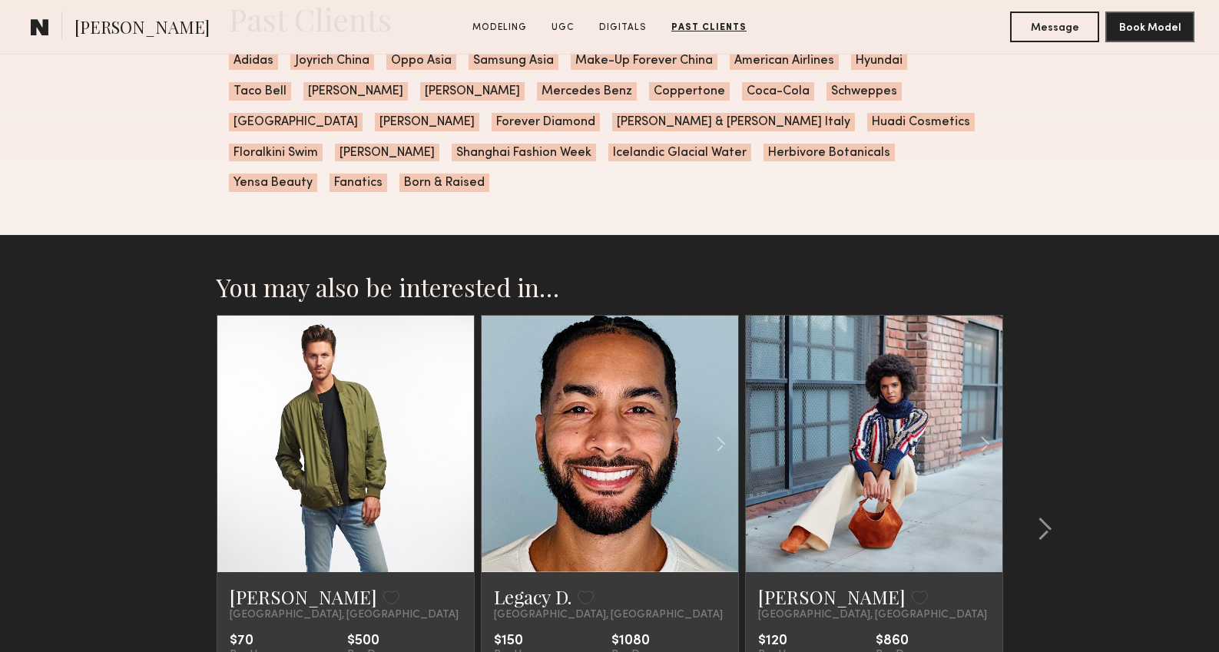
click at [836, 409] on link at bounding box center [874, 444] width 88 height 257
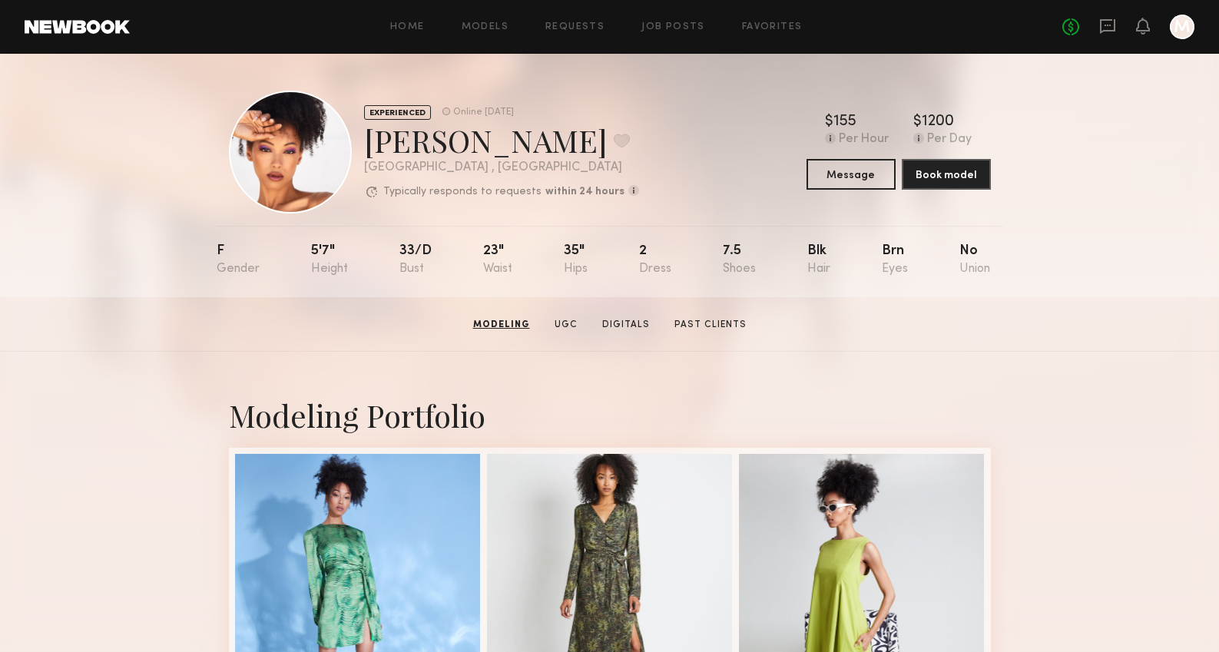
scroll to position [0, 0]
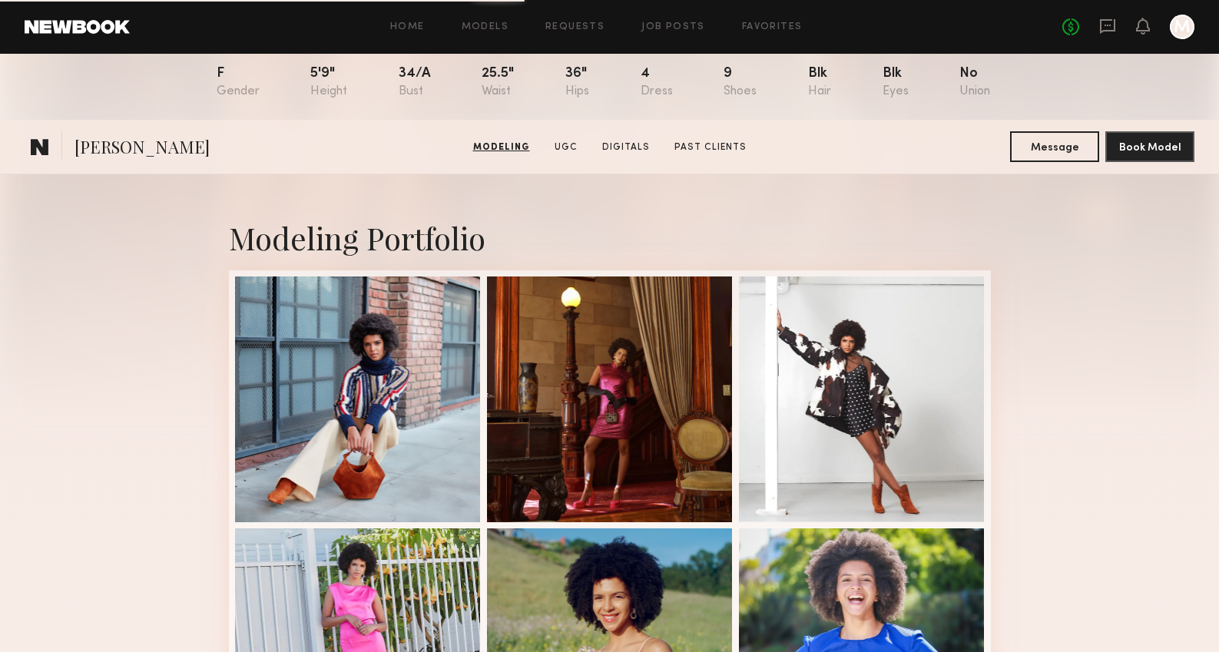
scroll to position [174, 0]
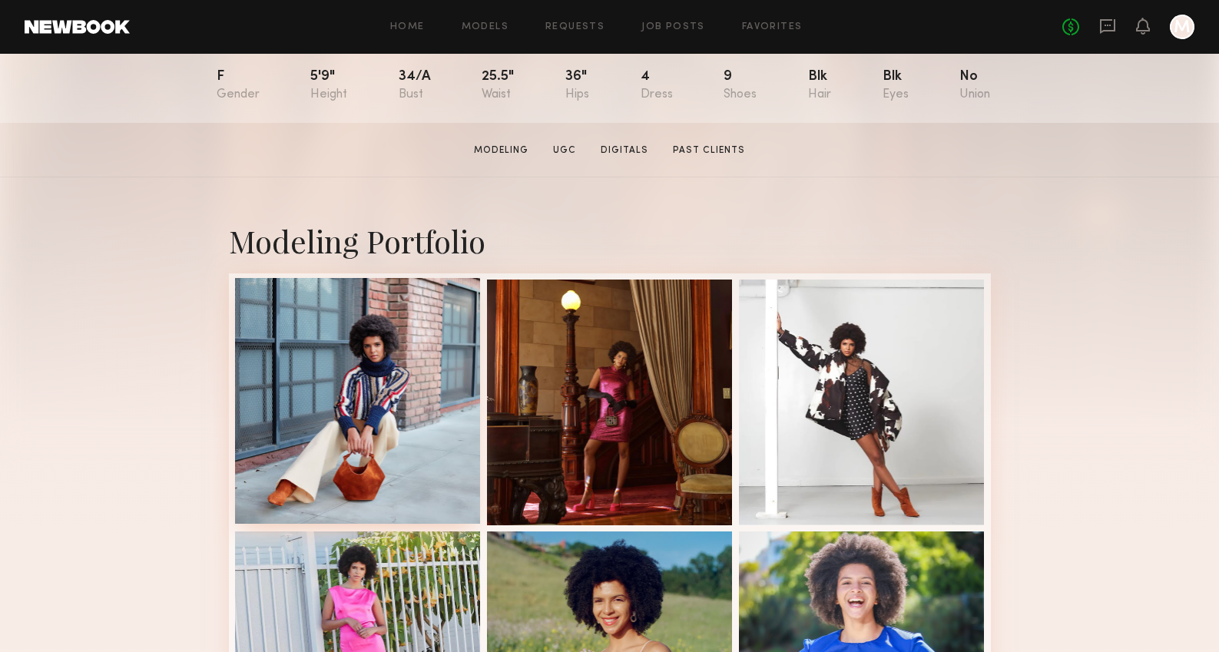
click at [363, 393] on div at bounding box center [358, 401] width 246 height 246
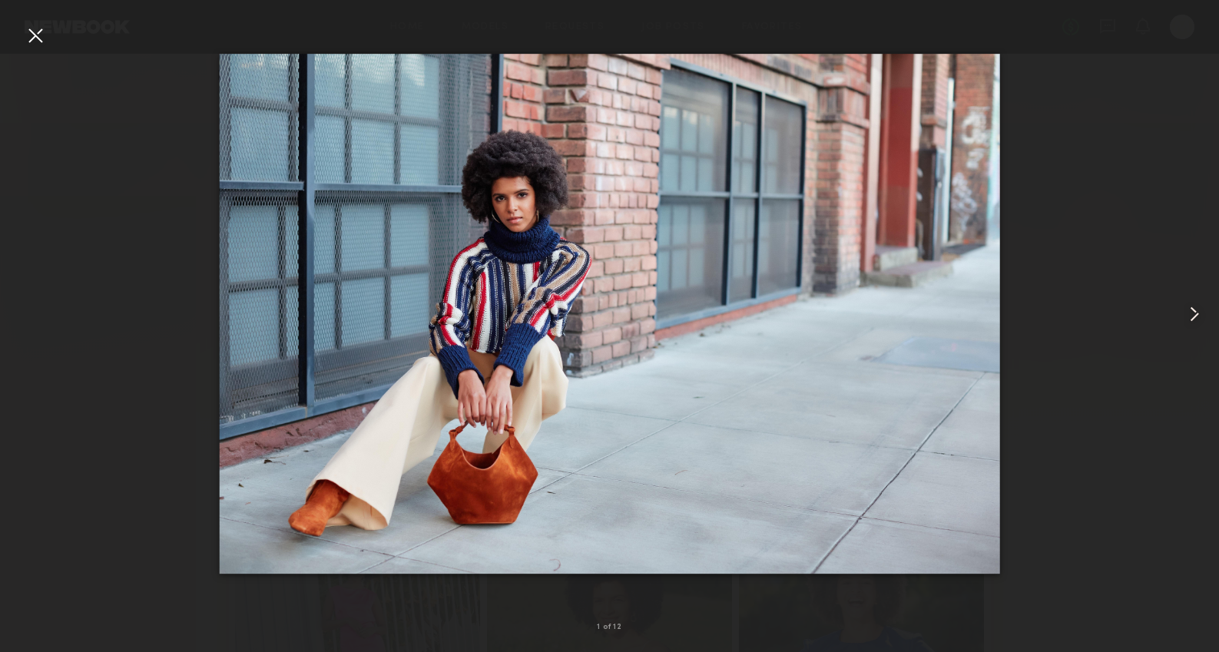
click at [1201, 314] on common-icon at bounding box center [1194, 314] width 25 height 25
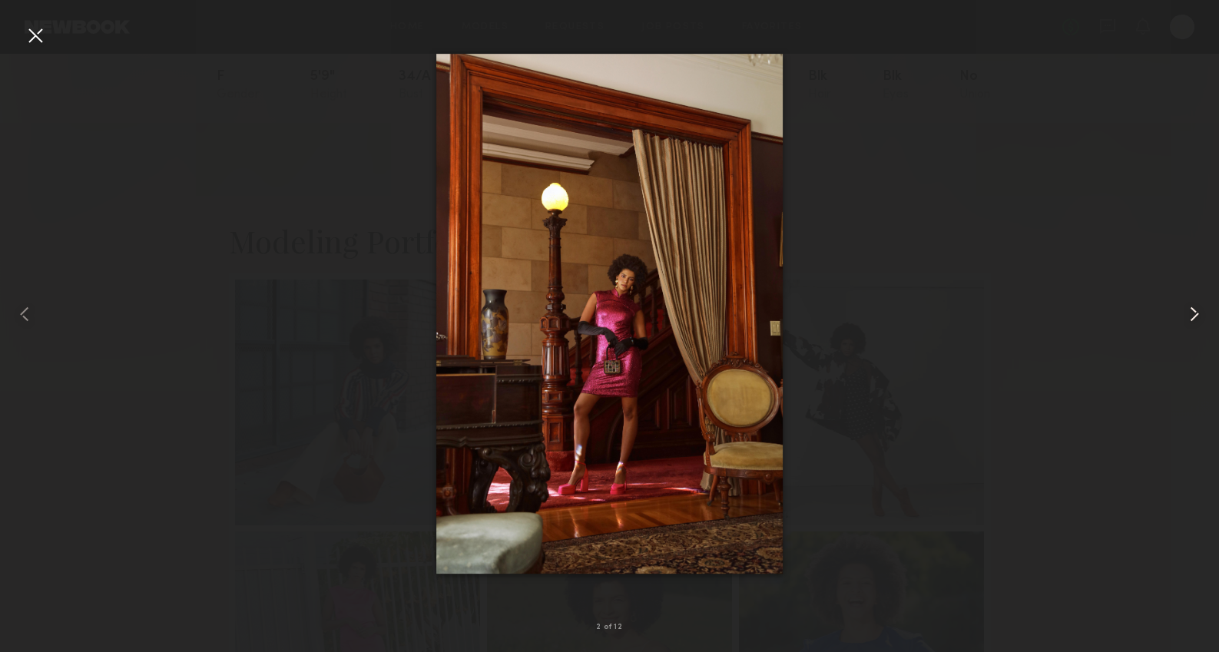
click at [1201, 314] on common-icon at bounding box center [1194, 314] width 25 height 25
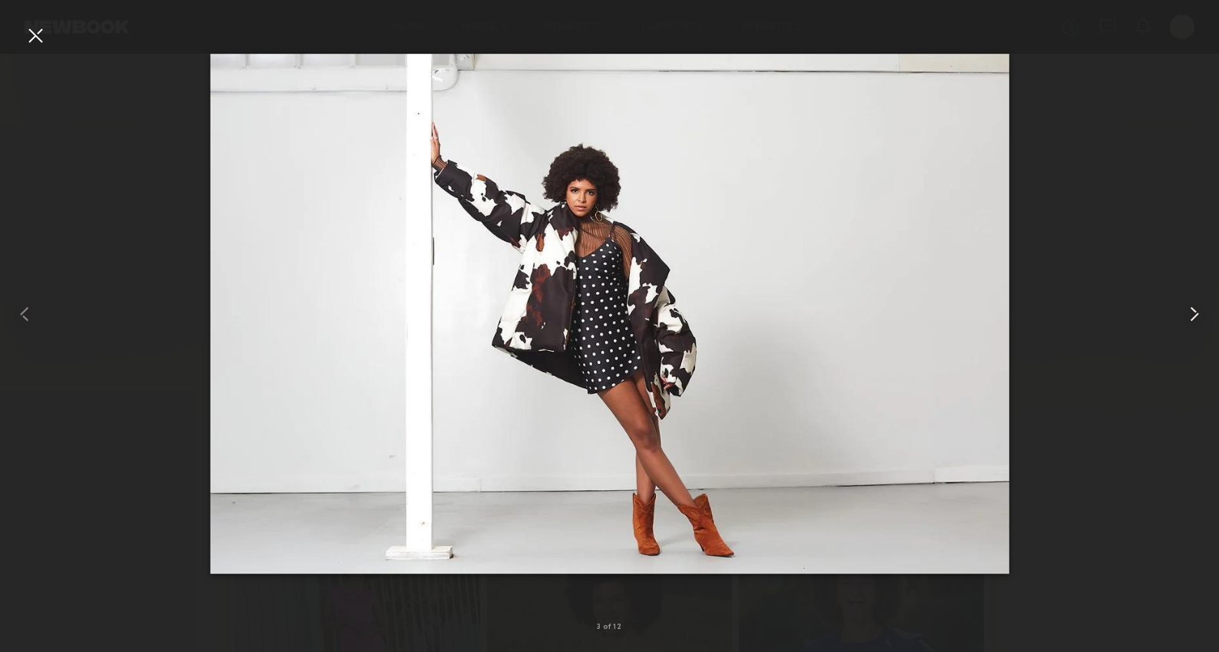
click at [1201, 314] on common-icon at bounding box center [1194, 314] width 25 height 25
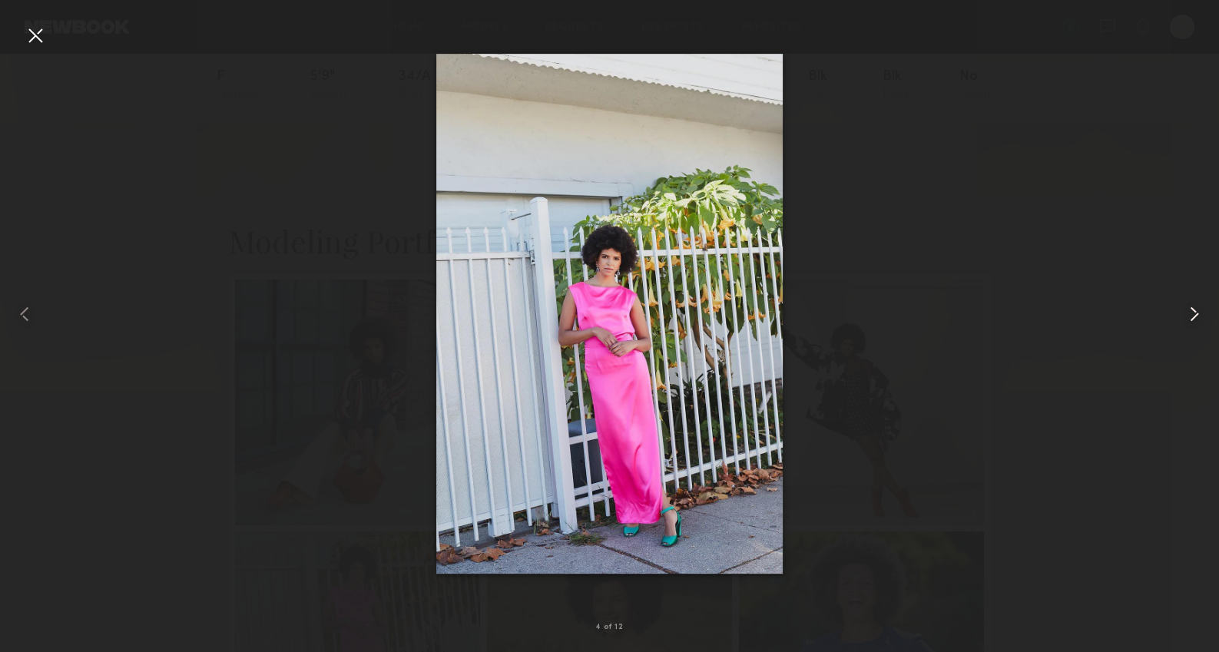
click at [1201, 314] on common-icon at bounding box center [1194, 314] width 25 height 25
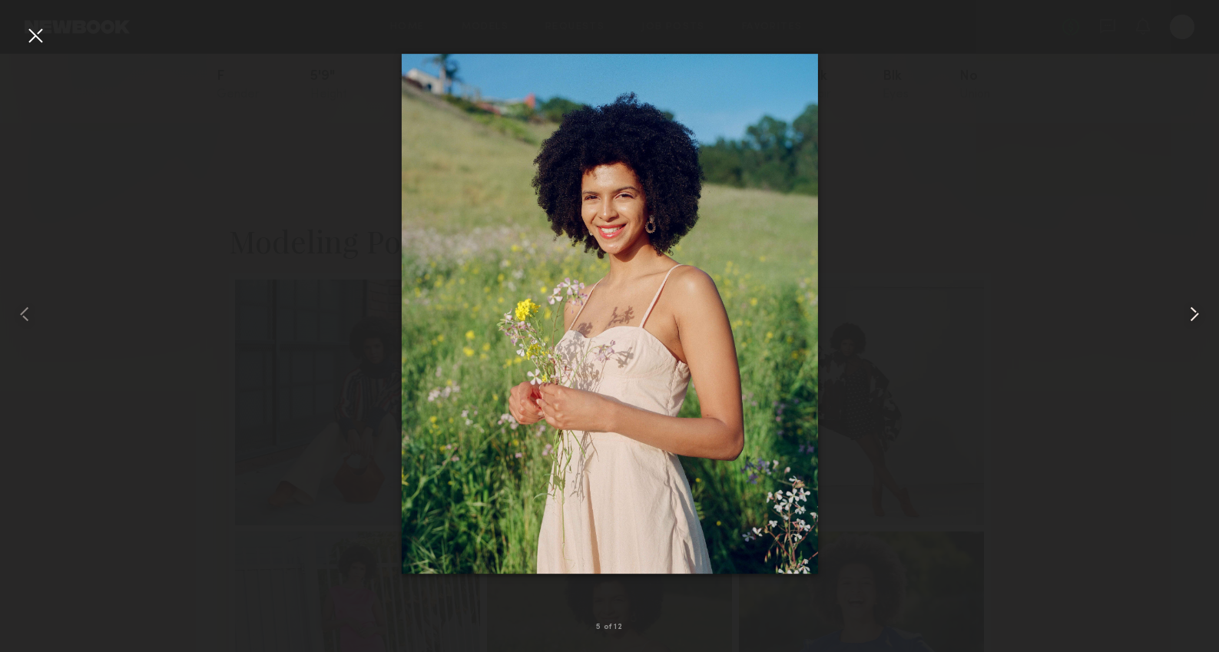
click at [1201, 314] on common-icon at bounding box center [1194, 314] width 25 height 25
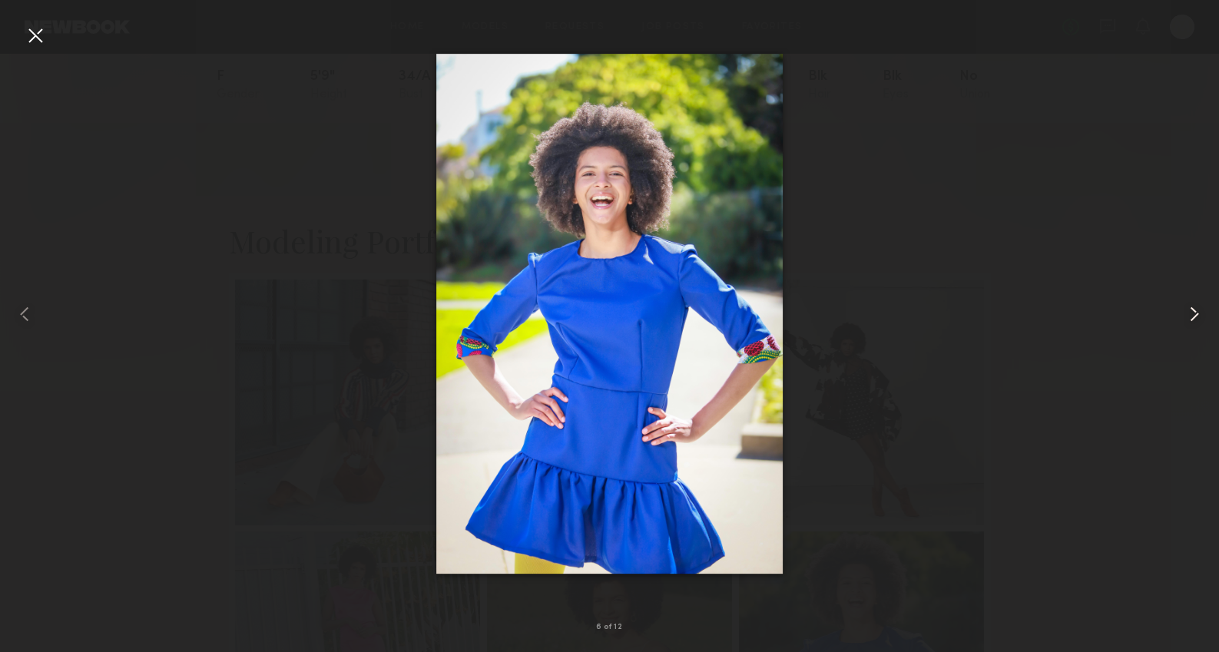
click at [1201, 314] on common-icon at bounding box center [1194, 314] width 25 height 25
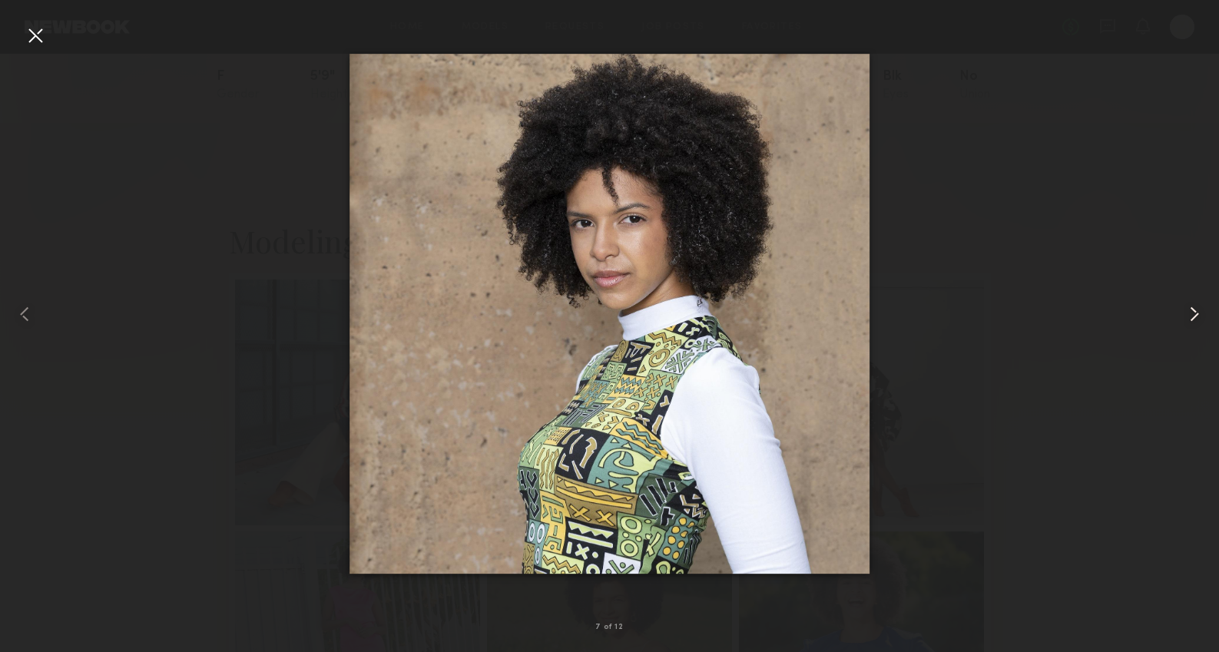
click at [1201, 314] on common-icon at bounding box center [1194, 314] width 25 height 25
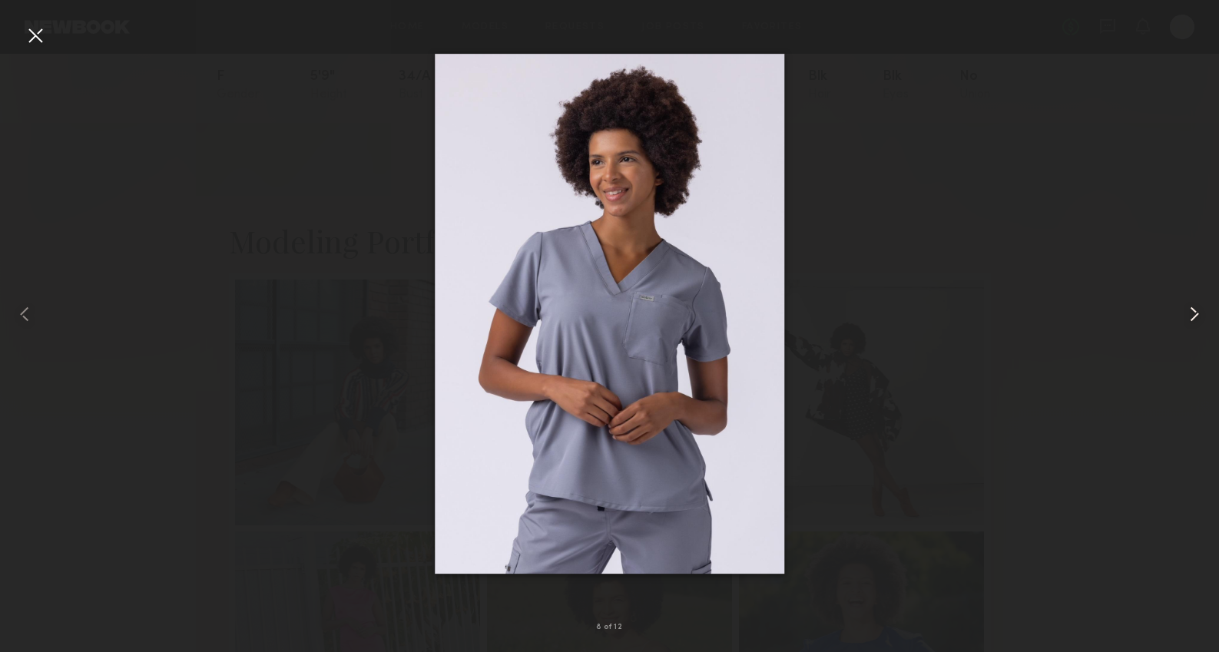
click at [1201, 314] on common-icon at bounding box center [1194, 314] width 25 height 25
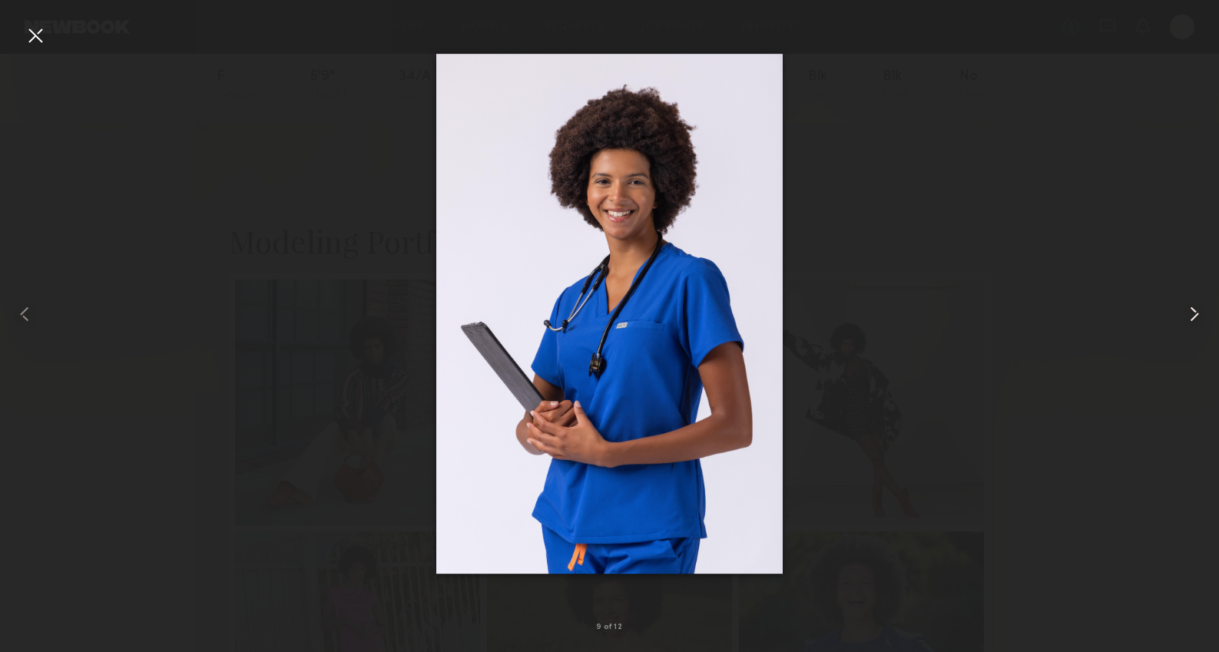
click at [1201, 314] on common-icon at bounding box center [1194, 314] width 25 height 25
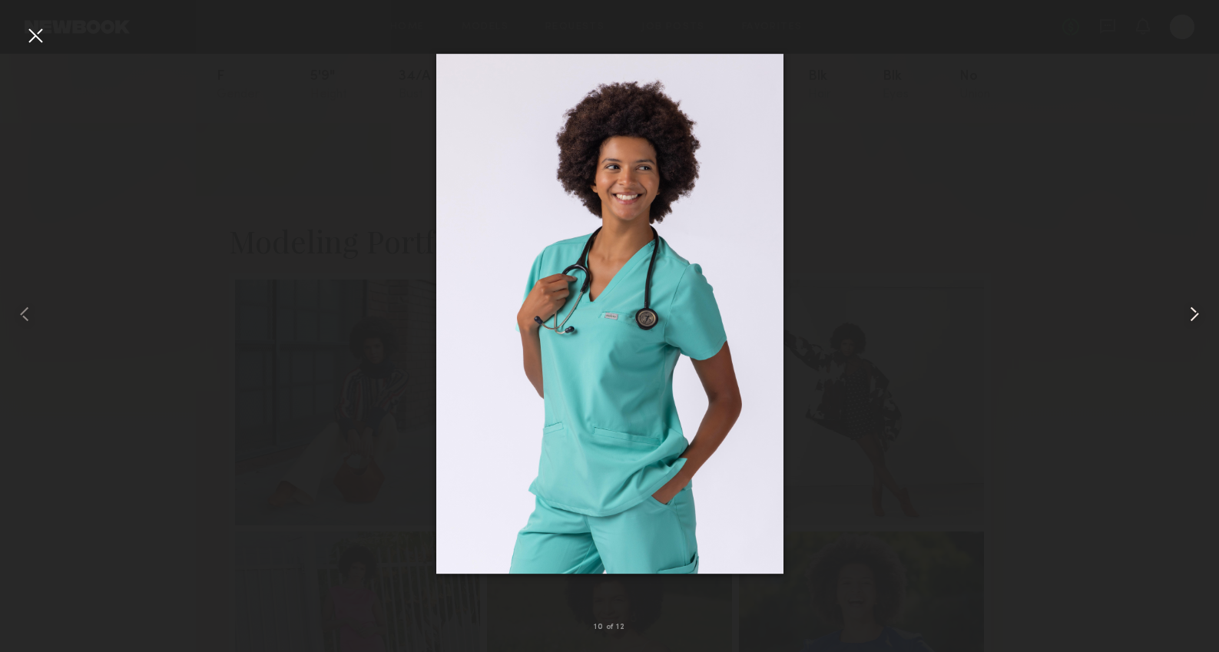
click at [1201, 314] on common-icon at bounding box center [1194, 314] width 25 height 25
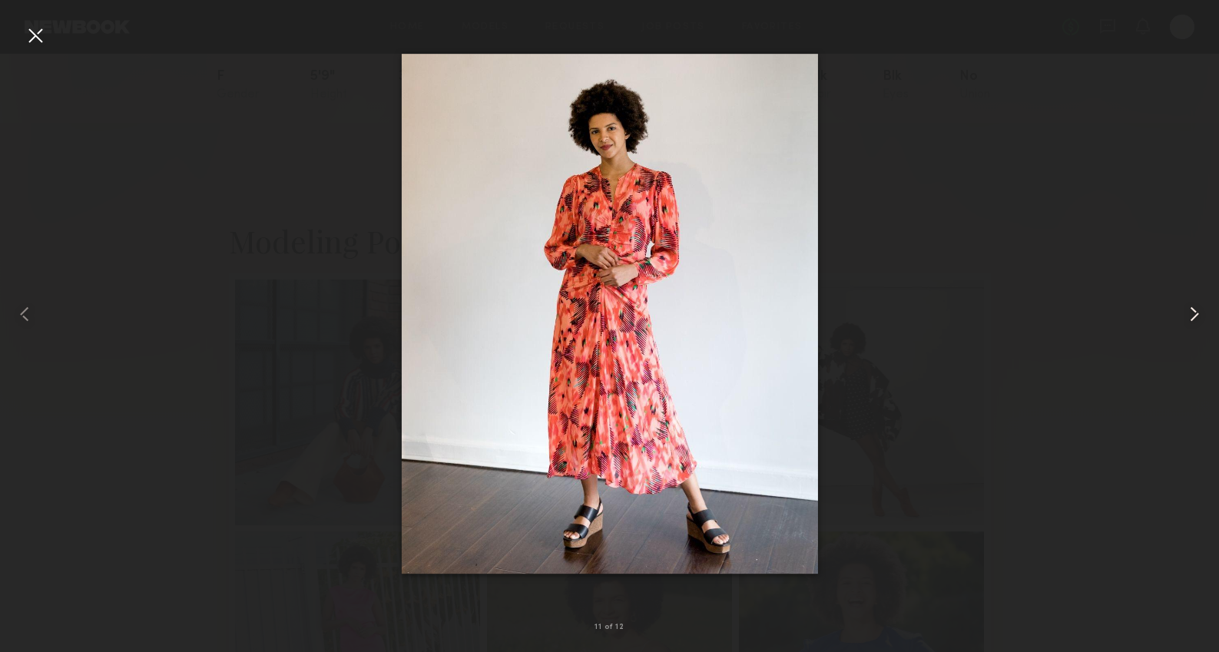
click at [1201, 314] on common-icon at bounding box center [1194, 314] width 25 height 25
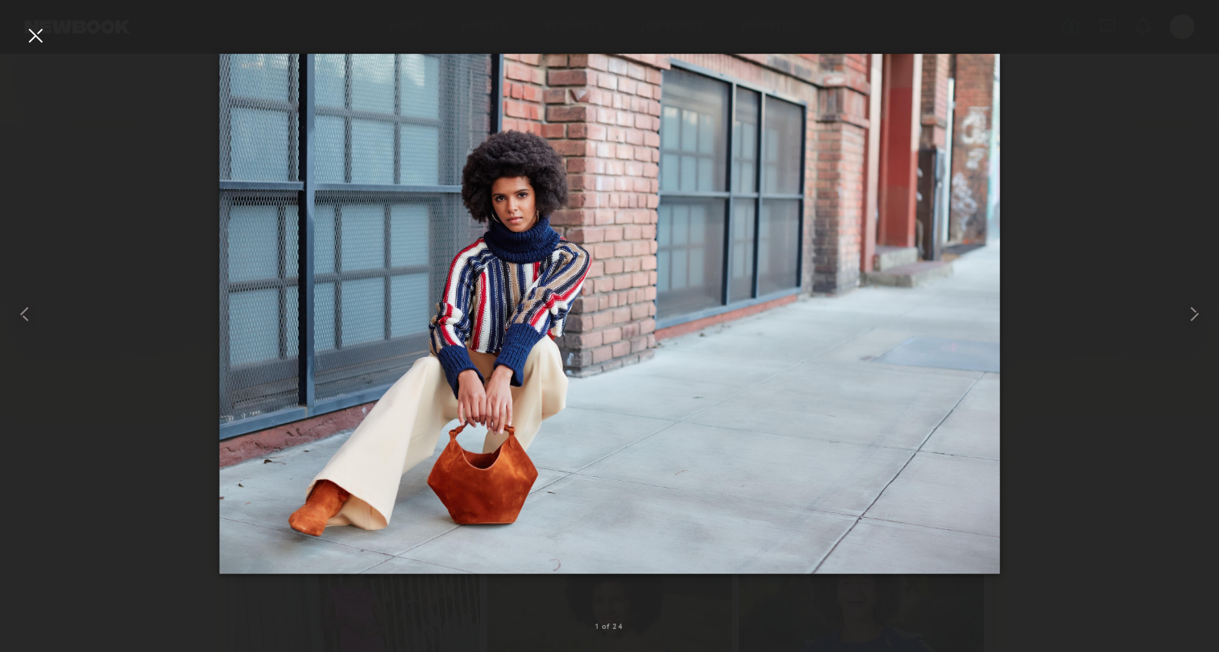
click at [30, 38] on div at bounding box center [35, 35] width 25 height 25
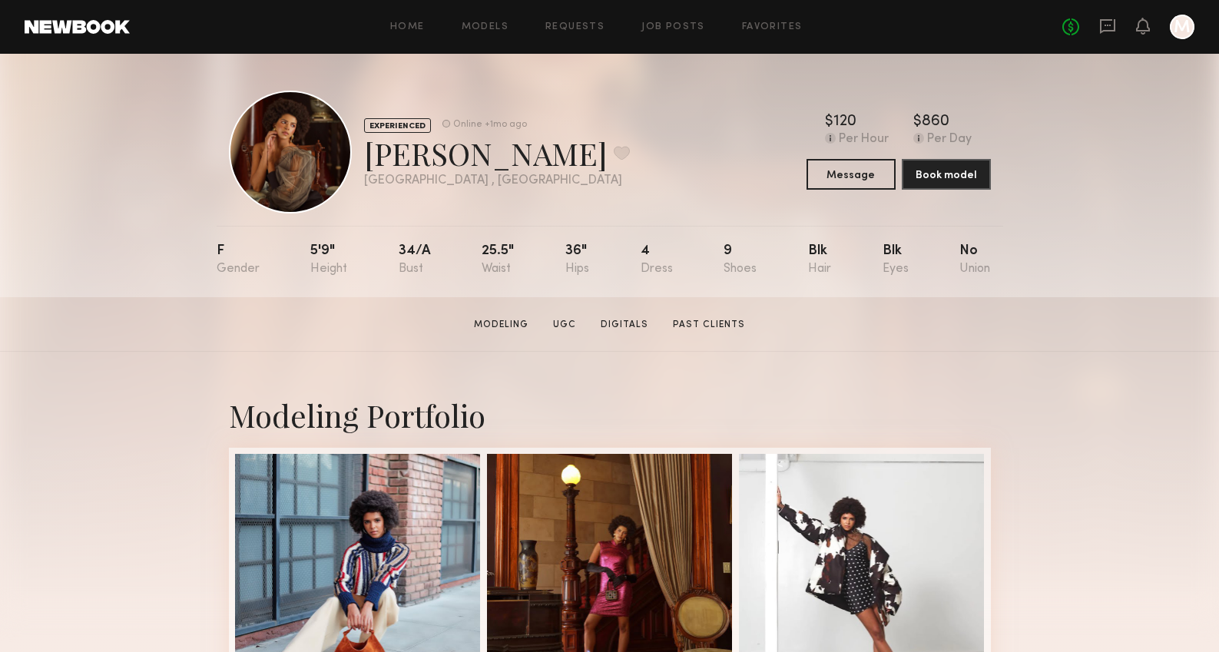
scroll to position [0, 0]
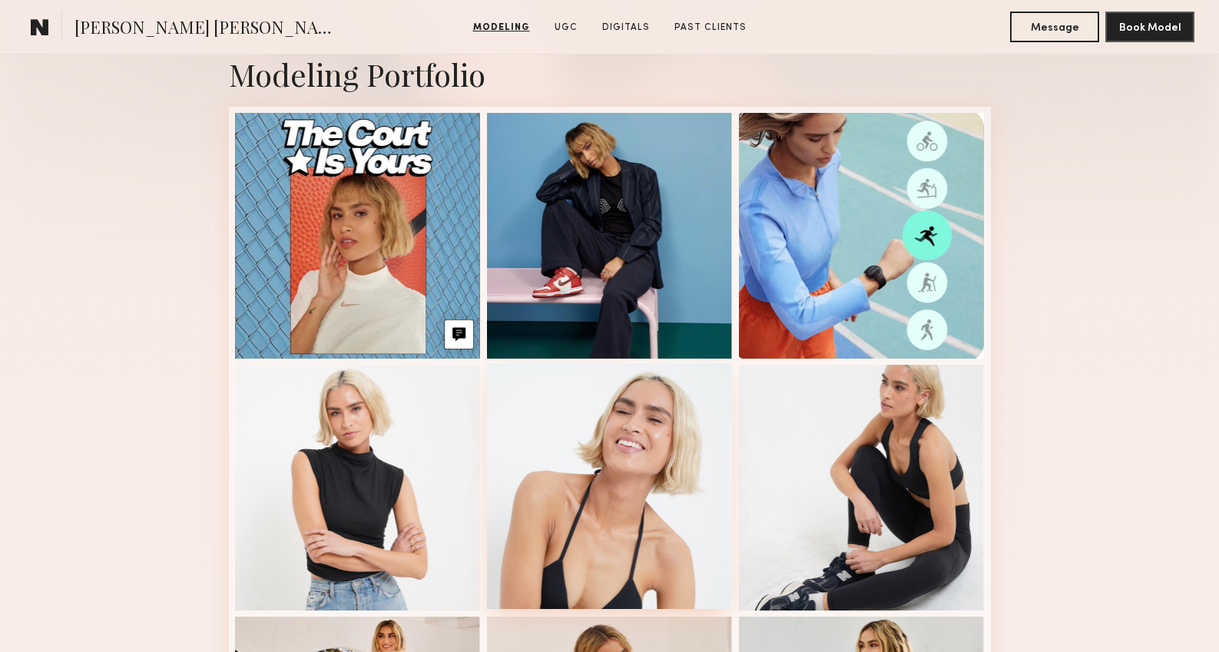
scroll to position [353, 0]
click at [402, 518] on div at bounding box center [358, 487] width 246 height 246
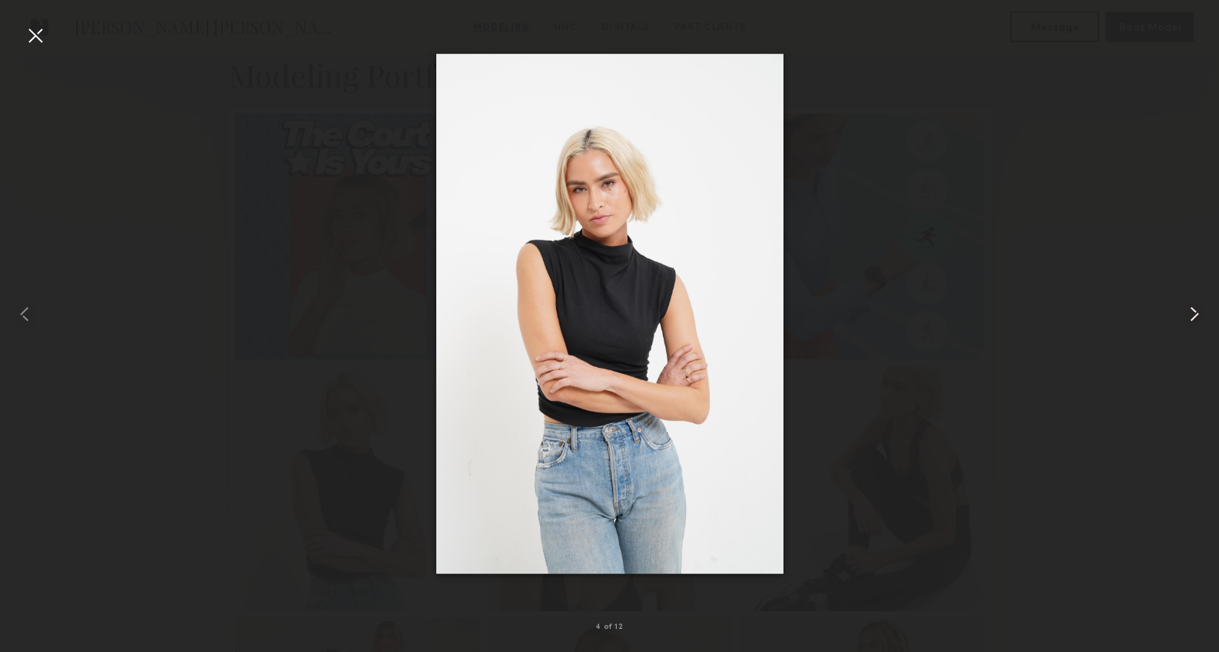
click at [1199, 312] on common-icon at bounding box center [1194, 314] width 25 height 25
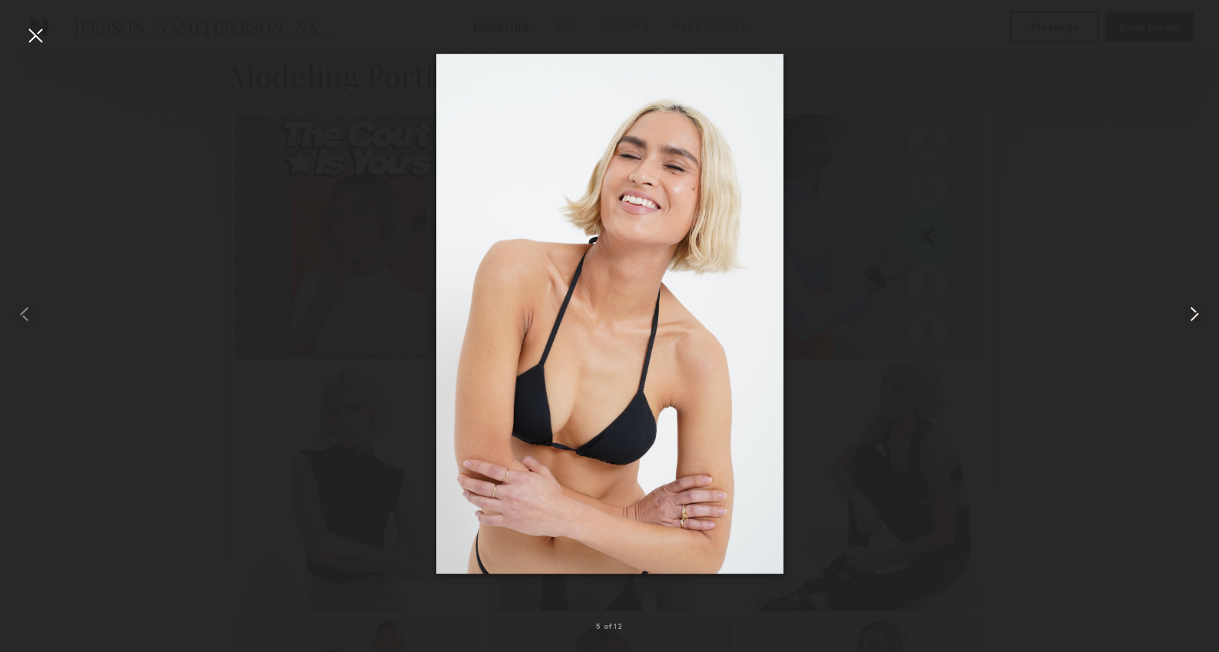
click at [1199, 312] on common-icon at bounding box center [1194, 314] width 25 height 25
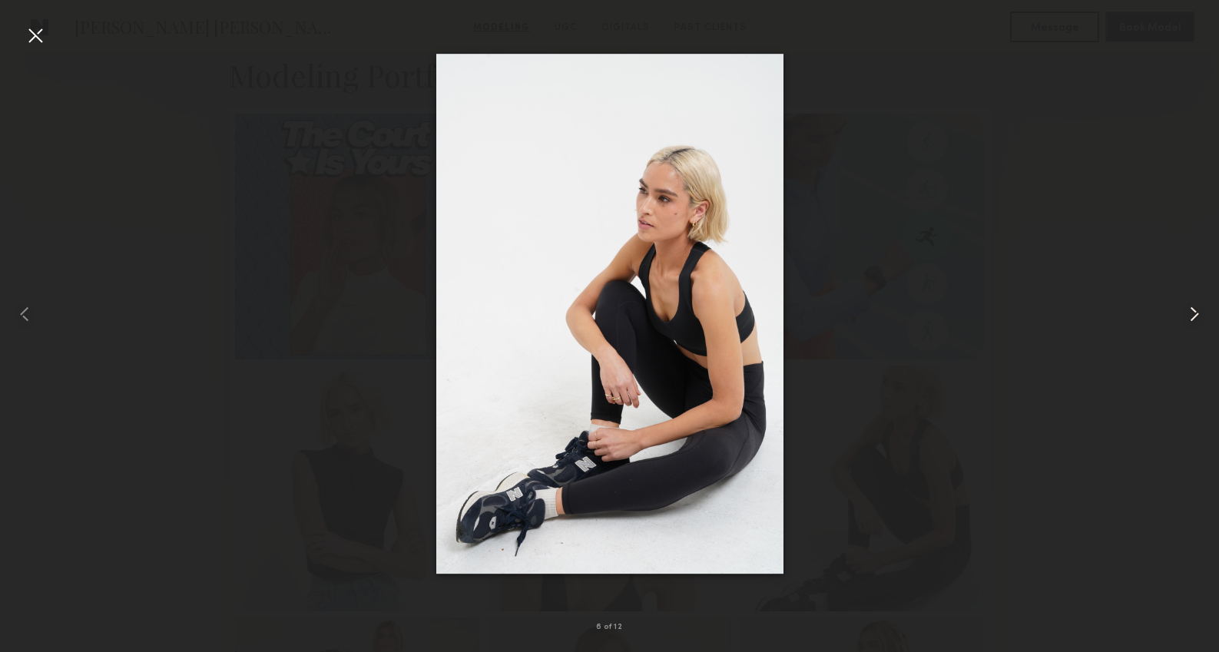
click at [1199, 313] on common-icon at bounding box center [1194, 314] width 25 height 25
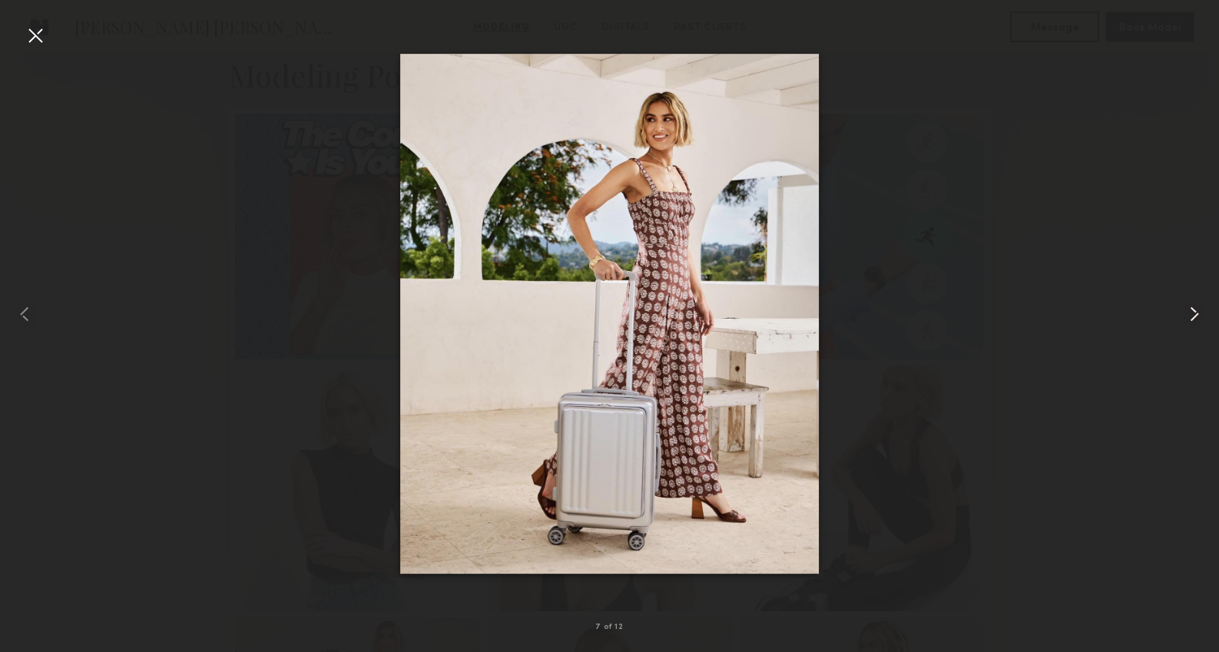
click at [1199, 313] on common-icon at bounding box center [1194, 314] width 25 height 25
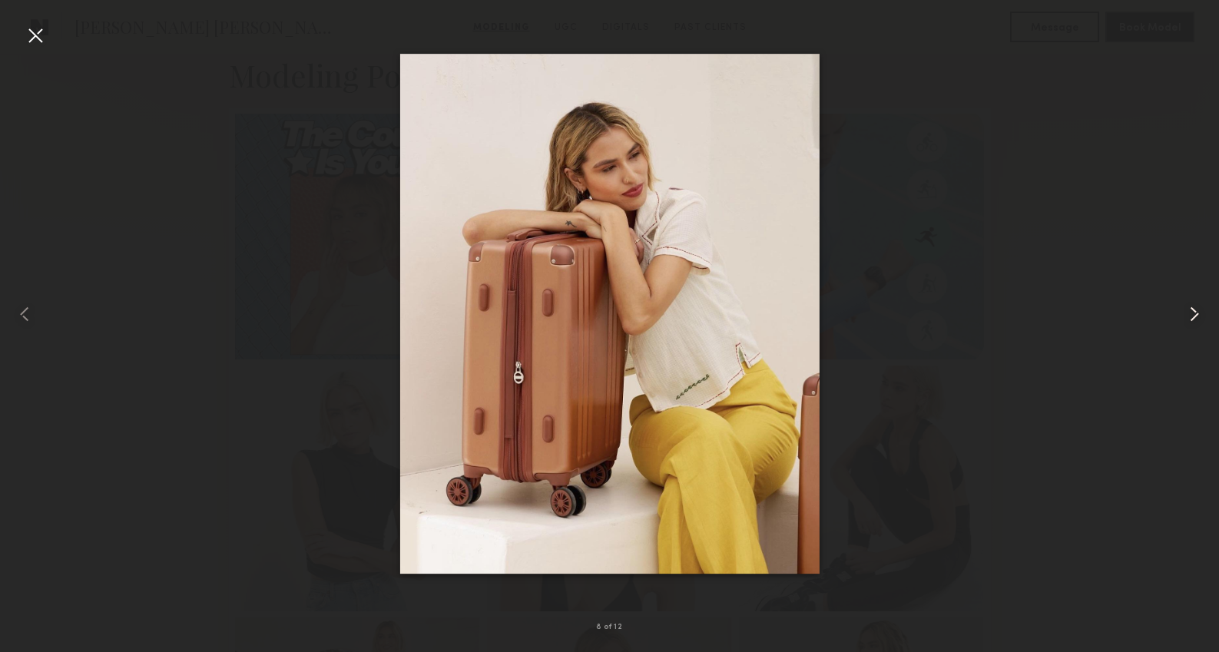
click at [1199, 314] on common-icon at bounding box center [1194, 314] width 25 height 25
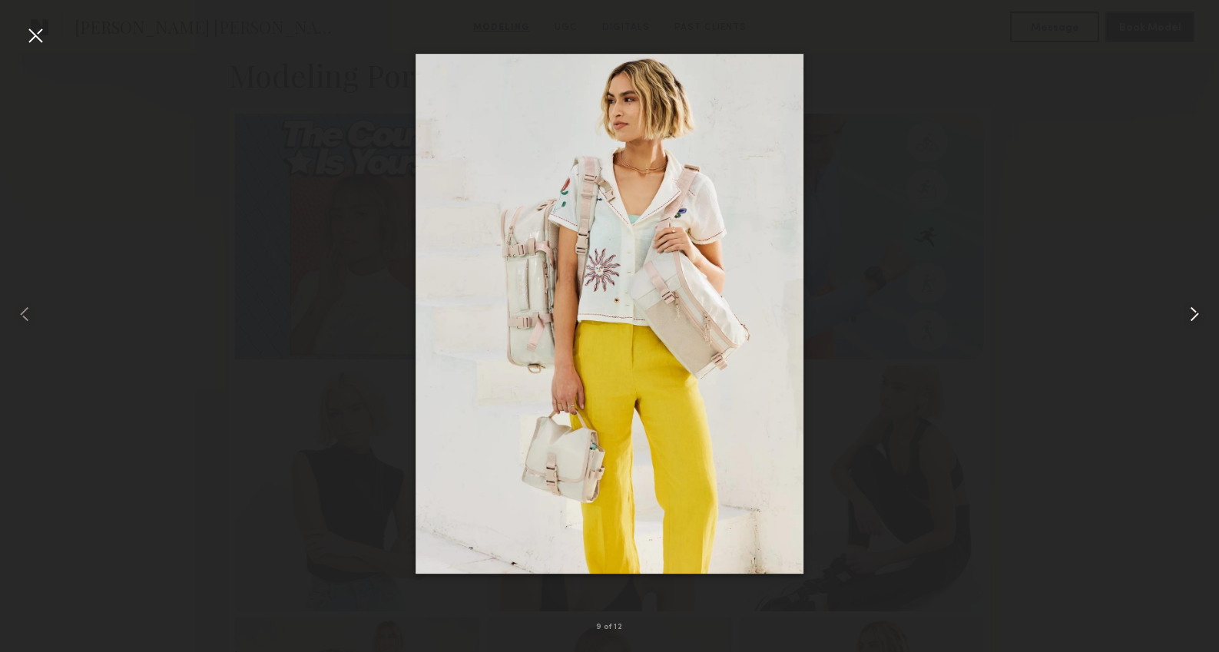
click at [1199, 314] on common-icon at bounding box center [1194, 314] width 25 height 25
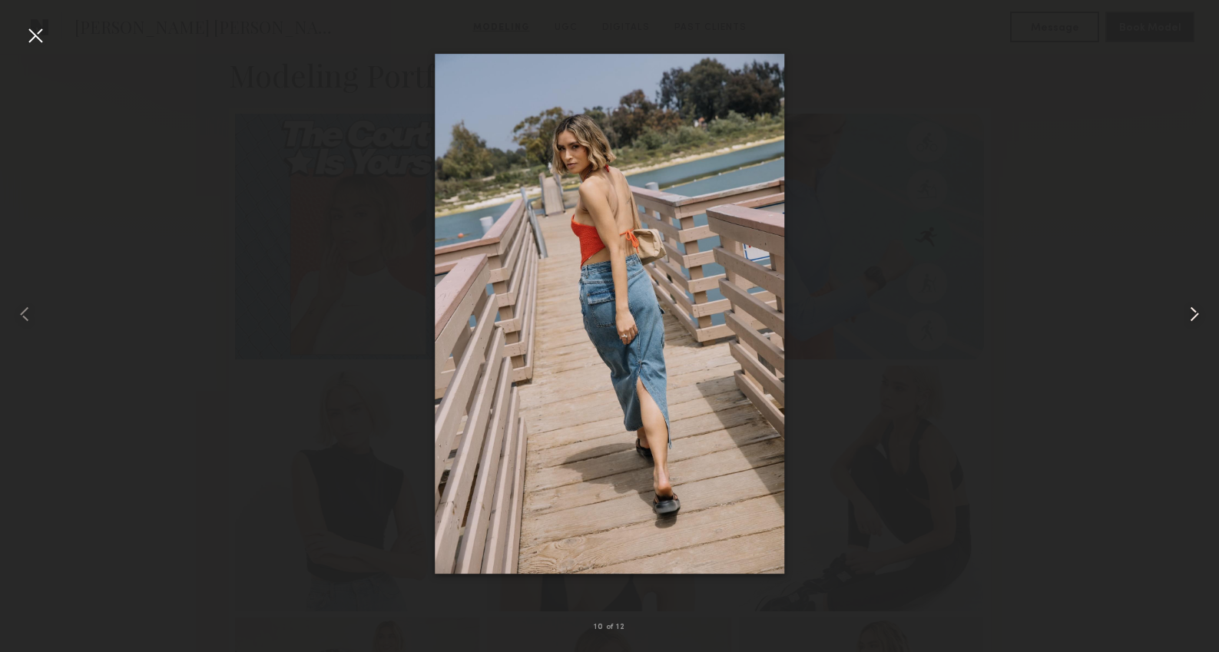
click at [1199, 314] on common-icon at bounding box center [1194, 314] width 25 height 25
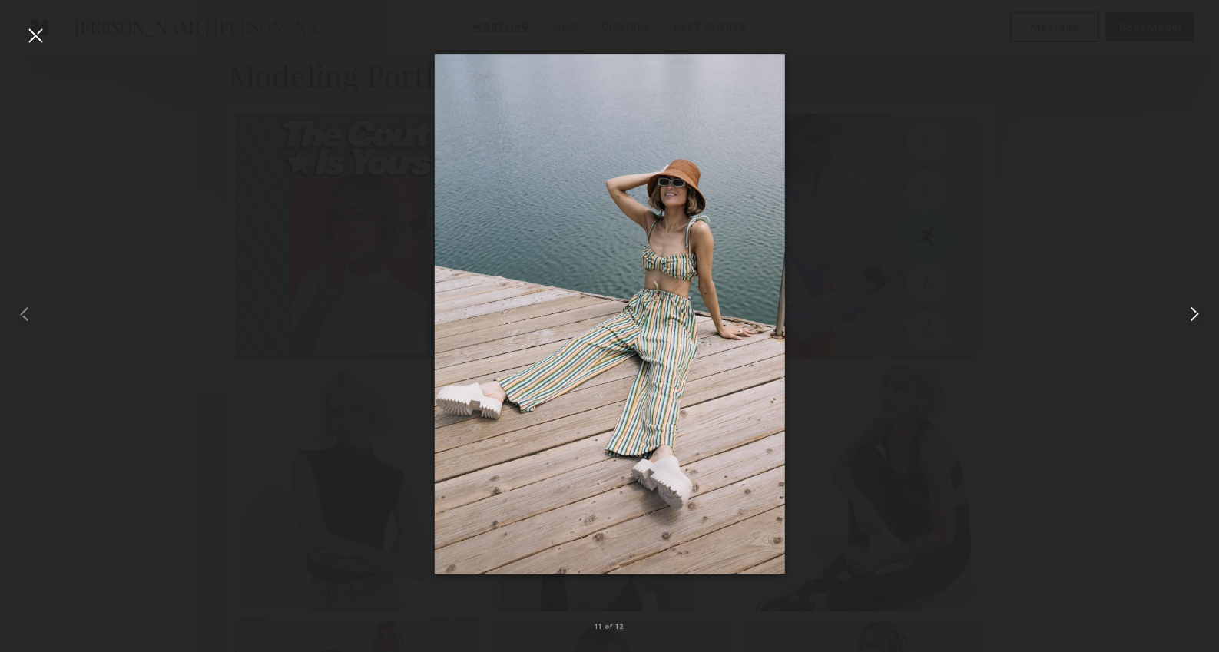
click at [1199, 314] on common-icon at bounding box center [1194, 314] width 25 height 25
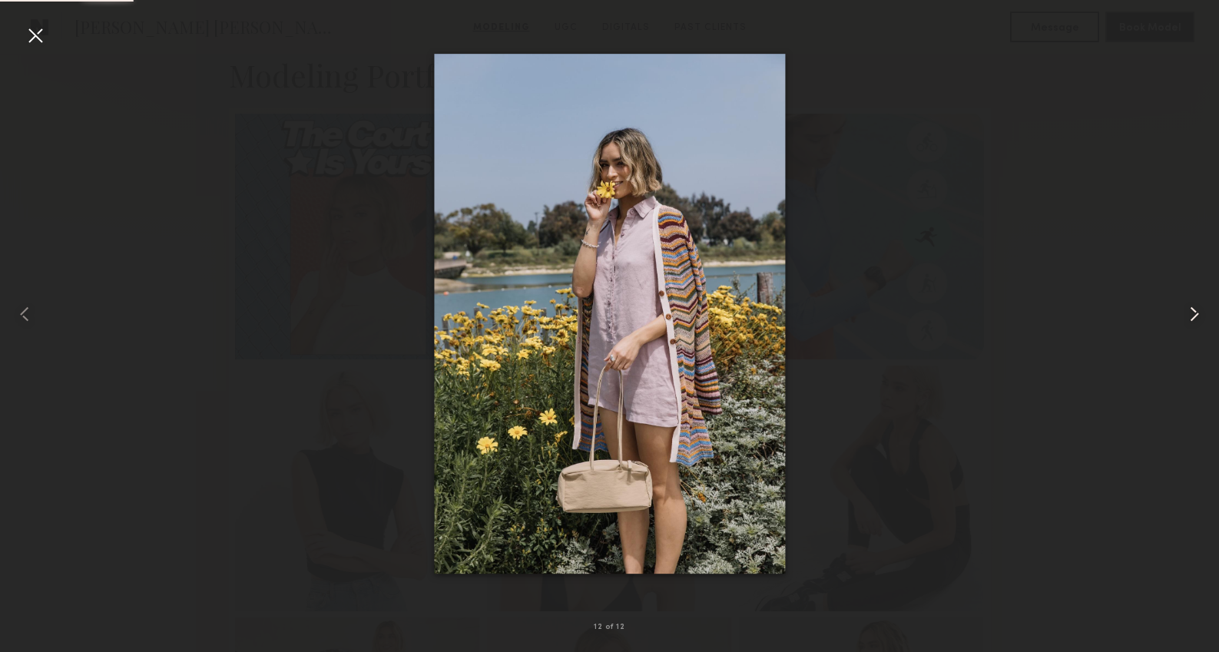
click at [1199, 314] on common-icon at bounding box center [1194, 314] width 25 height 25
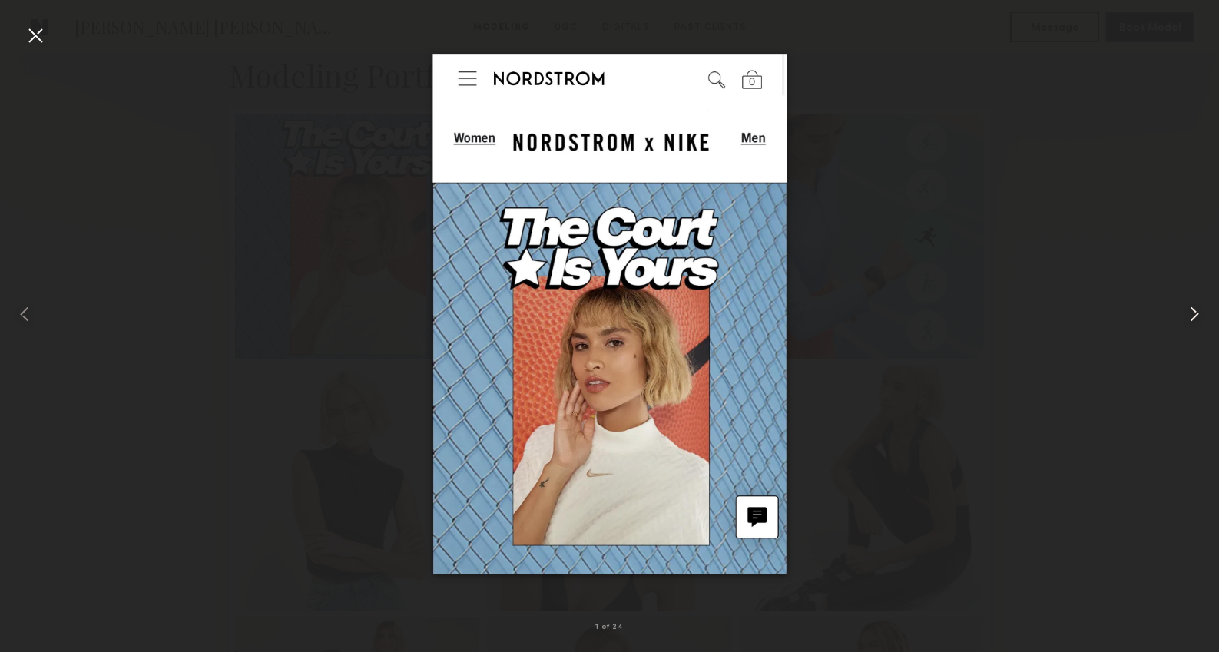
click at [1199, 314] on common-icon at bounding box center [1194, 314] width 25 height 25
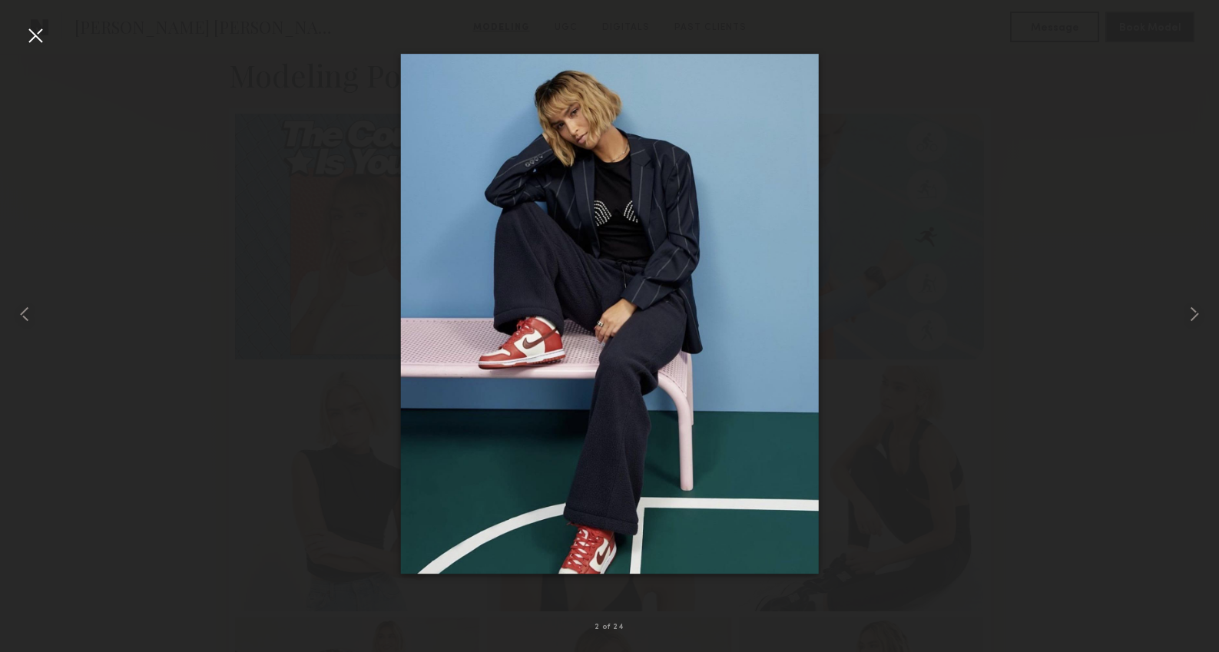
click at [34, 30] on div at bounding box center [35, 35] width 25 height 25
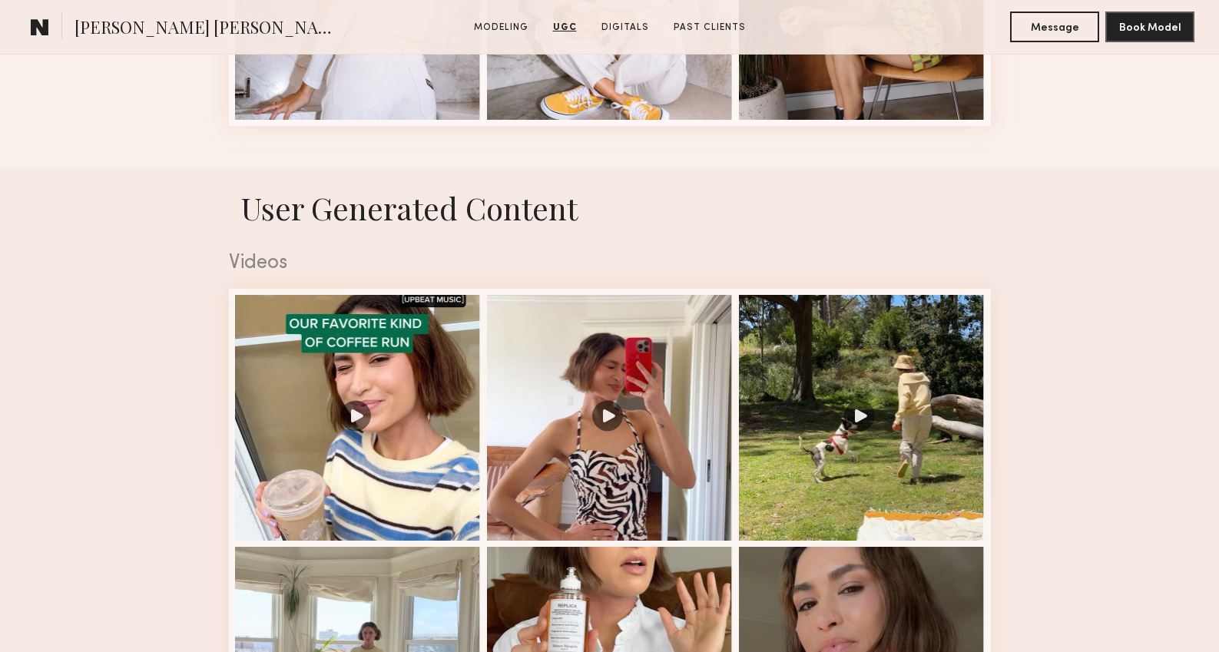
scroll to position [2534, 0]
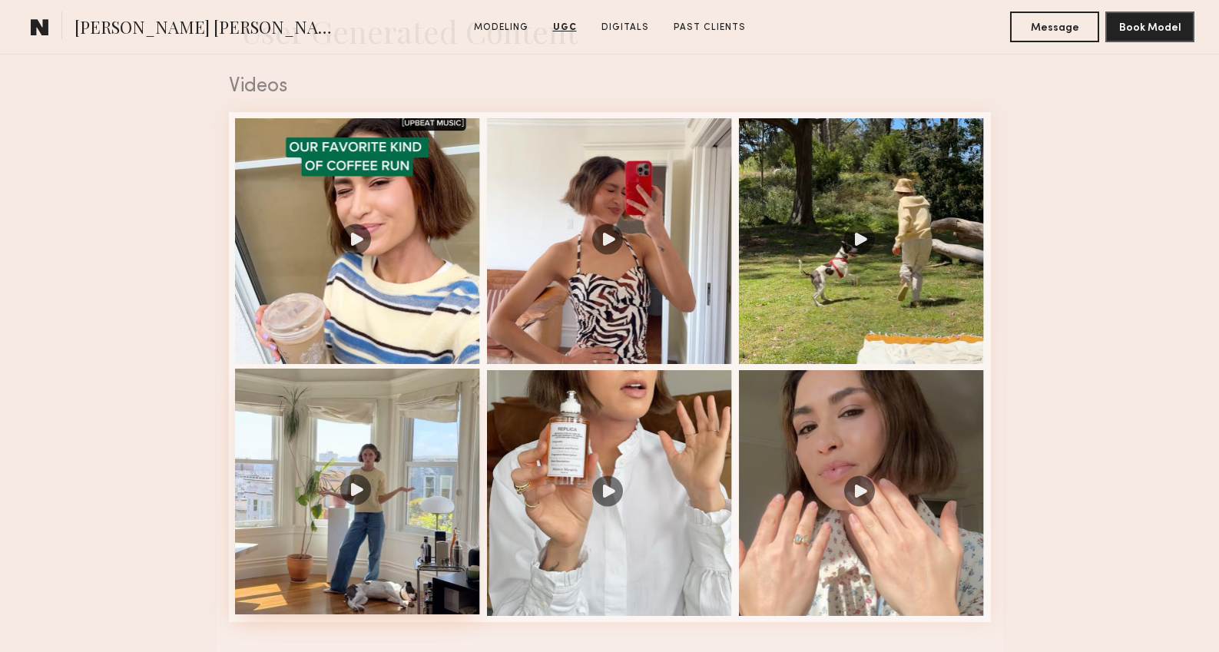
click at [288, 492] on div at bounding box center [358, 492] width 246 height 246
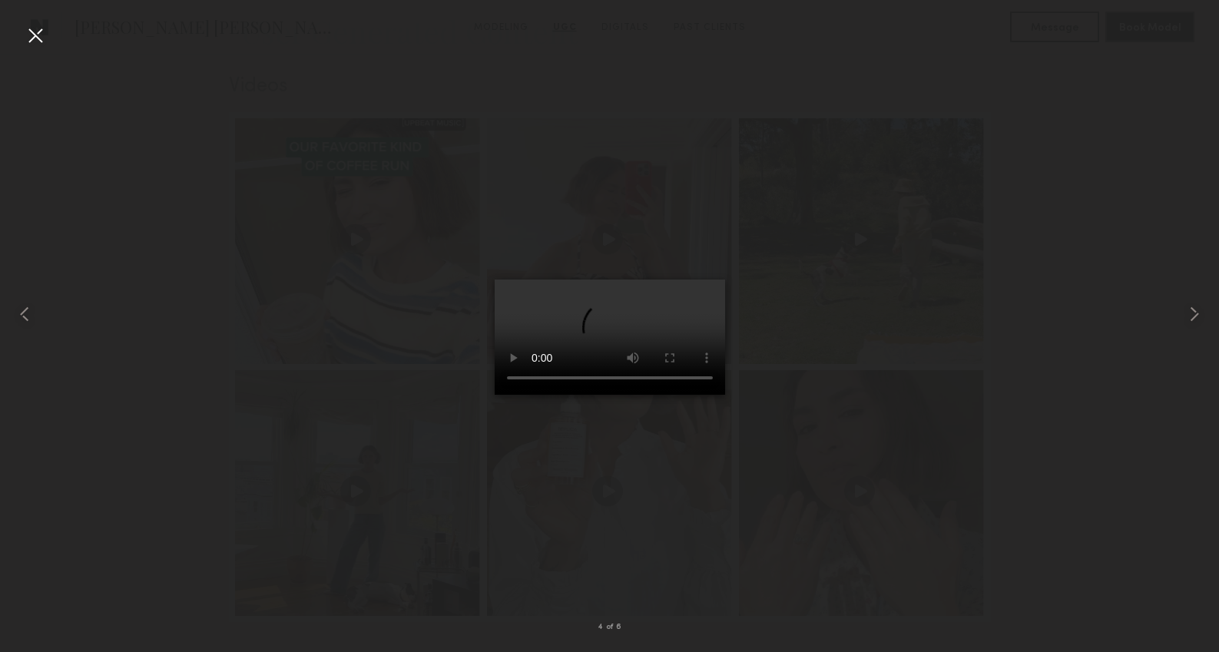
click at [33, 36] on div at bounding box center [35, 35] width 25 height 25
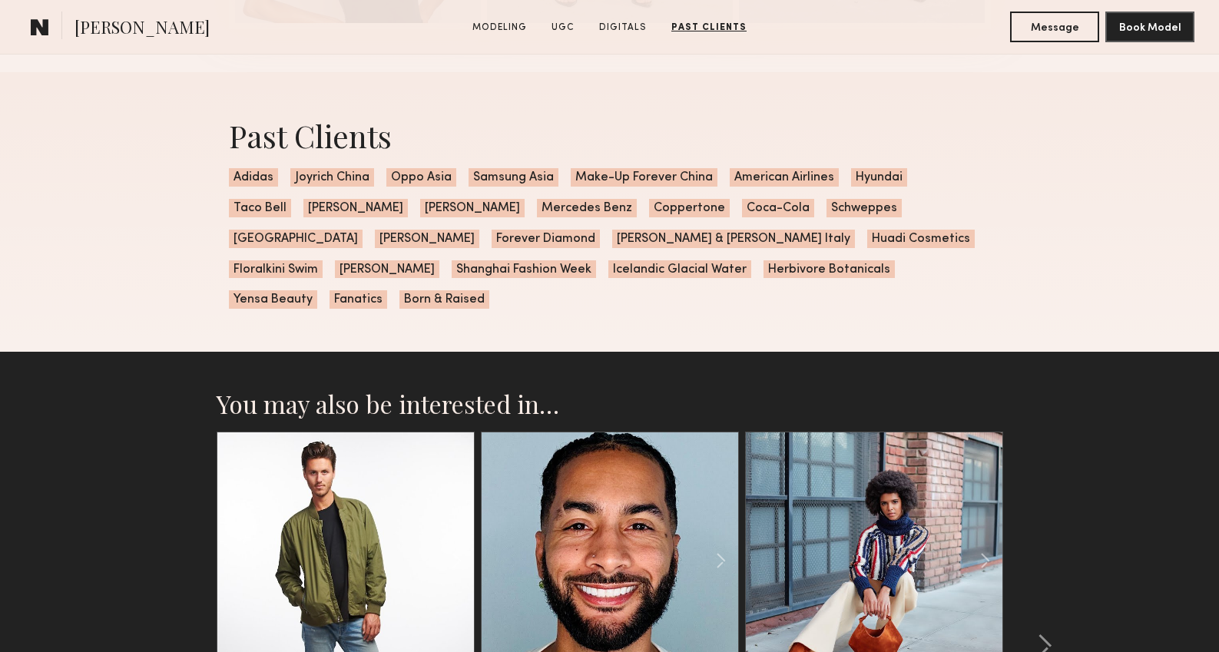
scroll to position [3014, 0]
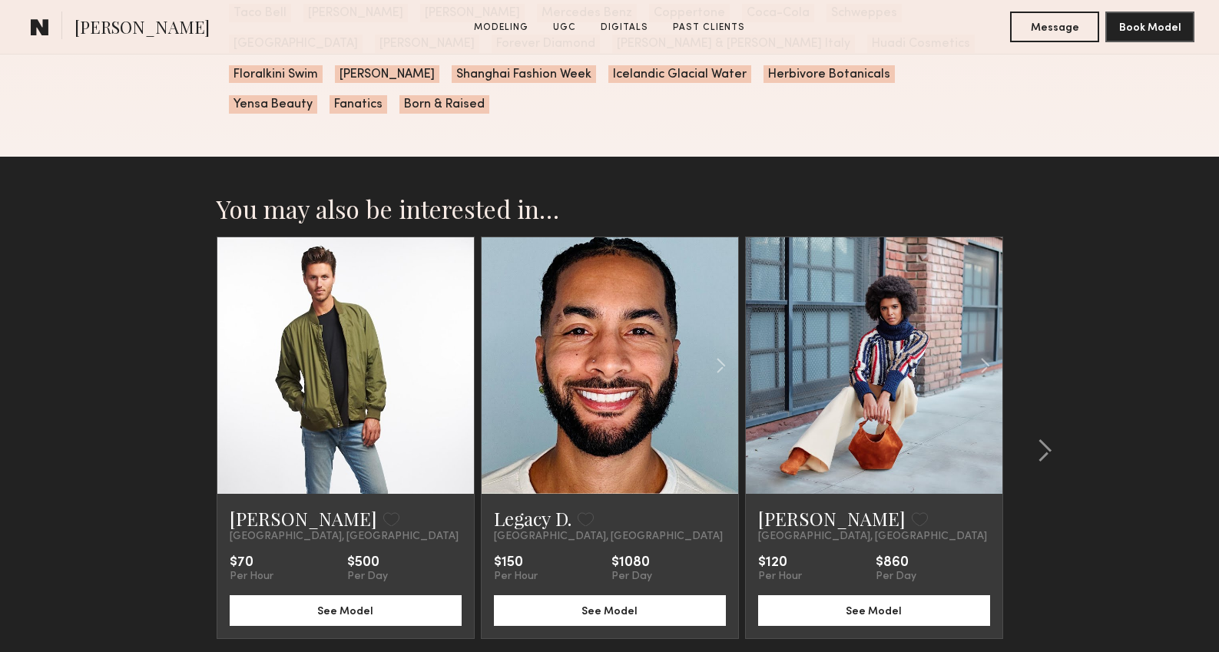
click at [820, 315] on div at bounding box center [874, 365] width 257 height 257
click at [817, 506] on link "[PERSON_NAME]" at bounding box center [831, 518] width 147 height 25
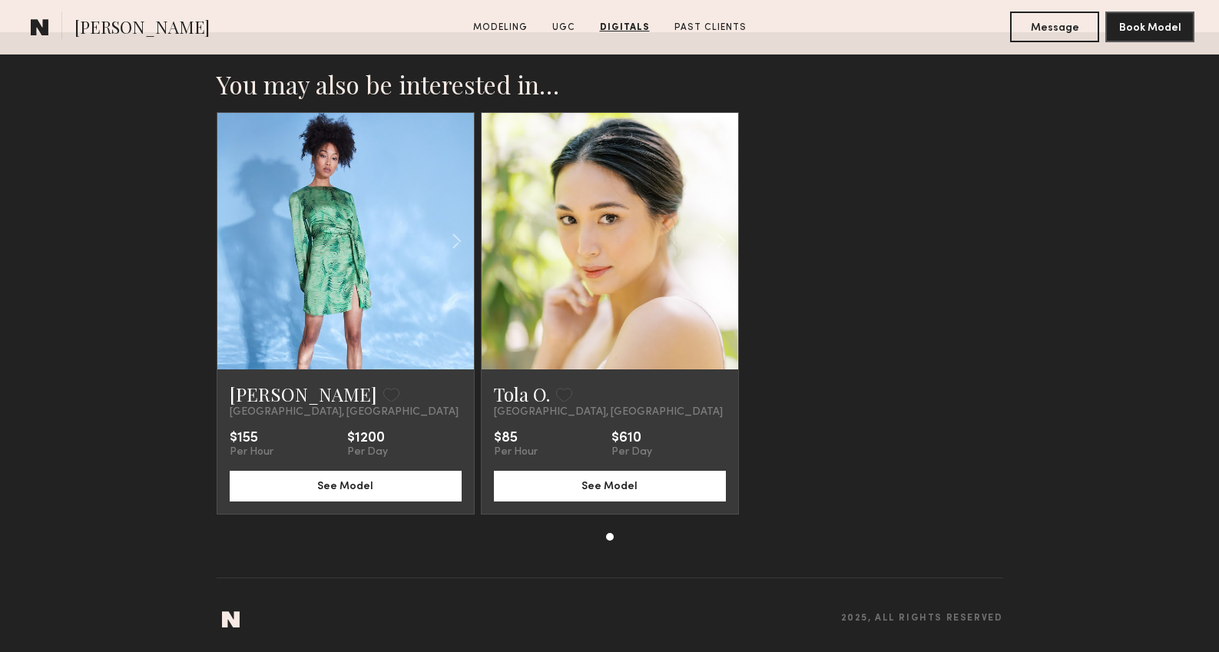
scroll to position [3641, 0]
click at [633, 269] on link at bounding box center [610, 242] width 88 height 257
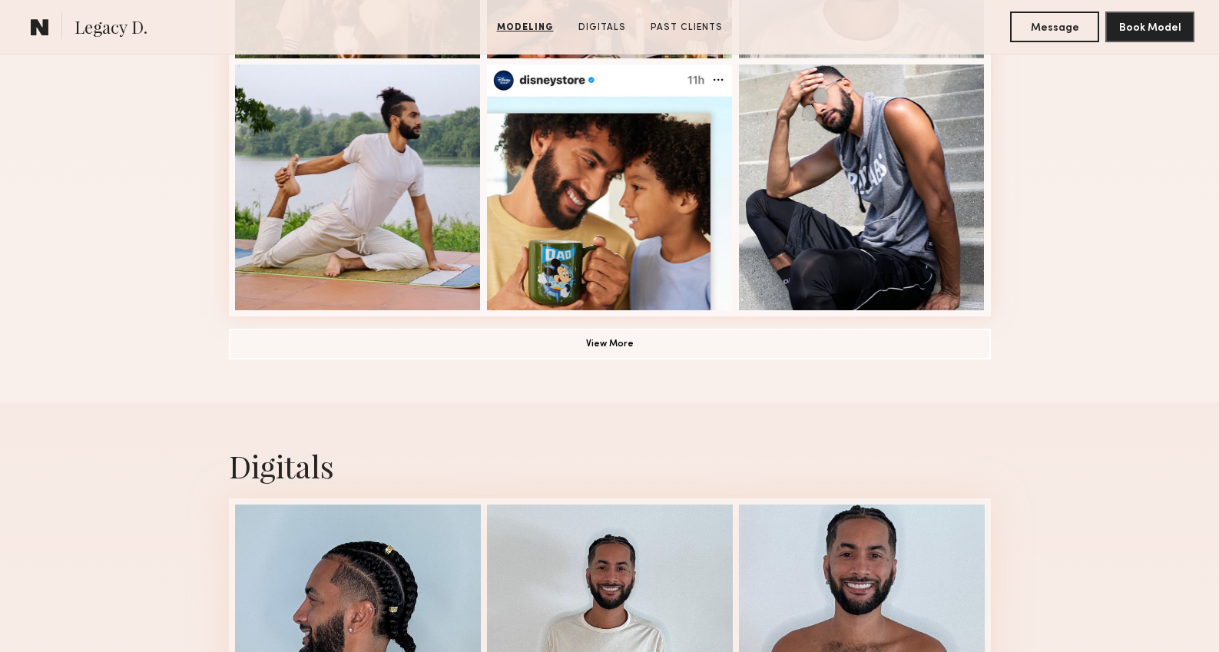
scroll to position [430, 0]
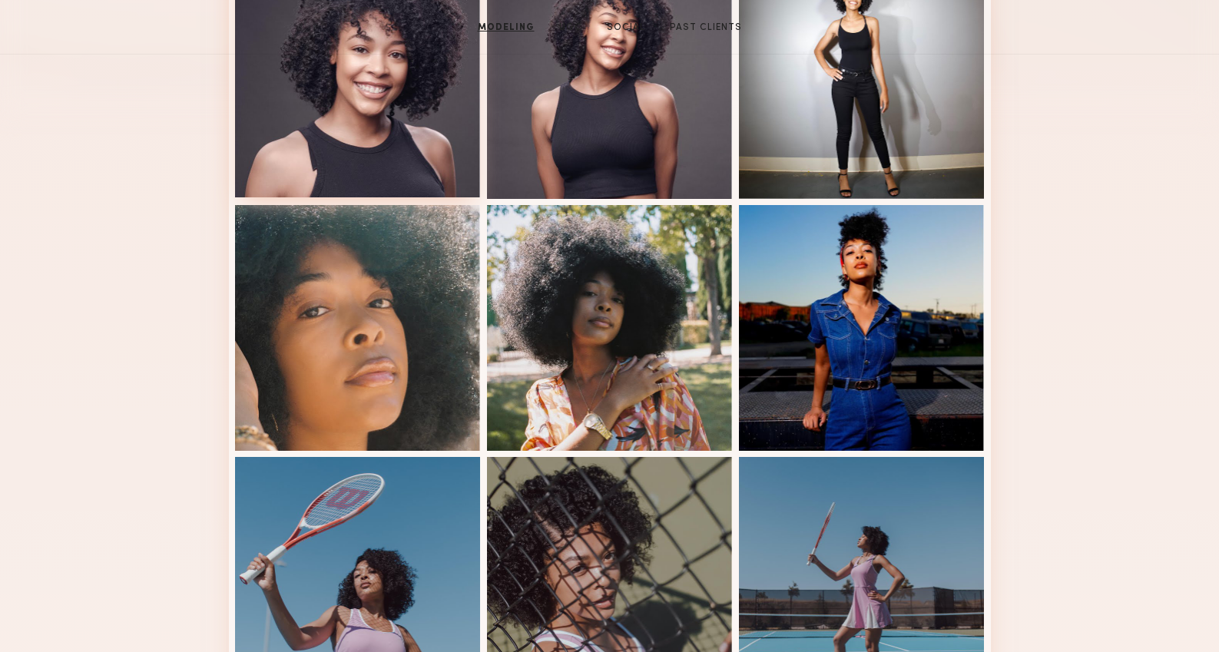
scroll to position [154, 0]
